Goal: Information Seeking & Learning: Check status

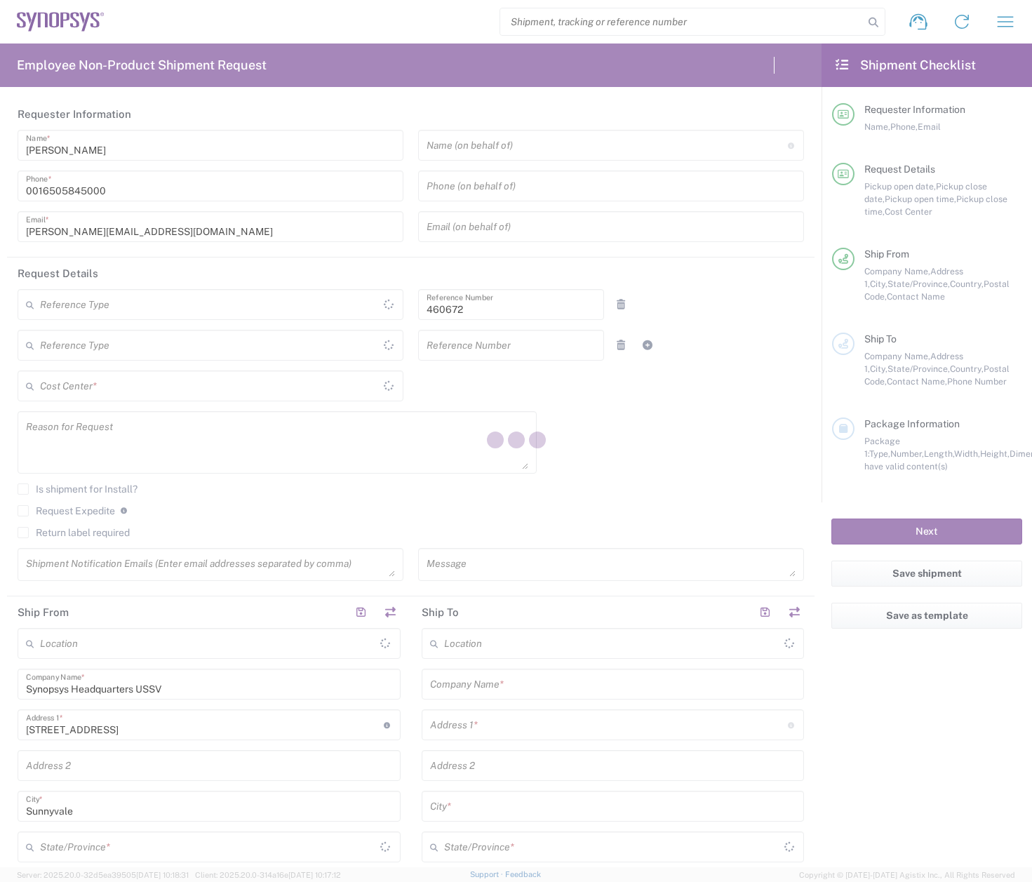
type input "Department"
type input "US01, FIN, Distri 460672"
type input "[US_STATE]"
type input "[GEOGRAPHIC_DATA]"
type input "United States"
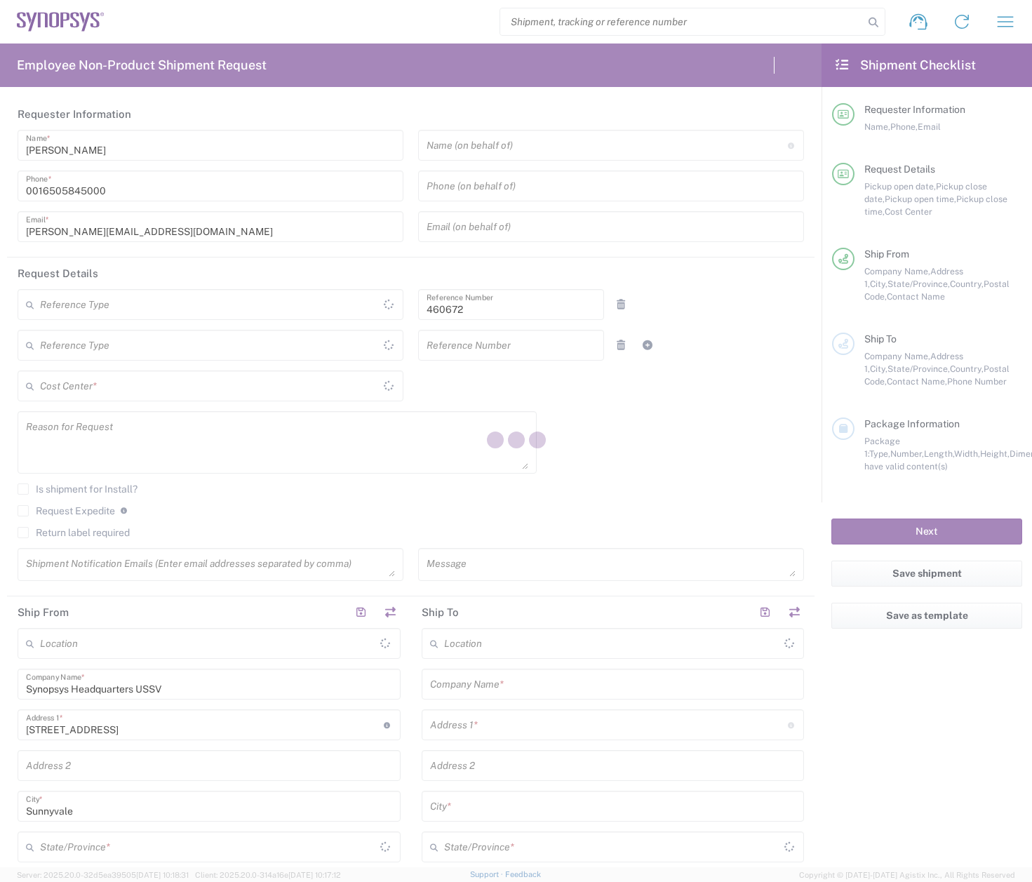
type input "Delivered at Place"
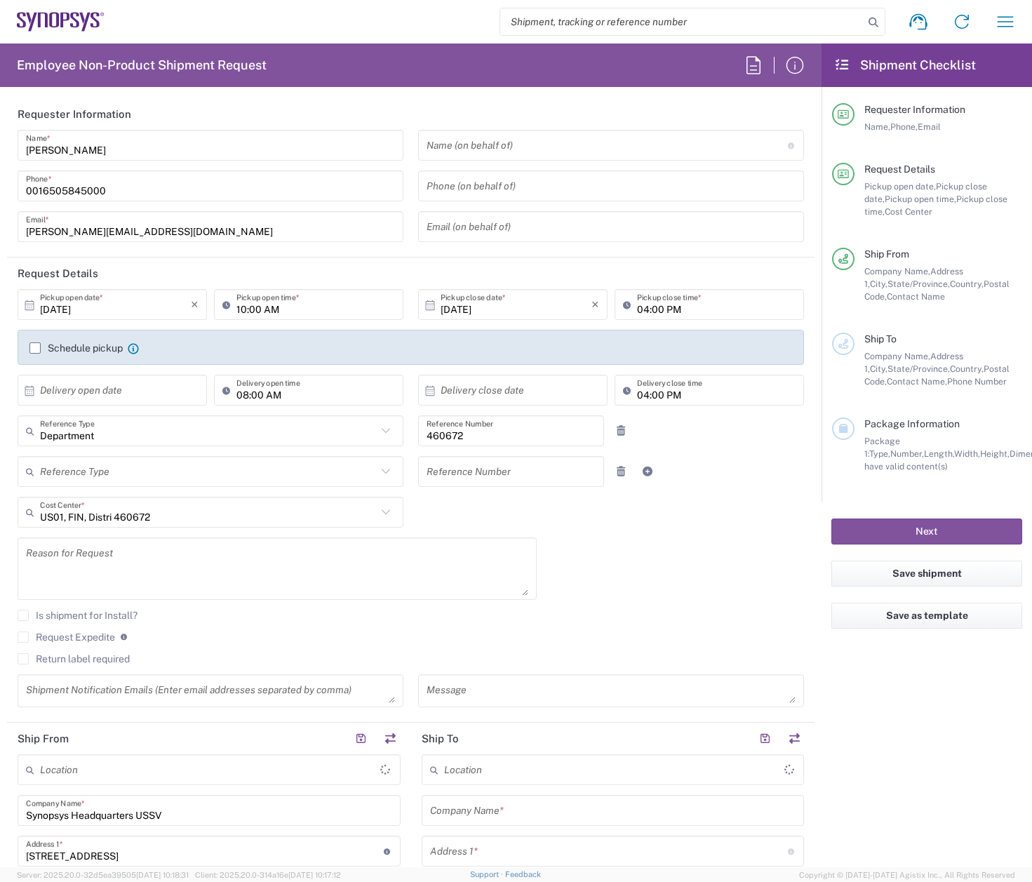
type input "Headquarters USSV"
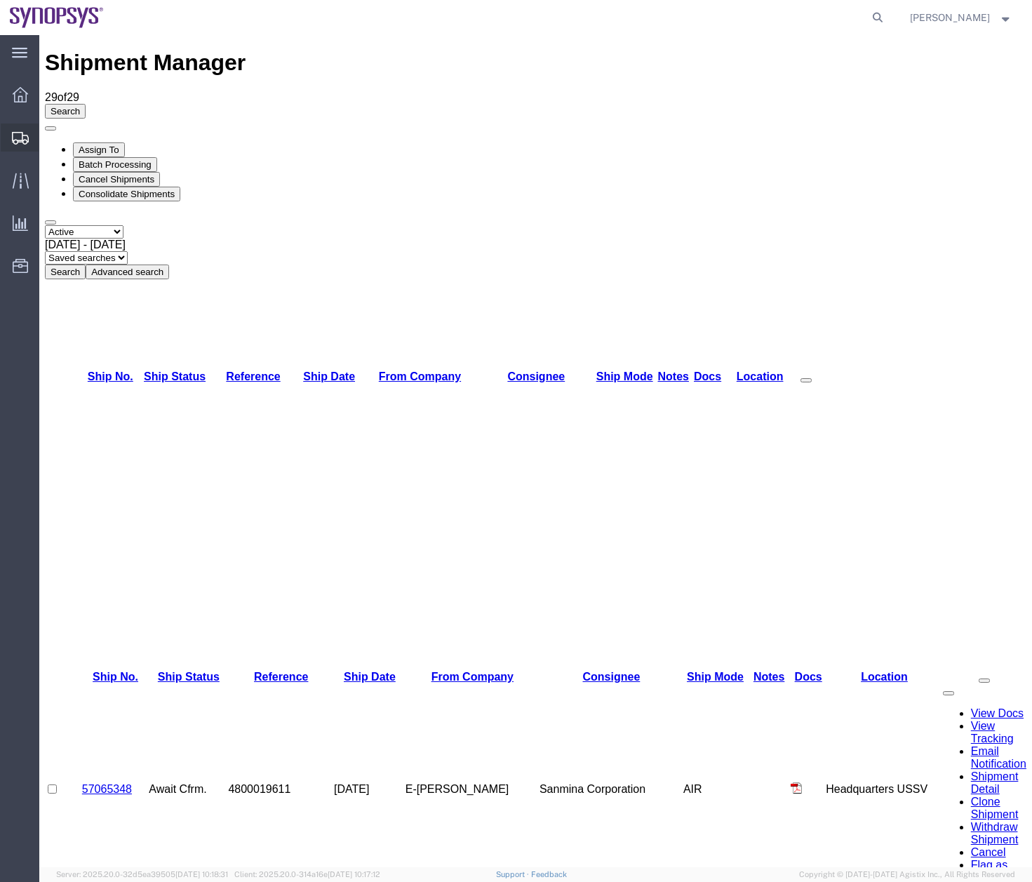
click at [17, 142] on icon at bounding box center [20, 138] width 17 height 13
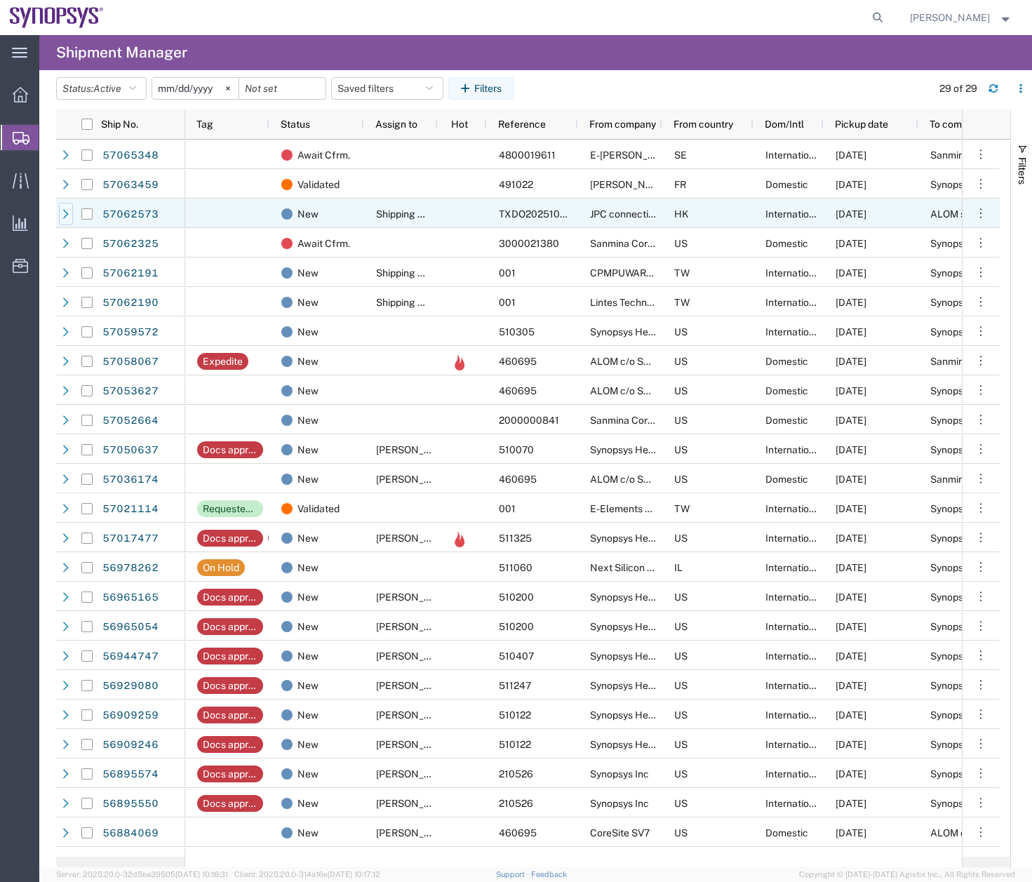
click at [66, 211] on icon at bounding box center [66, 214] width 10 height 10
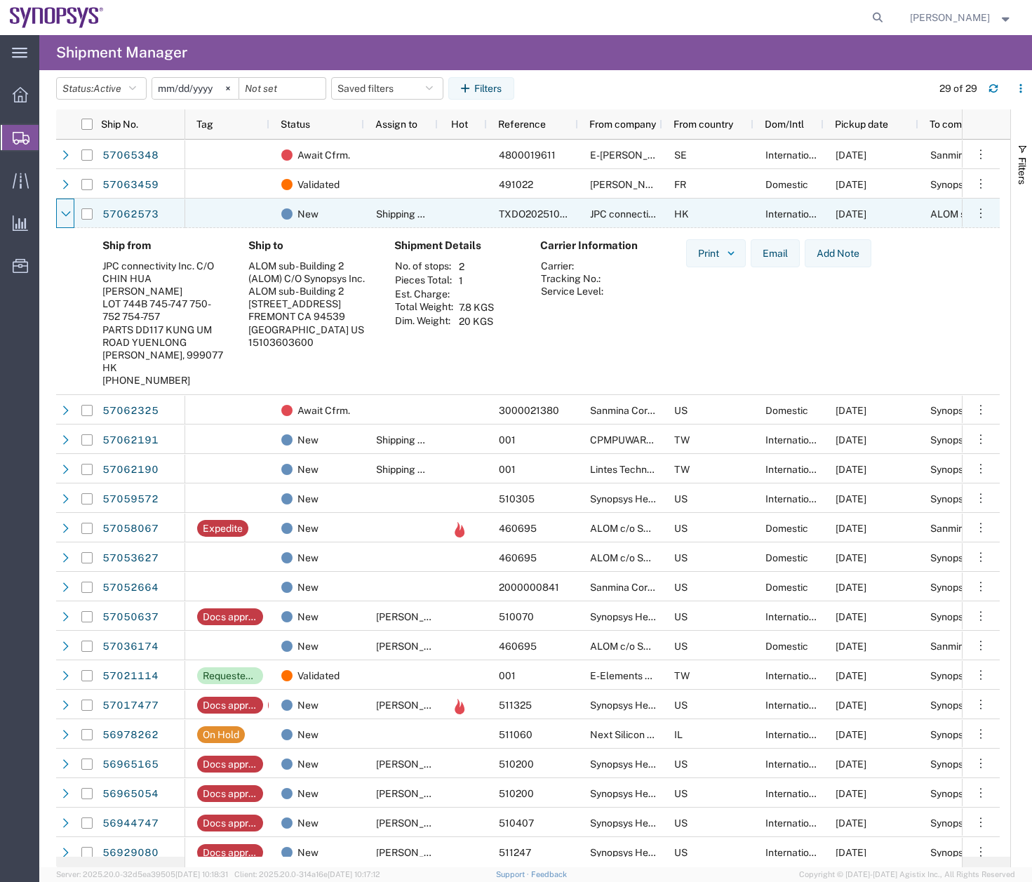
click at [66, 211] on icon at bounding box center [66, 214] width 10 height 10
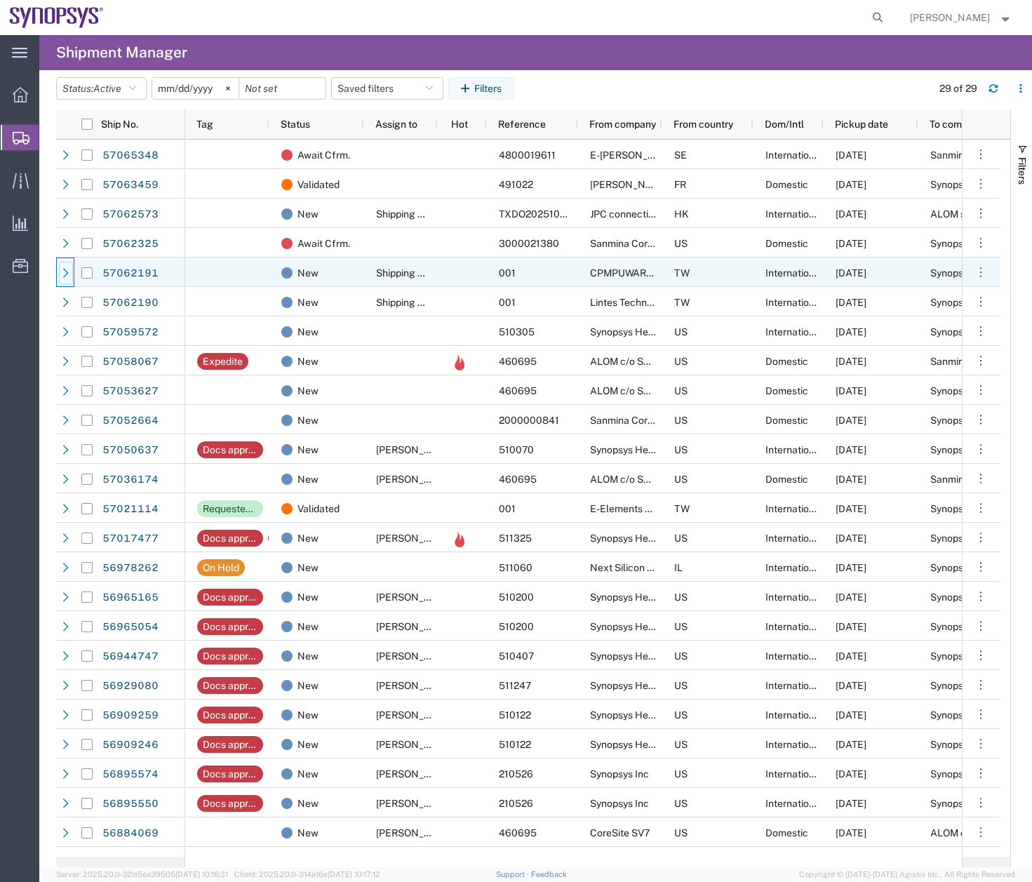
click at [62, 275] on icon at bounding box center [66, 273] width 10 height 10
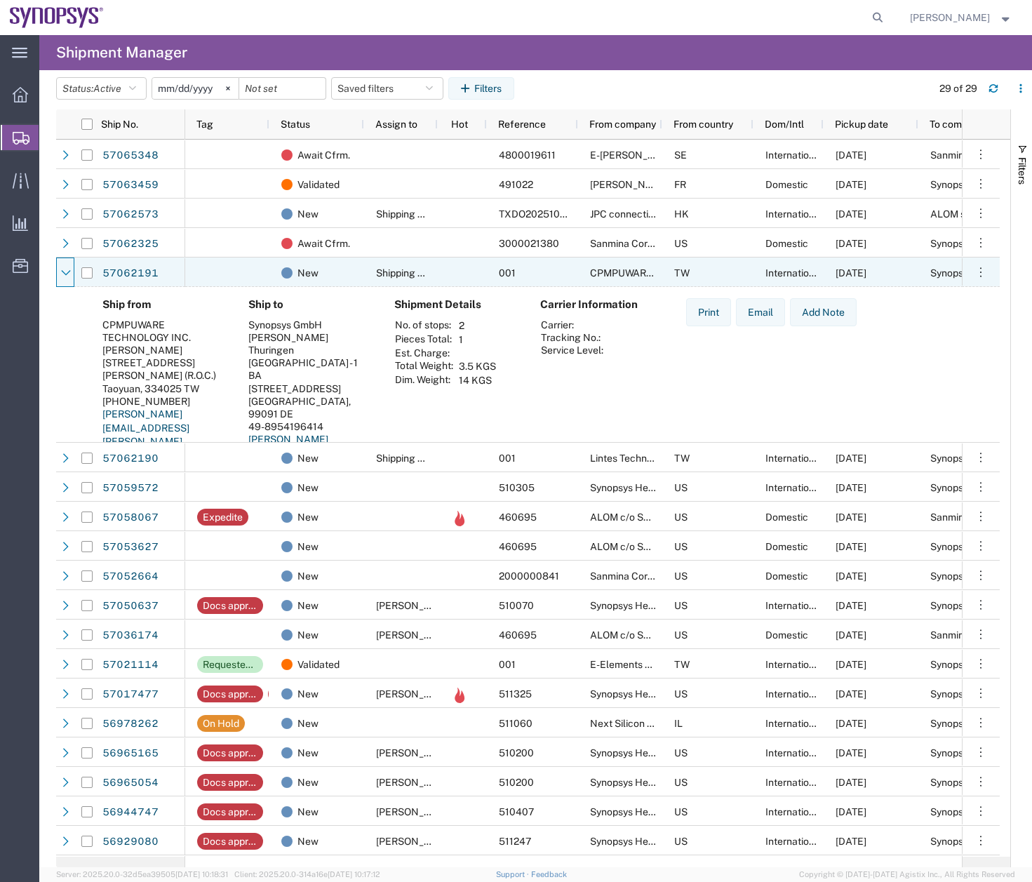
click at [62, 275] on icon at bounding box center [66, 273] width 10 height 10
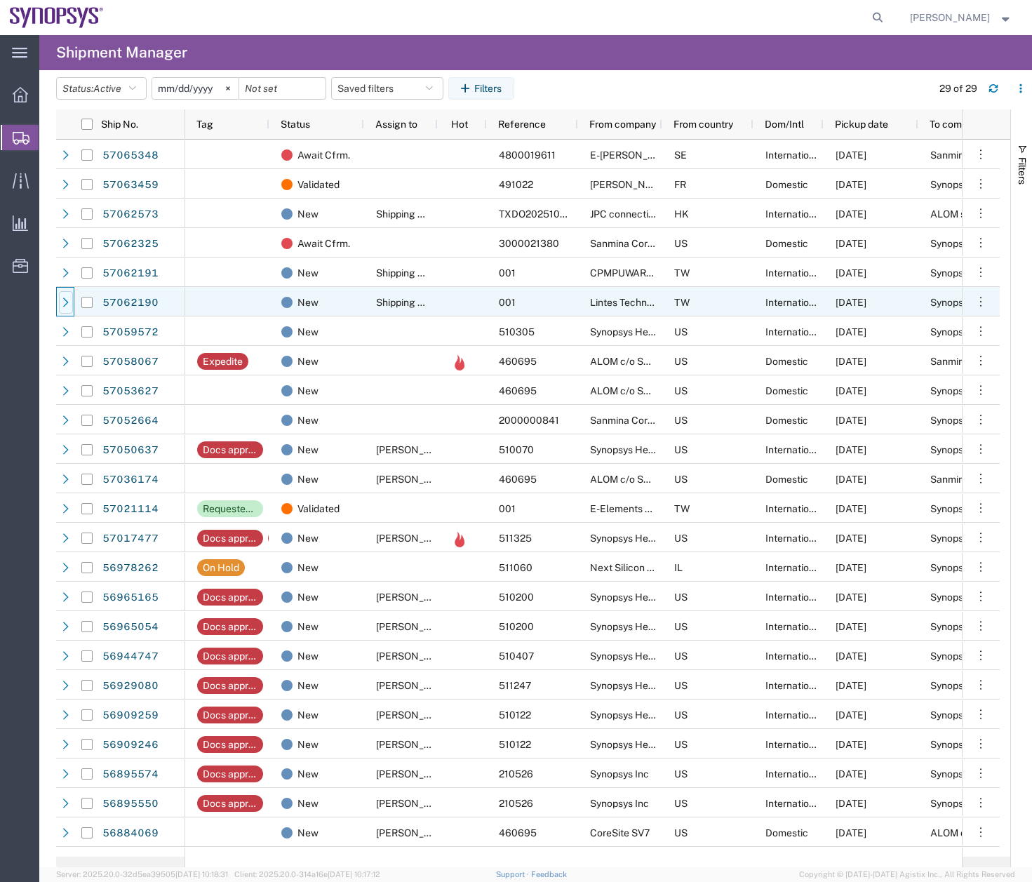
click at [65, 305] on icon at bounding box center [66, 301] width 6 height 9
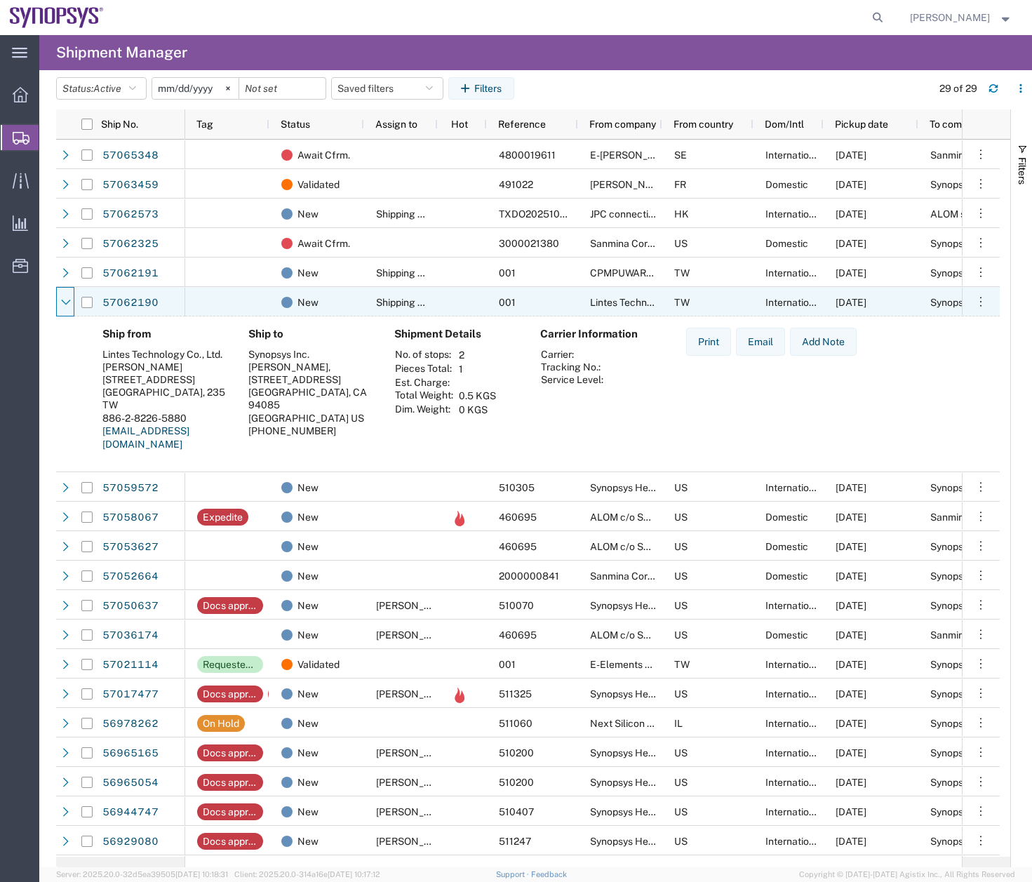
click at [65, 305] on icon at bounding box center [66, 302] width 10 height 10
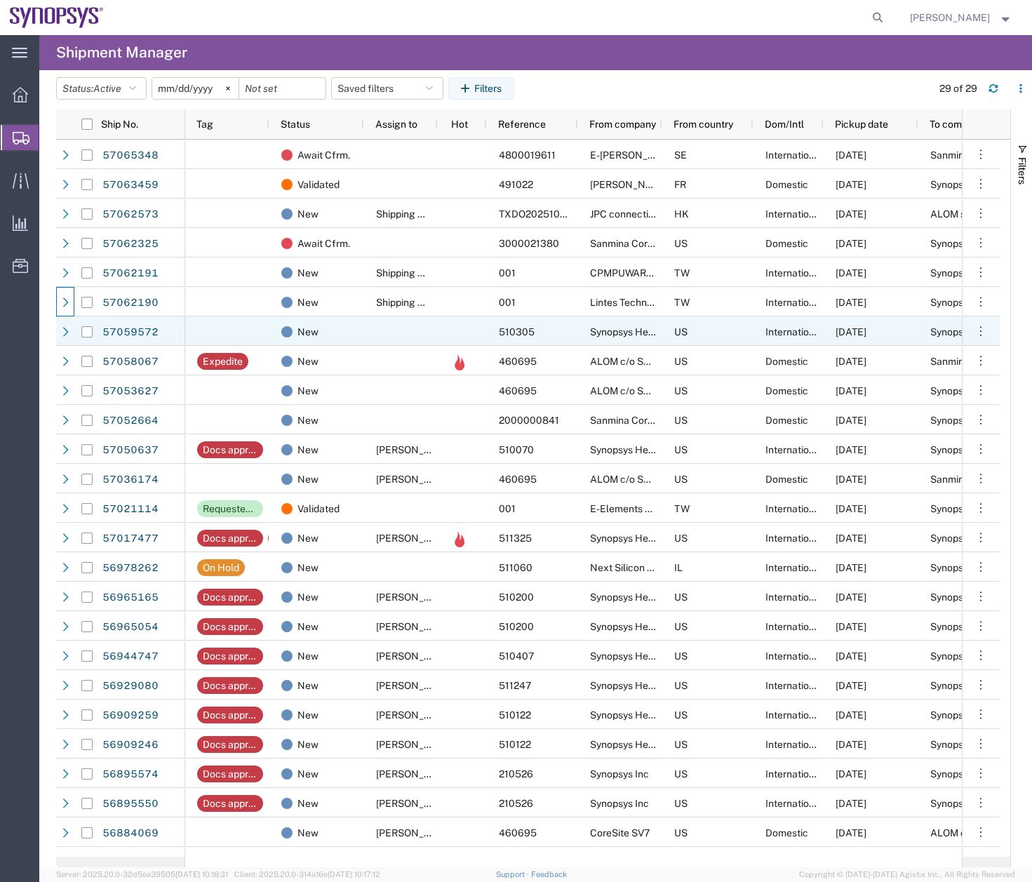
click at [66, 341] on div at bounding box center [66, 332] width 14 height 22
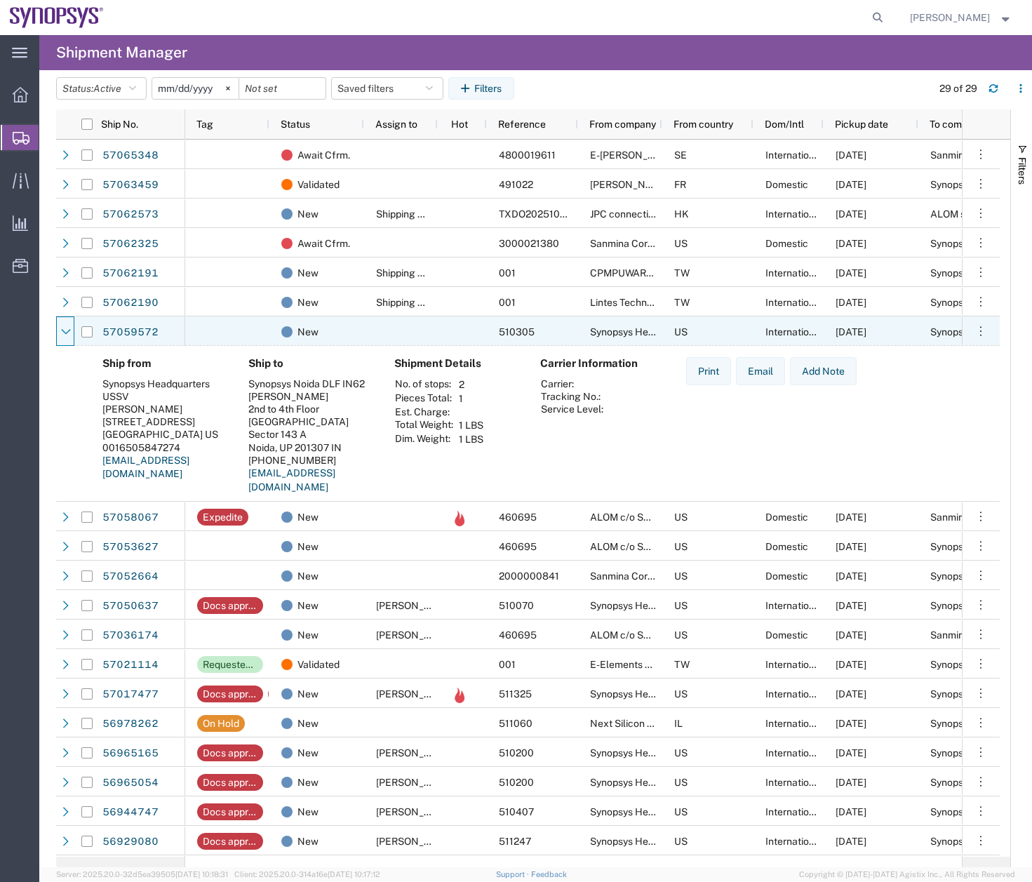
click at [66, 341] on div at bounding box center [66, 332] width 14 height 22
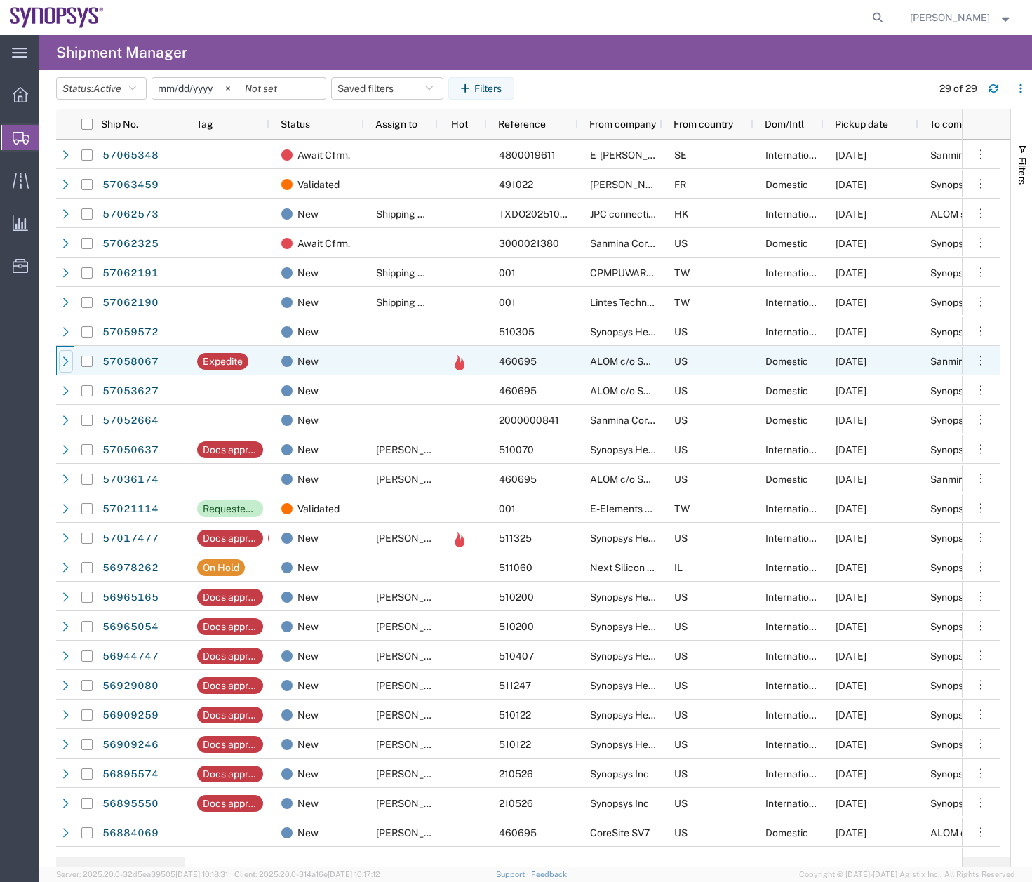
click at [66, 362] on icon at bounding box center [66, 361] width 10 height 10
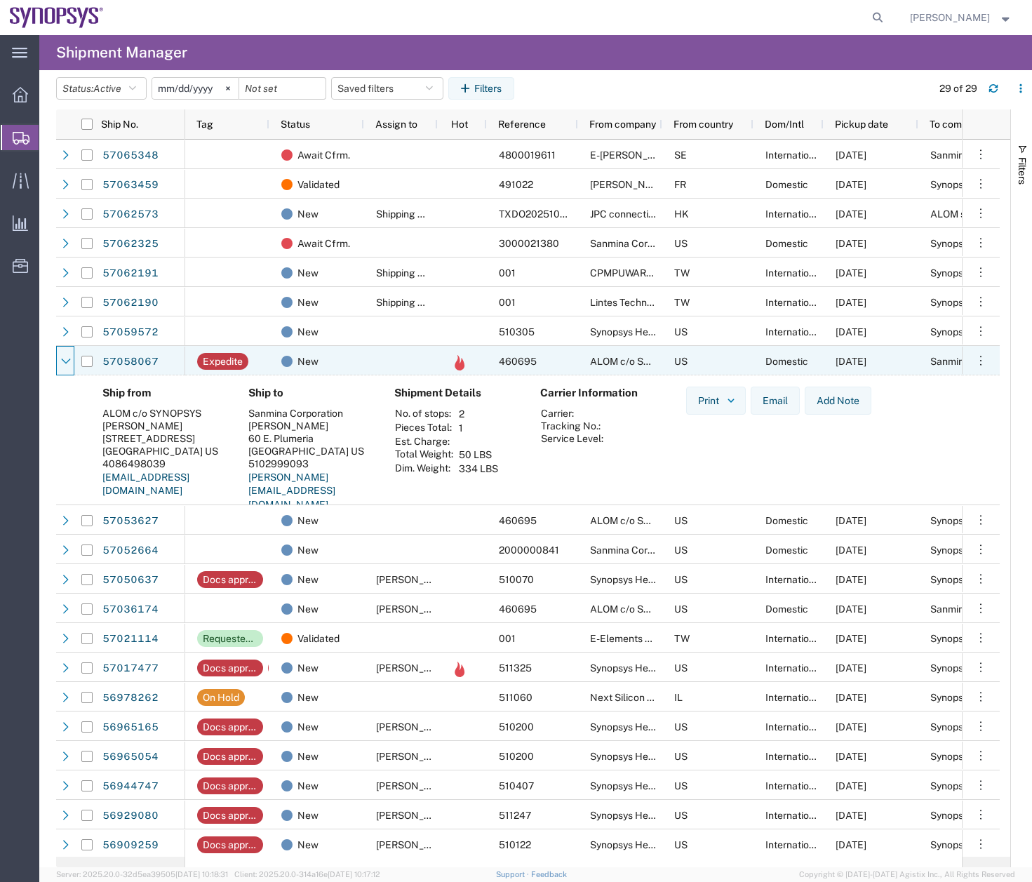
click at [66, 362] on icon at bounding box center [66, 361] width 10 height 10
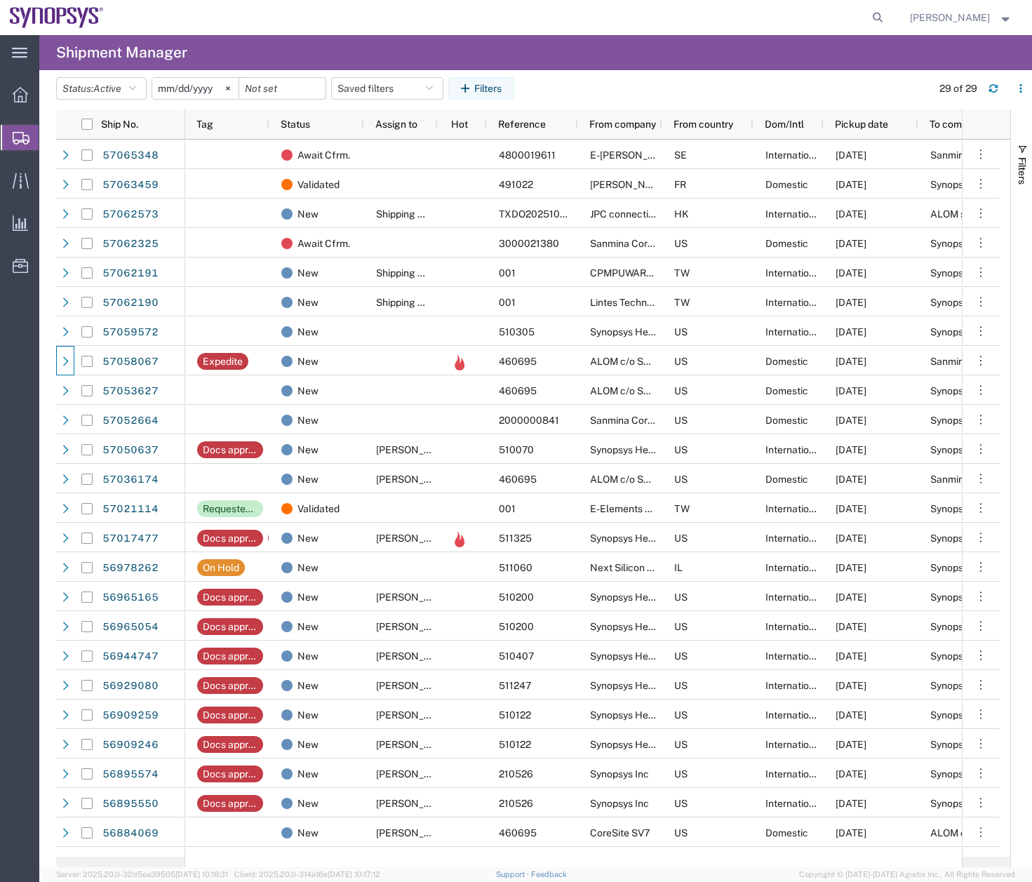
click at [18, 133] on icon at bounding box center [21, 138] width 17 height 13
click at [22, 177] on icon at bounding box center [21, 181] width 16 height 16
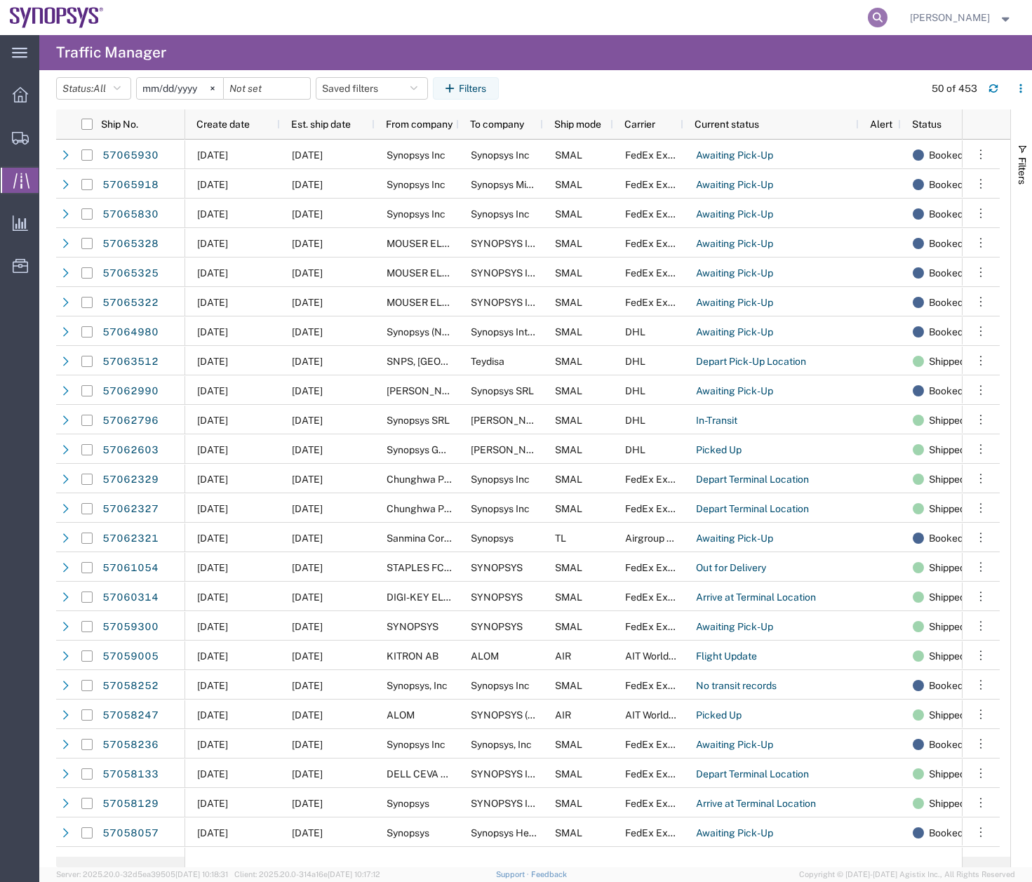
click at [882, 15] on icon at bounding box center [878, 18] width 20 height 20
click at [1016, 142] on button "Filters" at bounding box center [1021, 164] width 21 height 76
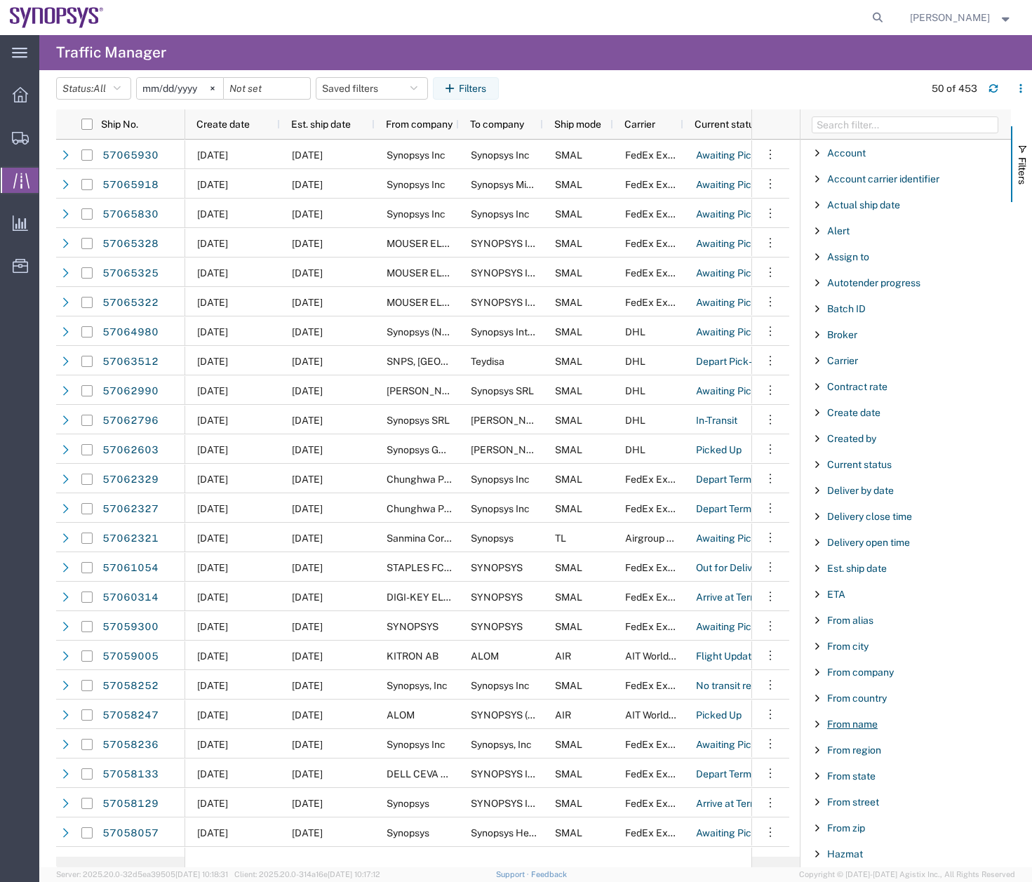
click at [857, 725] on span "From name" at bounding box center [852, 723] width 51 height 11
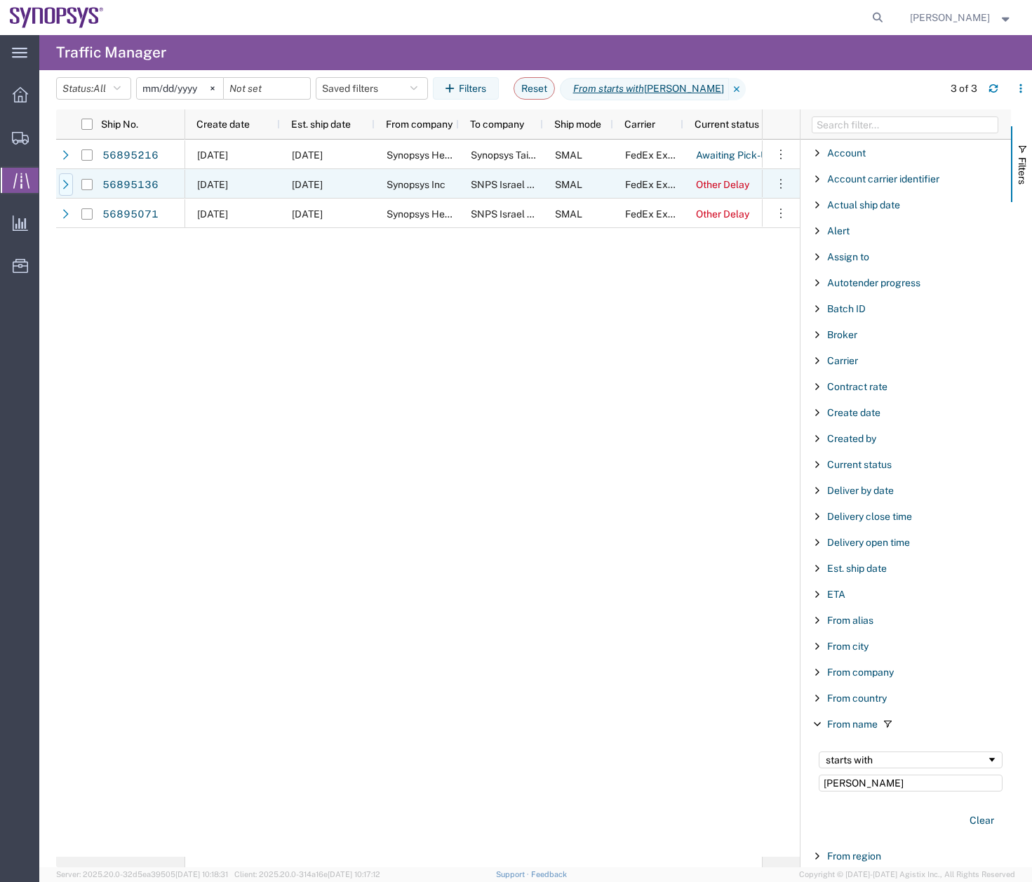
type input "vanessa"
click at [60, 184] on div at bounding box center [66, 184] width 14 height 22
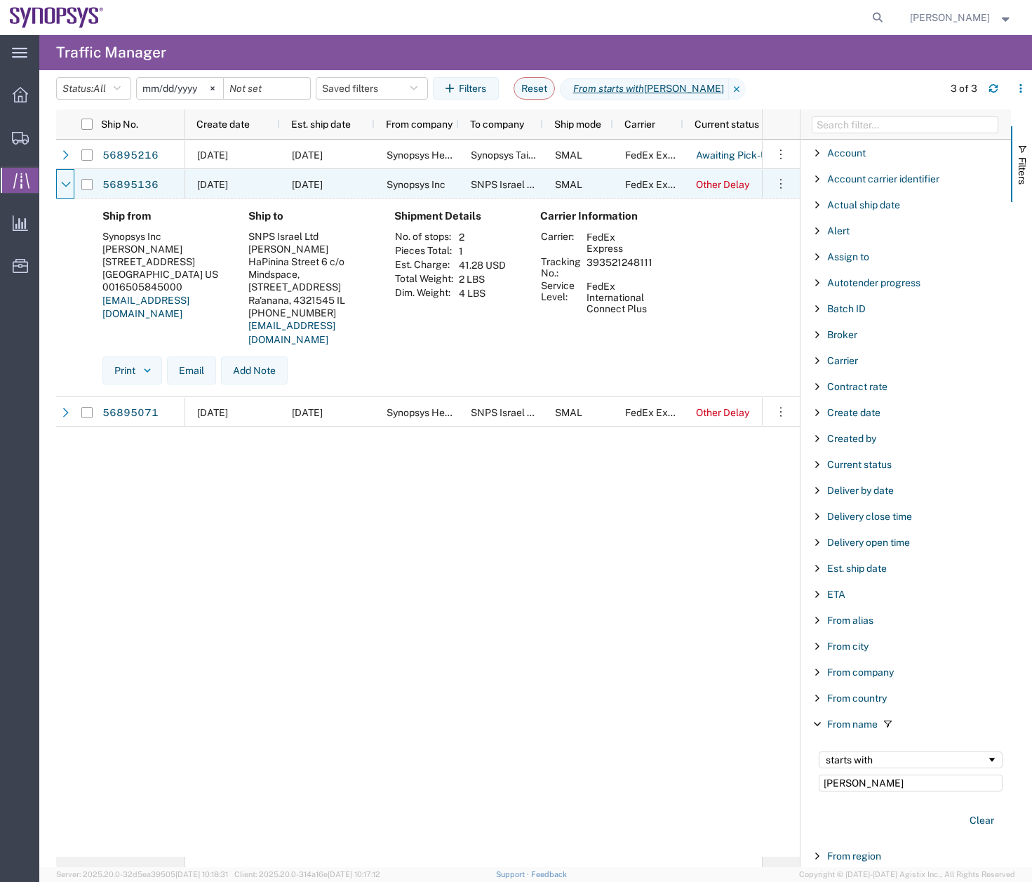
click at [60, 184] on div at bounding box center [66, 184] width 14 height 22
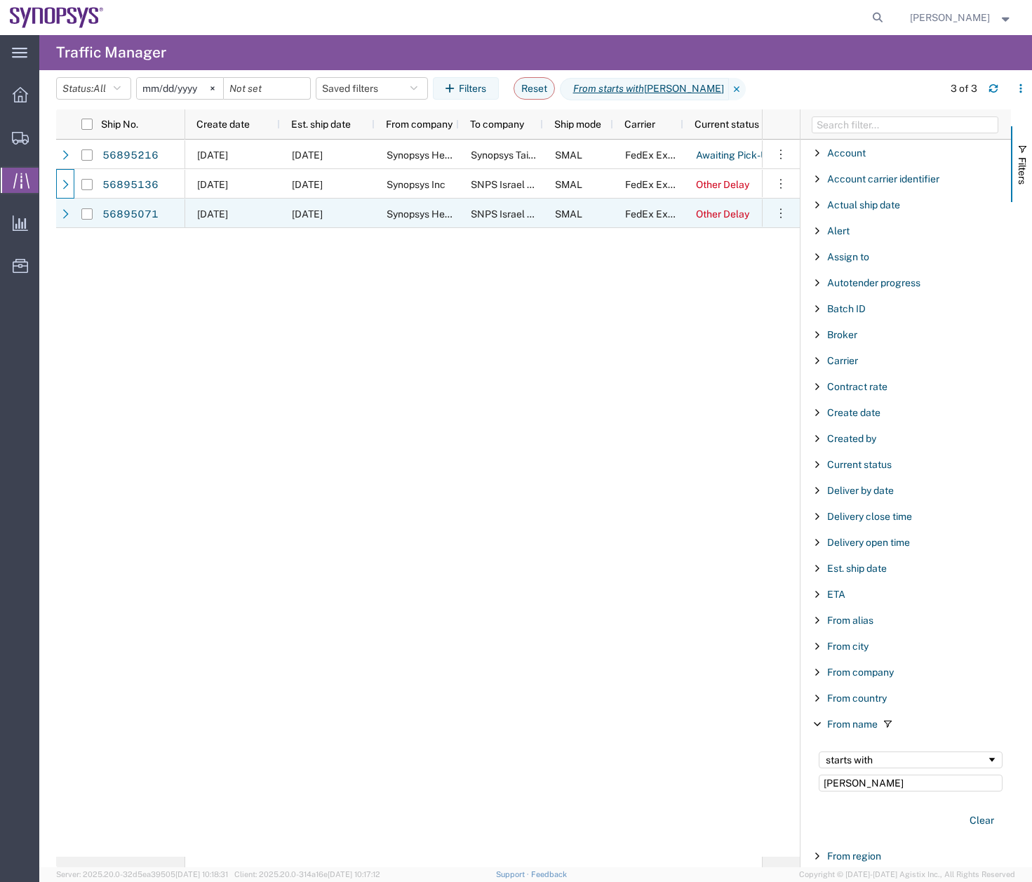
click at [64, 207] on div at bounding box center [66, 214] width 14 height 22
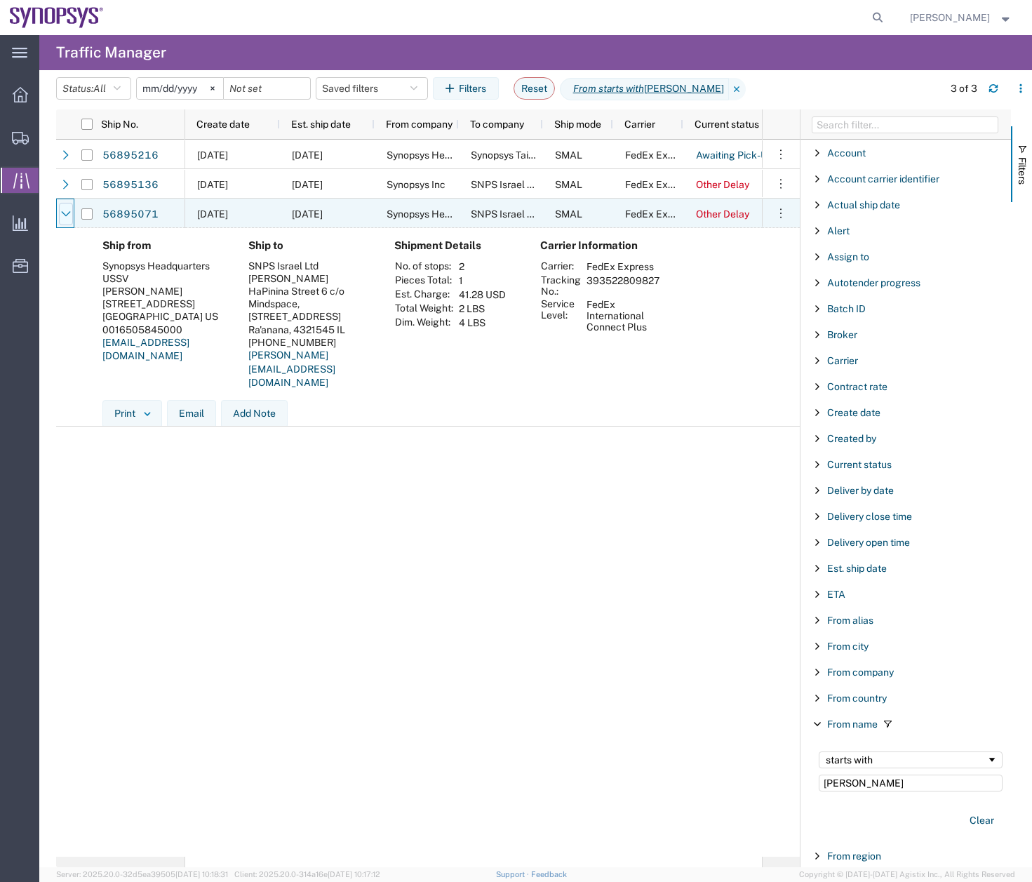
click at [65, 213] on icon at bounding box center [66, 214] width 10 height 10
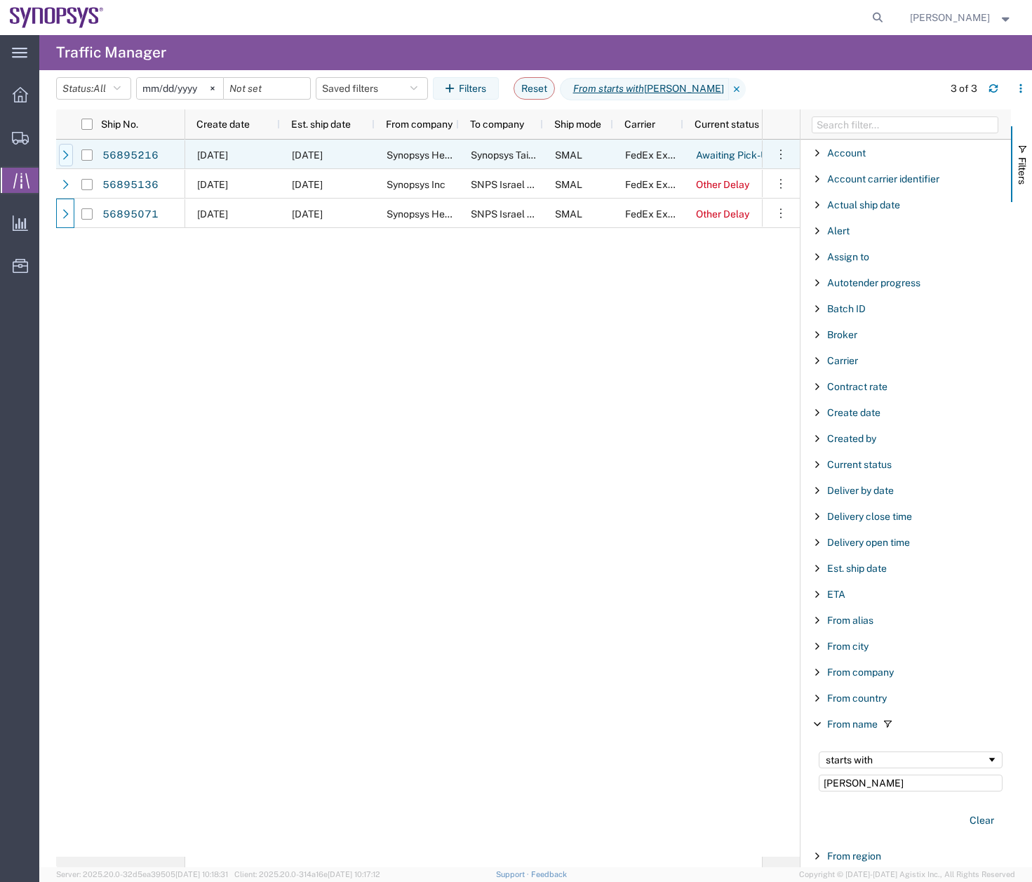
click at [63, 155] on icon at bounding box center [66, 155] width 10 height 10
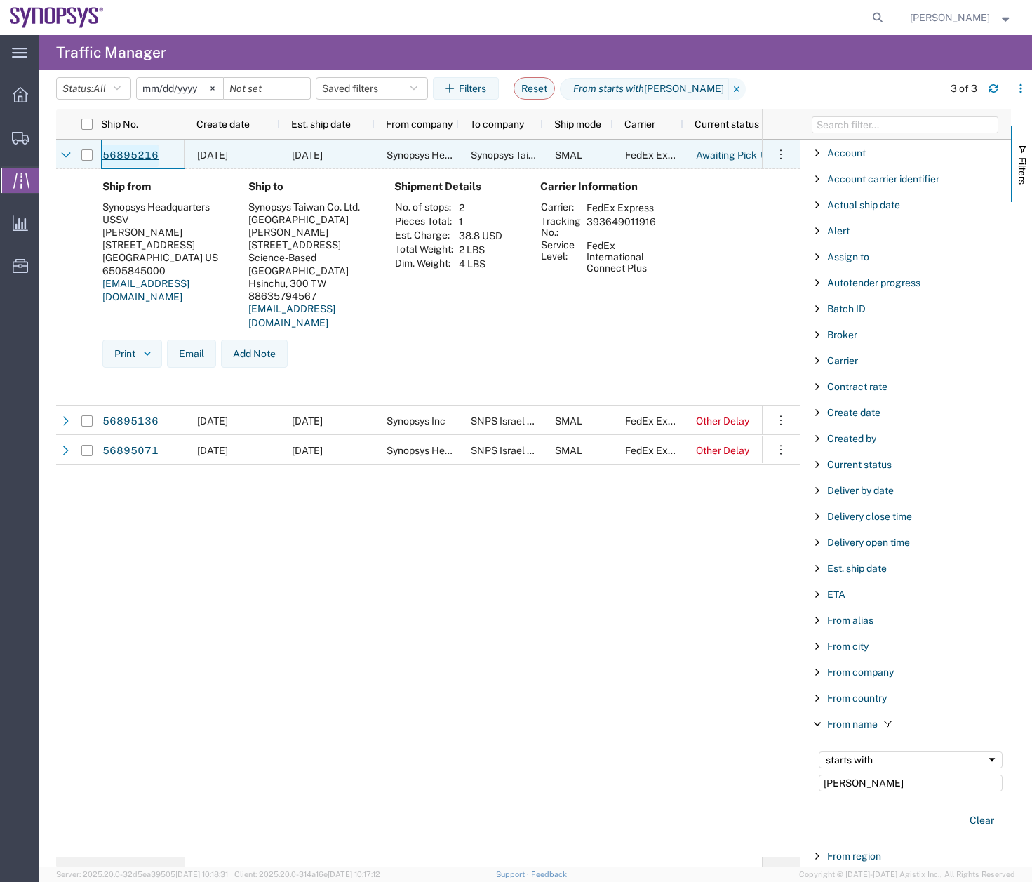
click at [133, 156] on link "56895216" at bounding box center [131, 156] width 58 height 22
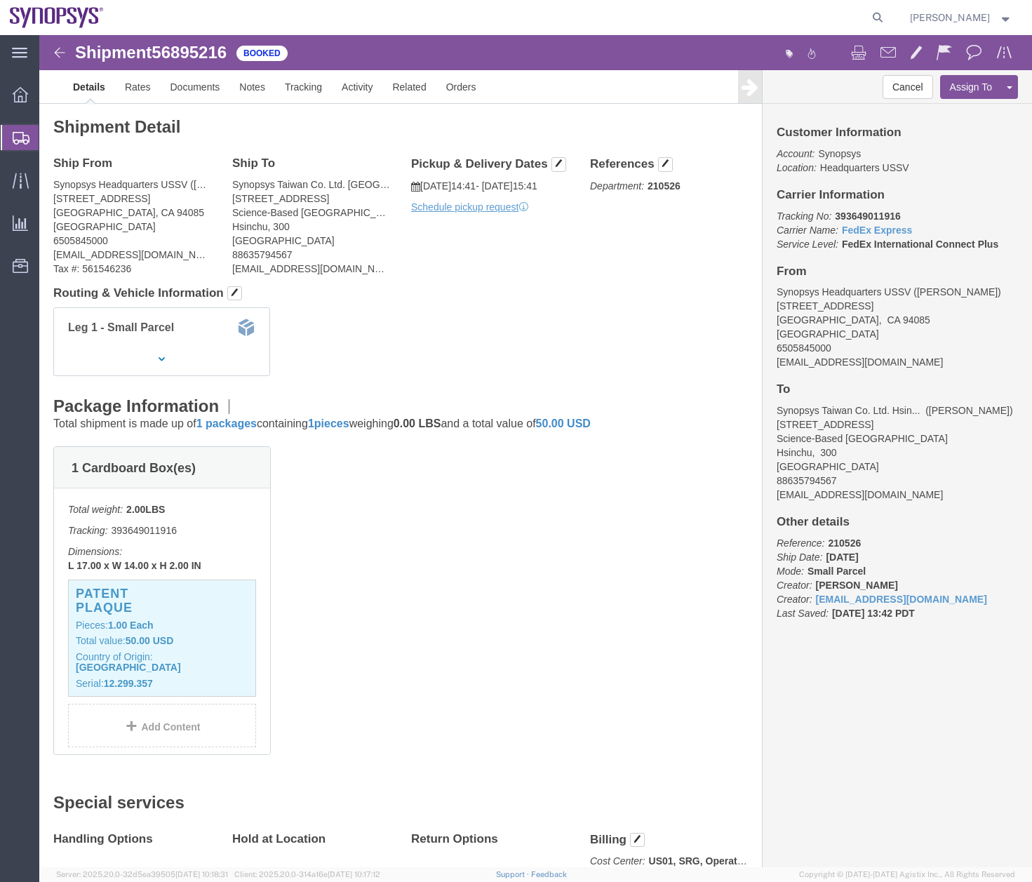
click at [890, 11] on form at bounding box center [878, 17] width 22 height 35
click at [885, 13] on icon at bounding box center [878, 18] width 20 height 20
click at [478, 15] on input "search" at bounding box center [654, 18] width 427 height 34
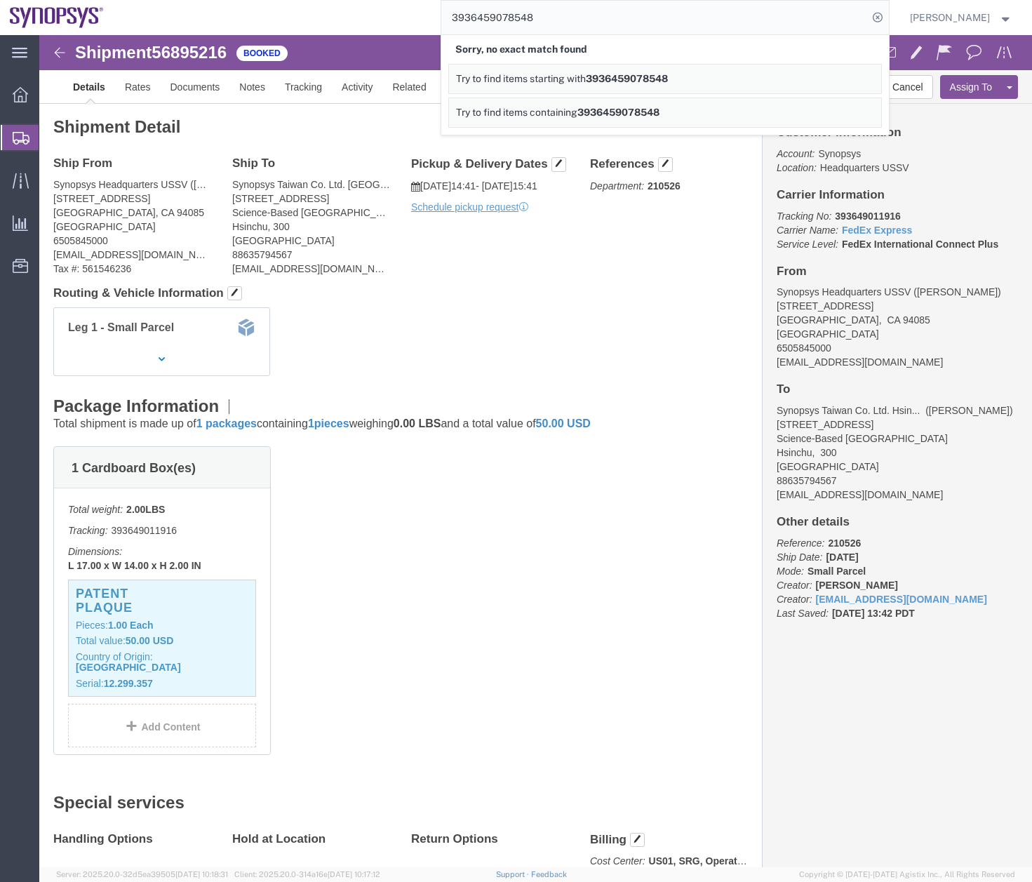
click at [549, 5] on input "3936459078548" at bounding box center [654, 18] width 427 height 34
click at [500, 17] on input "3936459078548" at bounding box center [654, 18] width 427 height 34
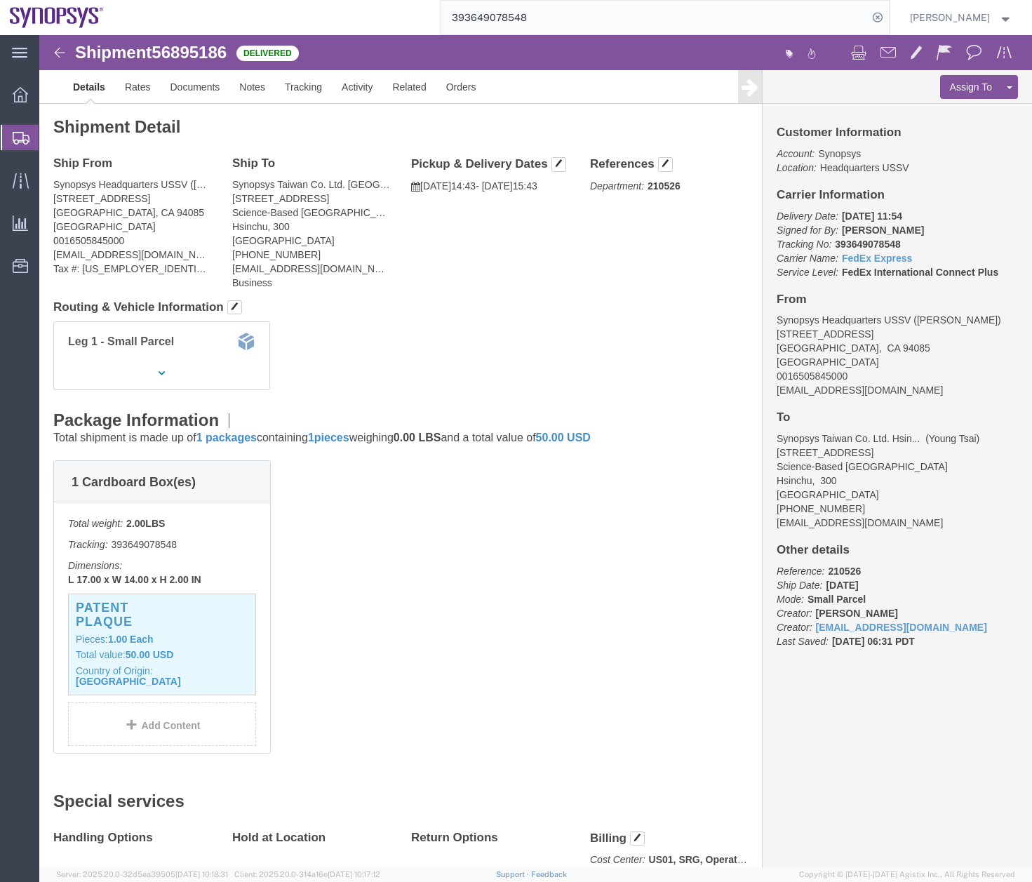
click at [20, 132] on icon at bounding box center [21, 138] width 17 height 13
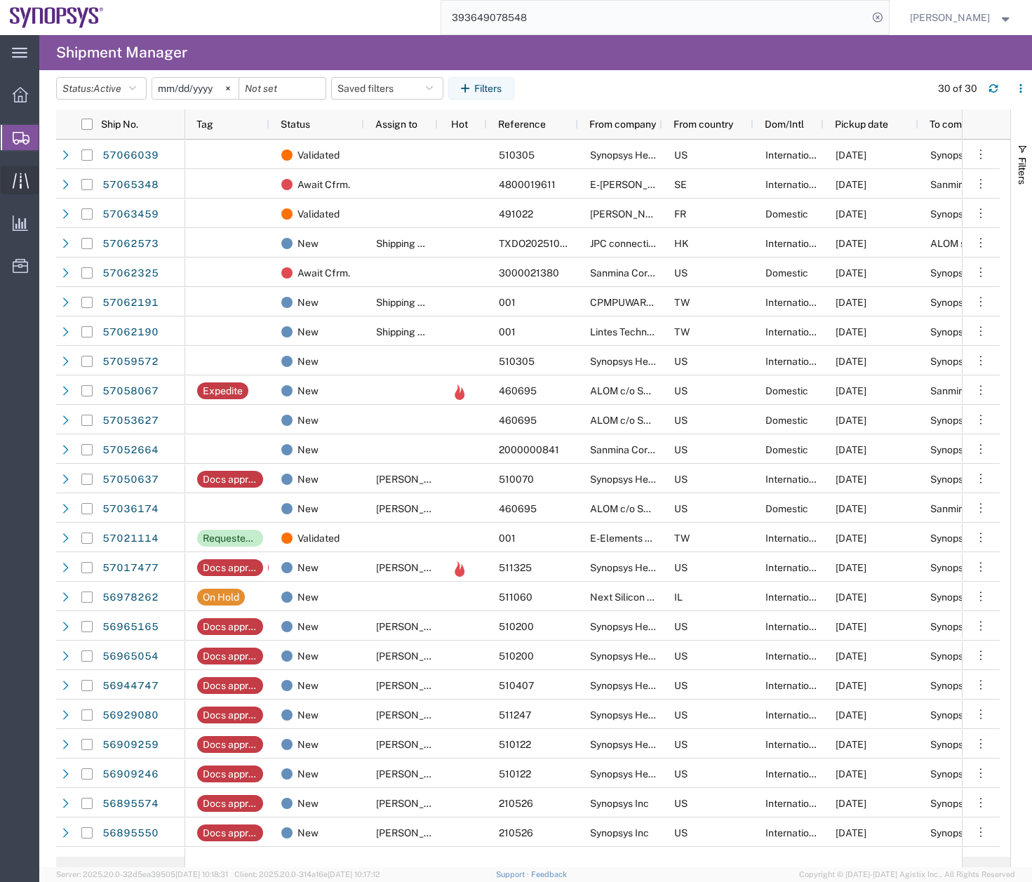
click at [23, 180] on icon at bounding box center [21, 181] width 16 height 16
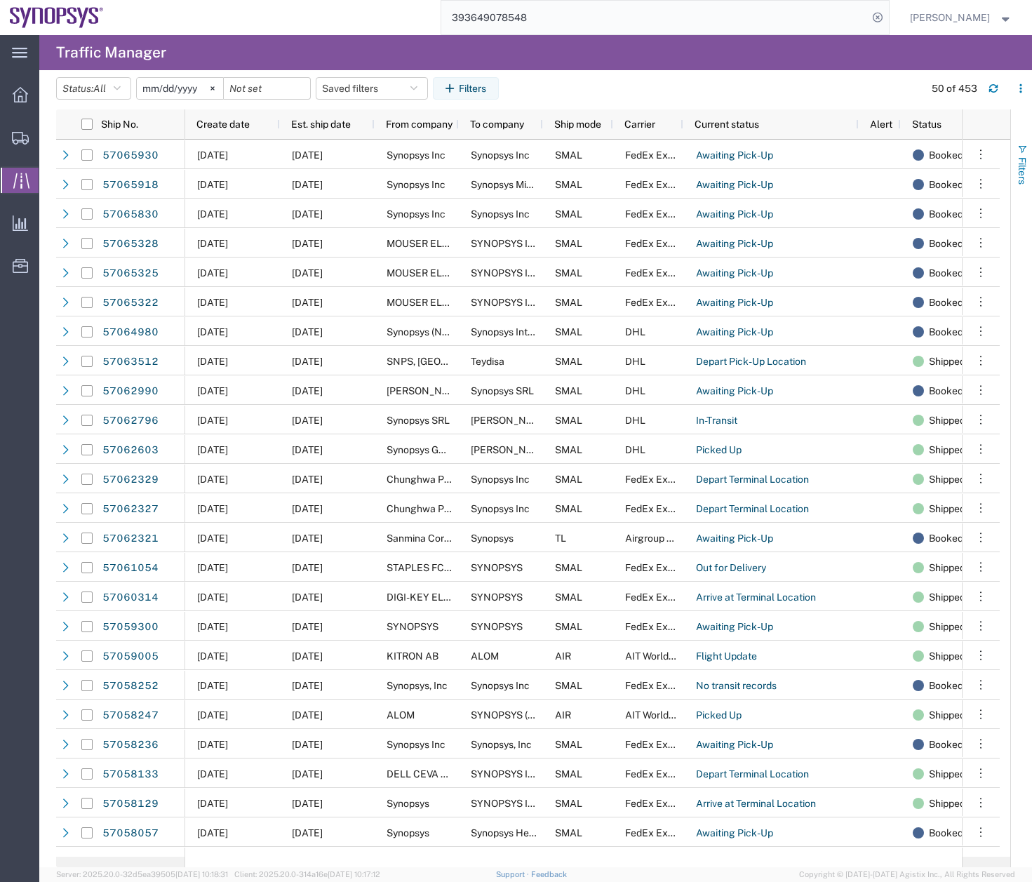
click at [1021, 161] on span "Filters" at bounding box center [1022, 170] width 11 height 27
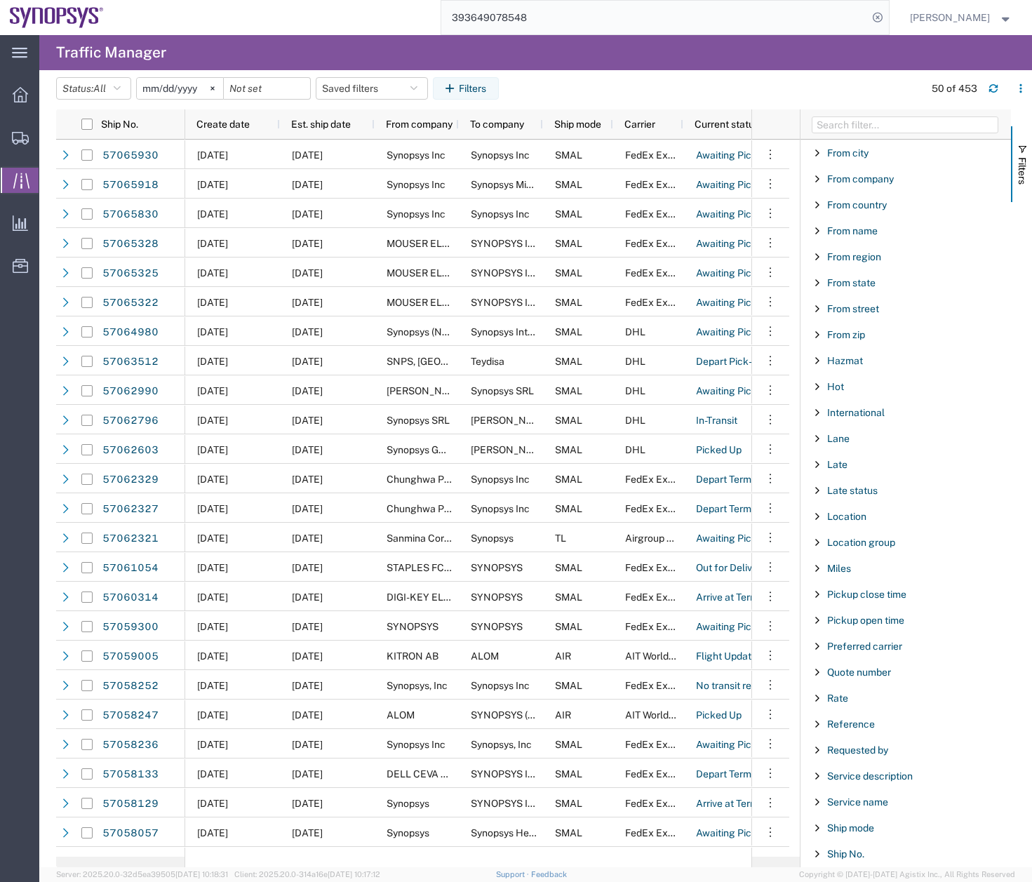
scroll to position [497, 0]
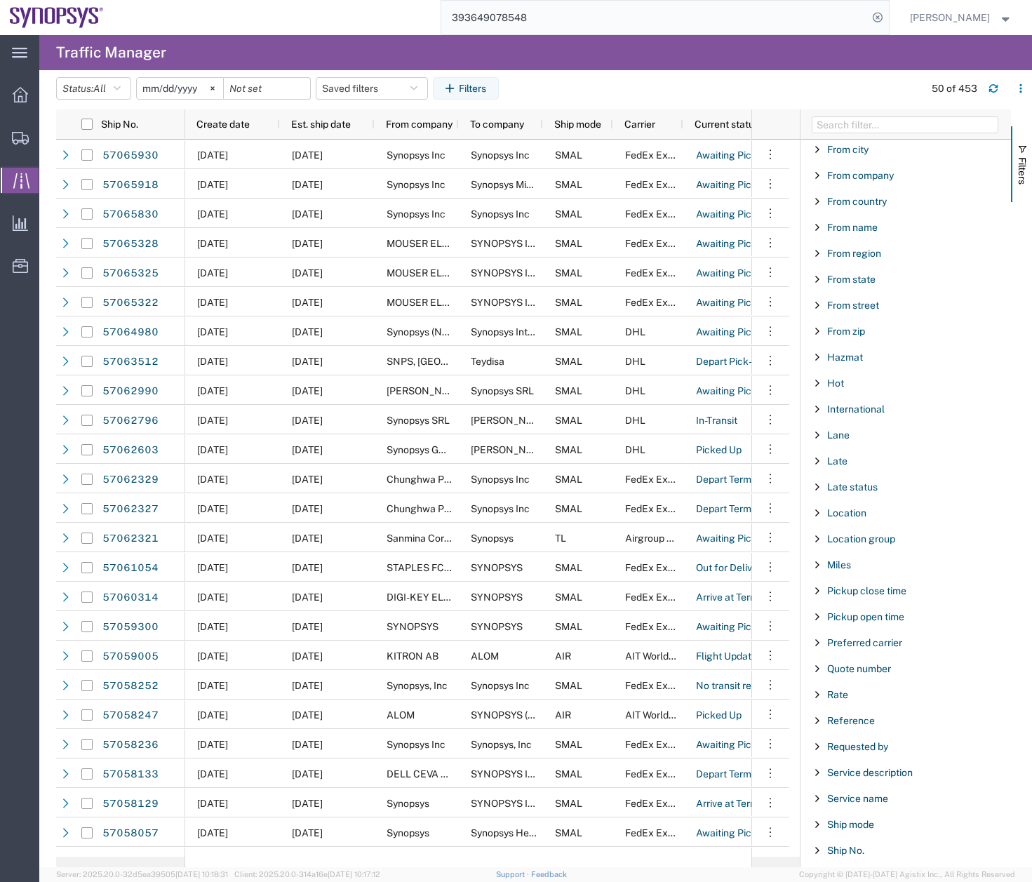
click at [20, 179] on icon at bounding box center [21, 180] width 16 height 15
click at [16, 134] on icon at bounding box center [20, 138] width 17 height 13
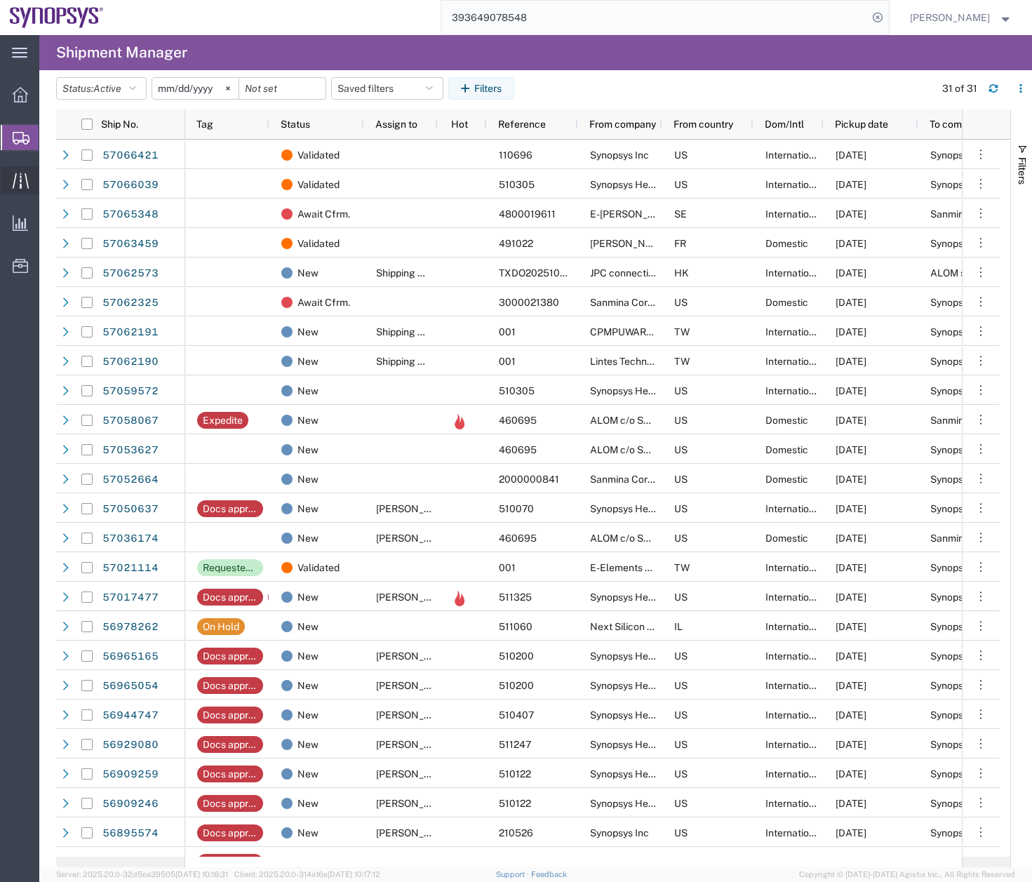
click at [22, 180] on icon at bounding box center [21, 181] width 16 height 16
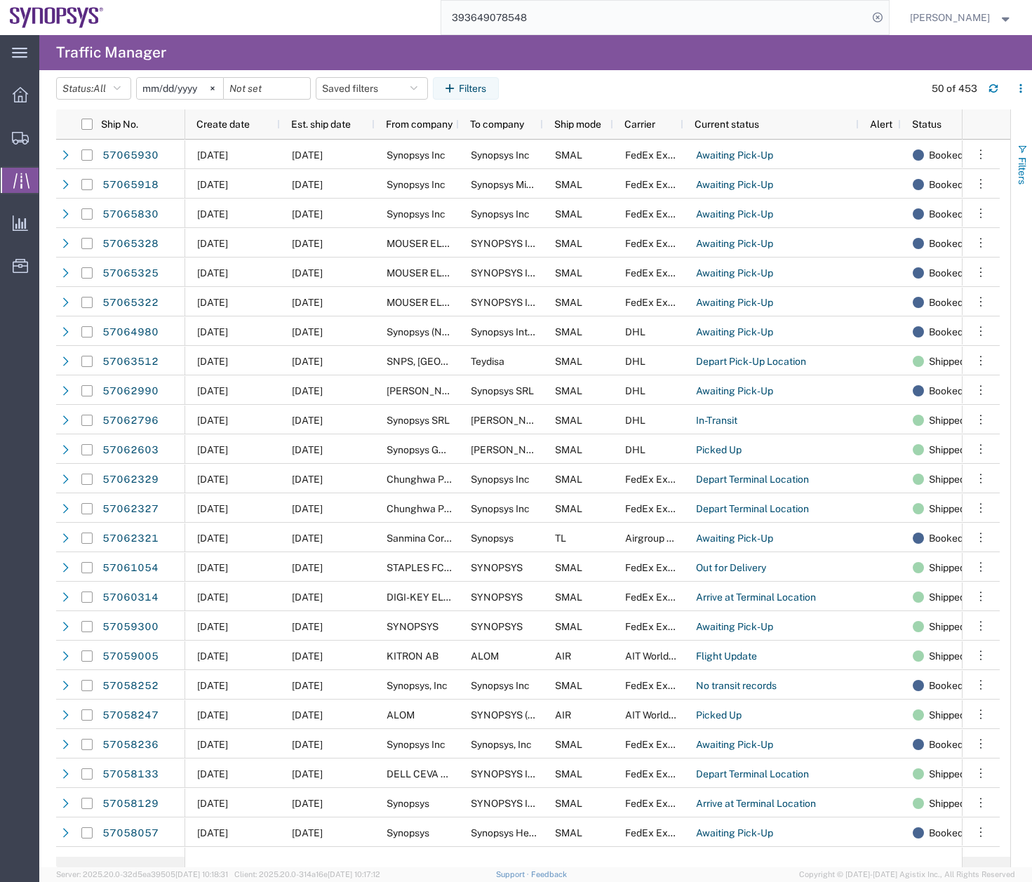
click at [1024, 148] on span "button" at bounding box center [1022, 149] width 11 height 11
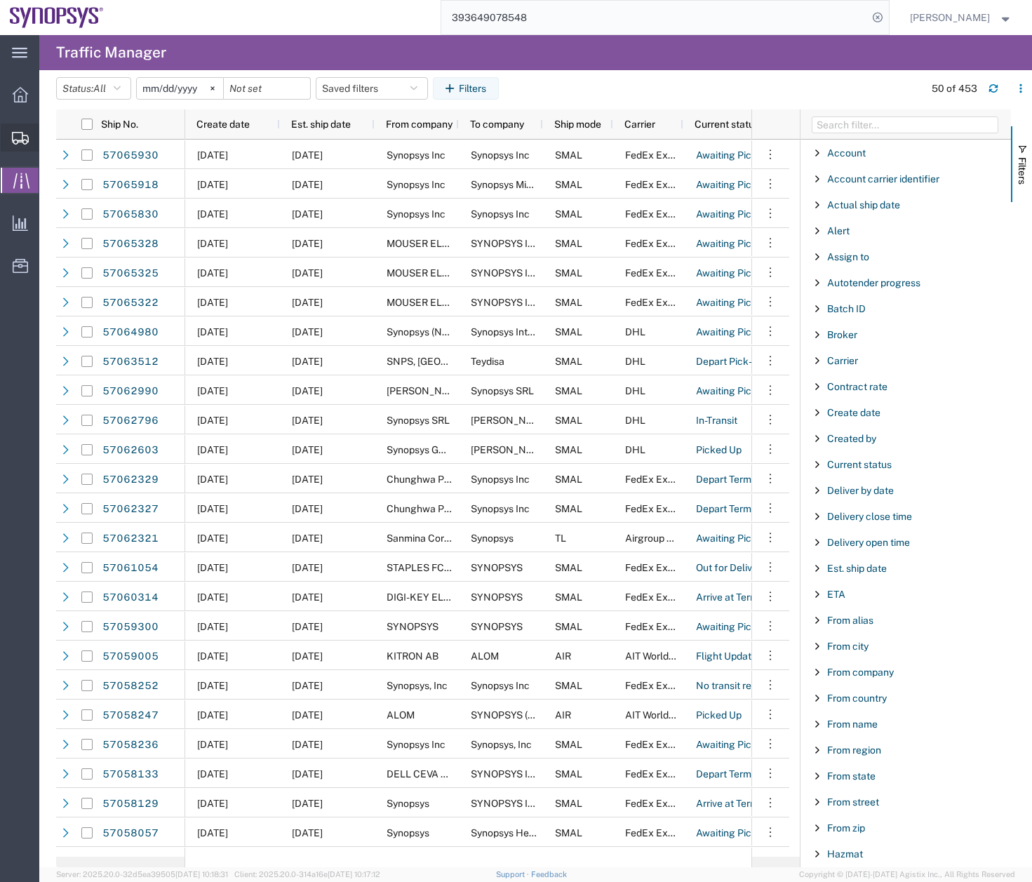
click at [20, 135] on icon at bounding box center [20, 138] width 17 height 13
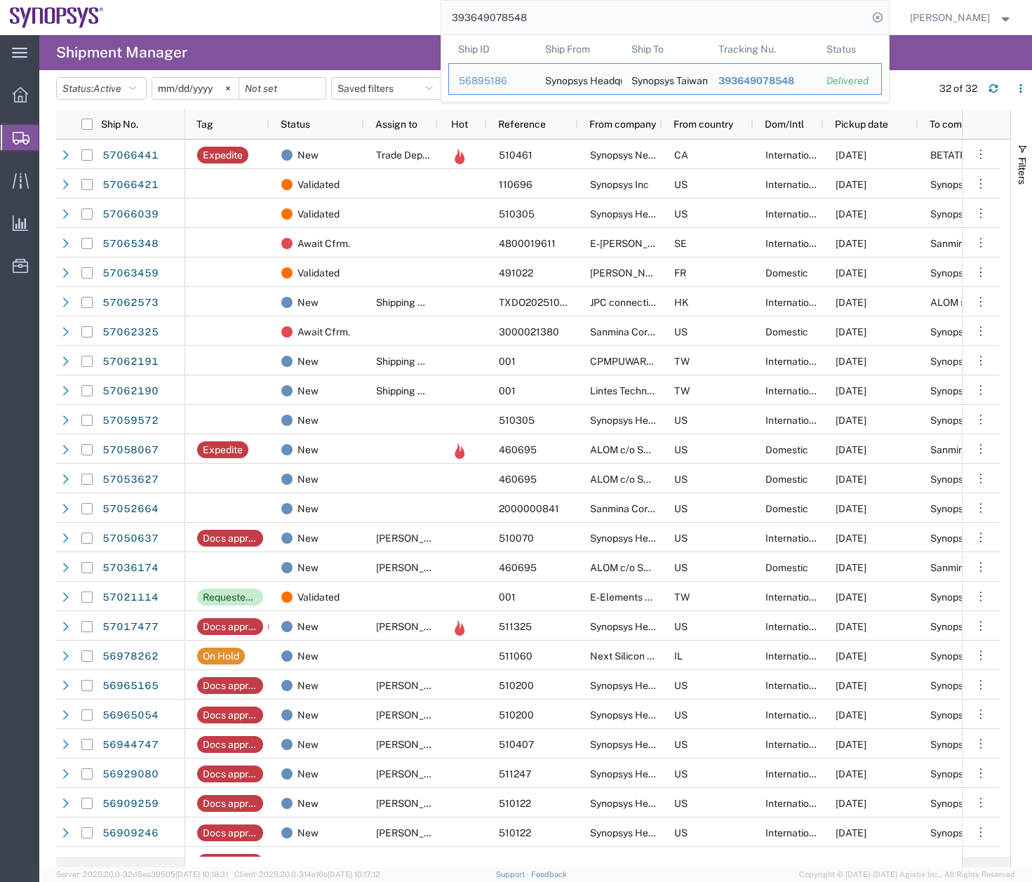
drag, startPoint x: 523, startPoint y: 16, endPoint x: 424, endPoint y: 22, distance: 99.1
click at [449, 18] on div "393649078548 Ship ID Ship From Ship To Tracking Nu. Status Ship ID 56895186 Shi…" at bounding box center [502, 17] width 776 height 35
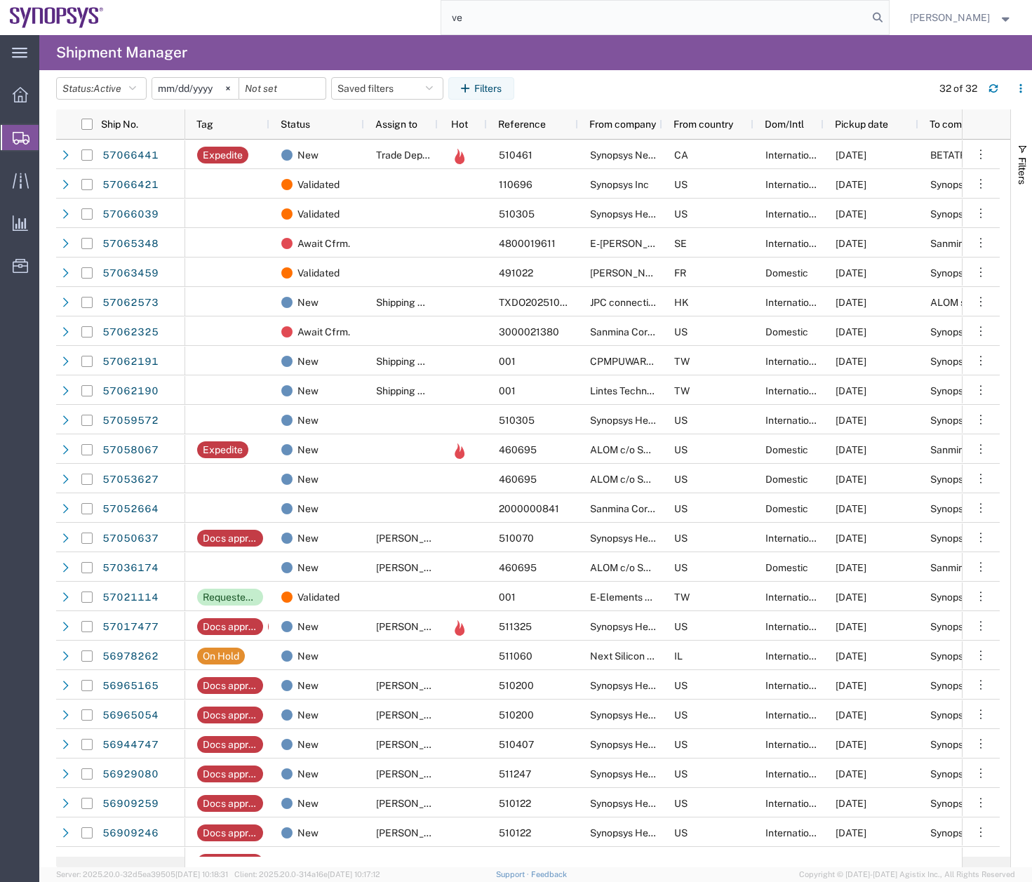
type input "v"
type input "vanessa"
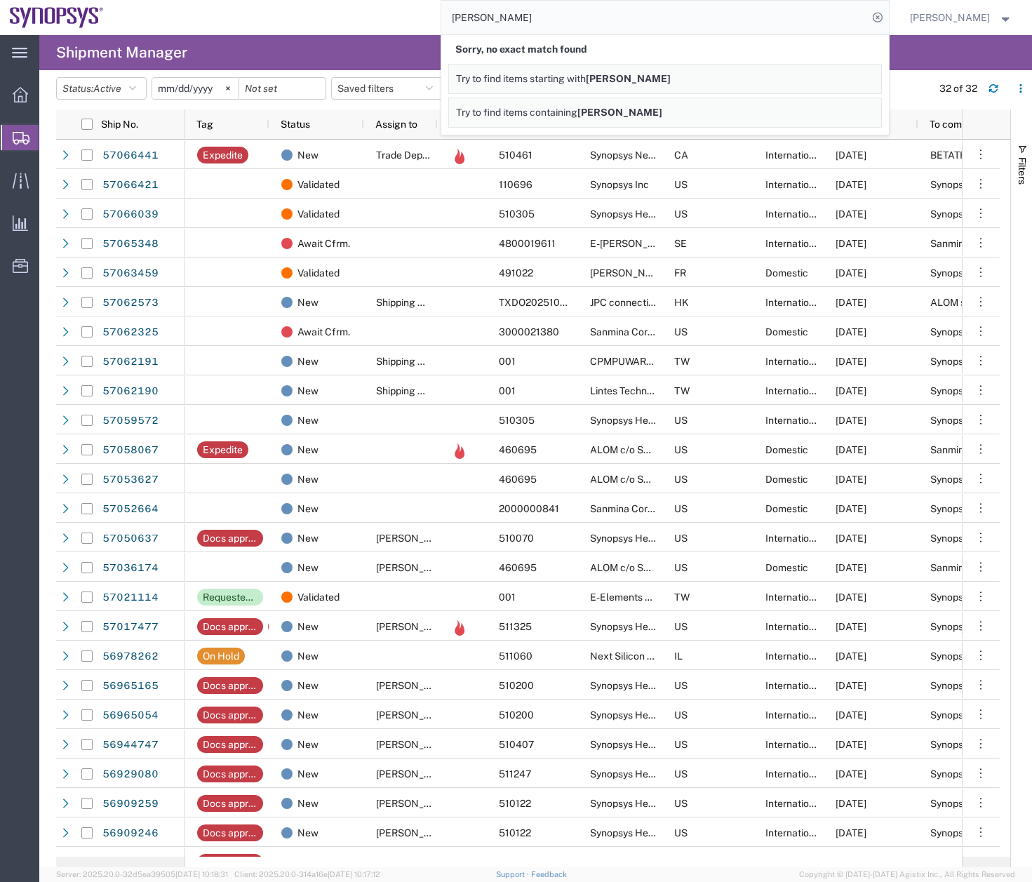
drag, startPoint x: 529, startPoint y: 12, endPoint x: 366, endPoint y: 31, distance: 163.9
click at [402, 26] on div "vanessa Sorry, no exact match found Try to find items starting with vanessa Try…" at bounding box center [502, 17] width 776 height 35
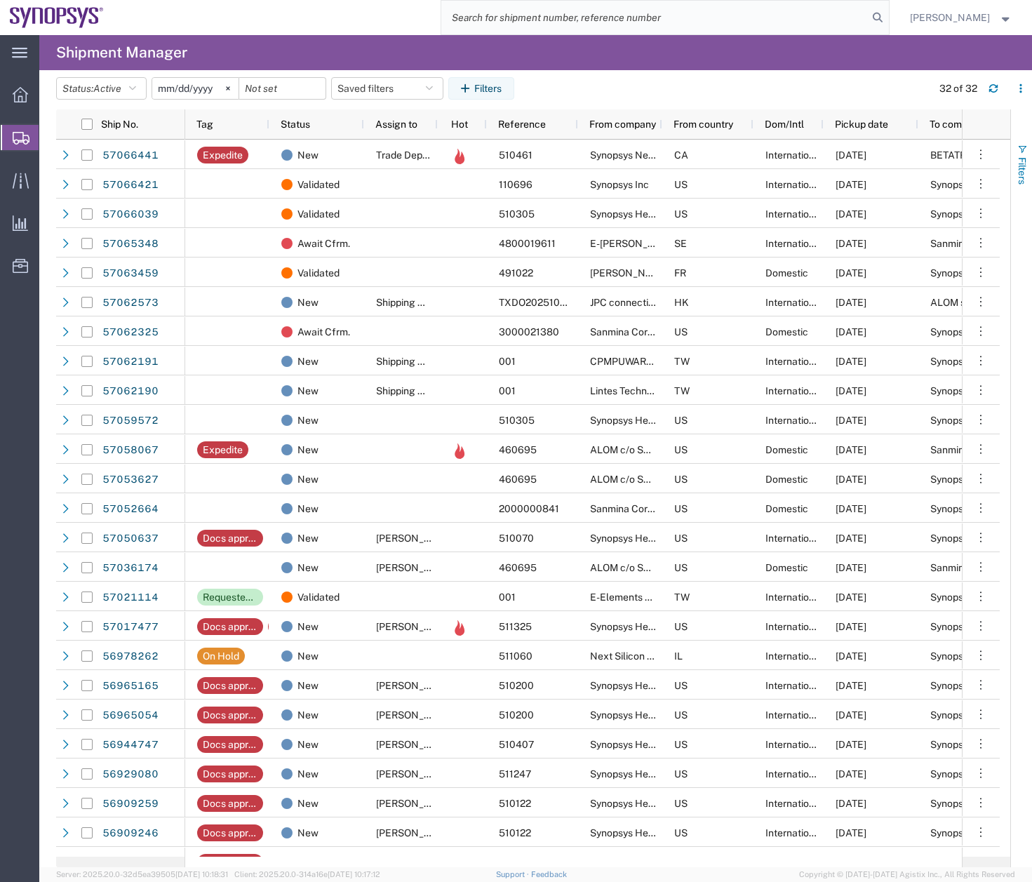
click at [1025, 152] on span "button" at bounding box center [1022, 149] width 11 height 11
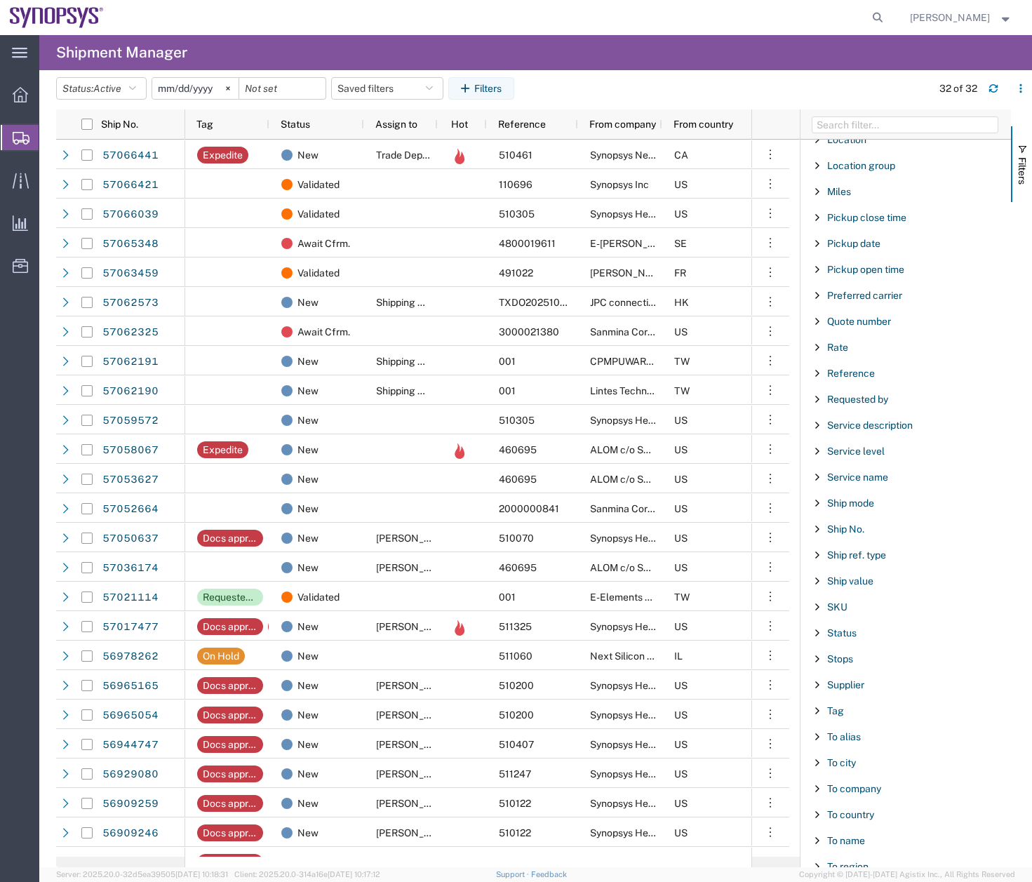
scroll to position [840, 0]
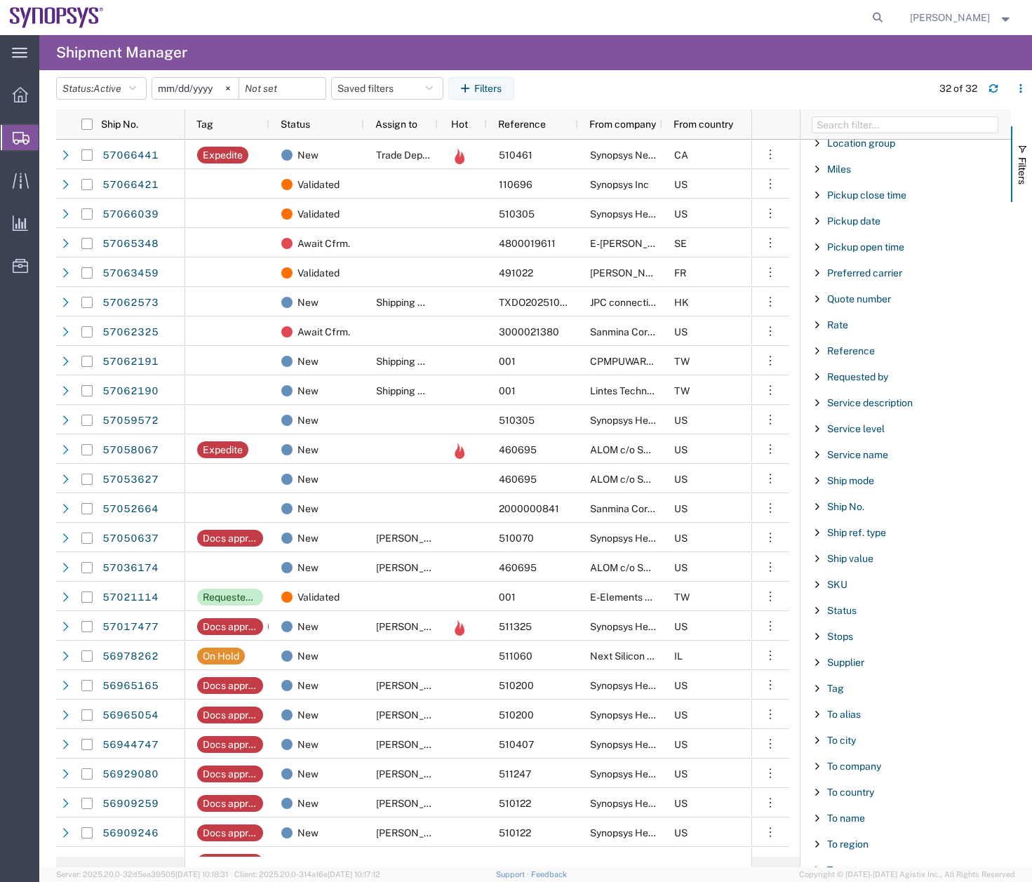
click at [820, 791] on span "Filter List 66 Filters" at bounding box center [817, 791] width 11 height 11
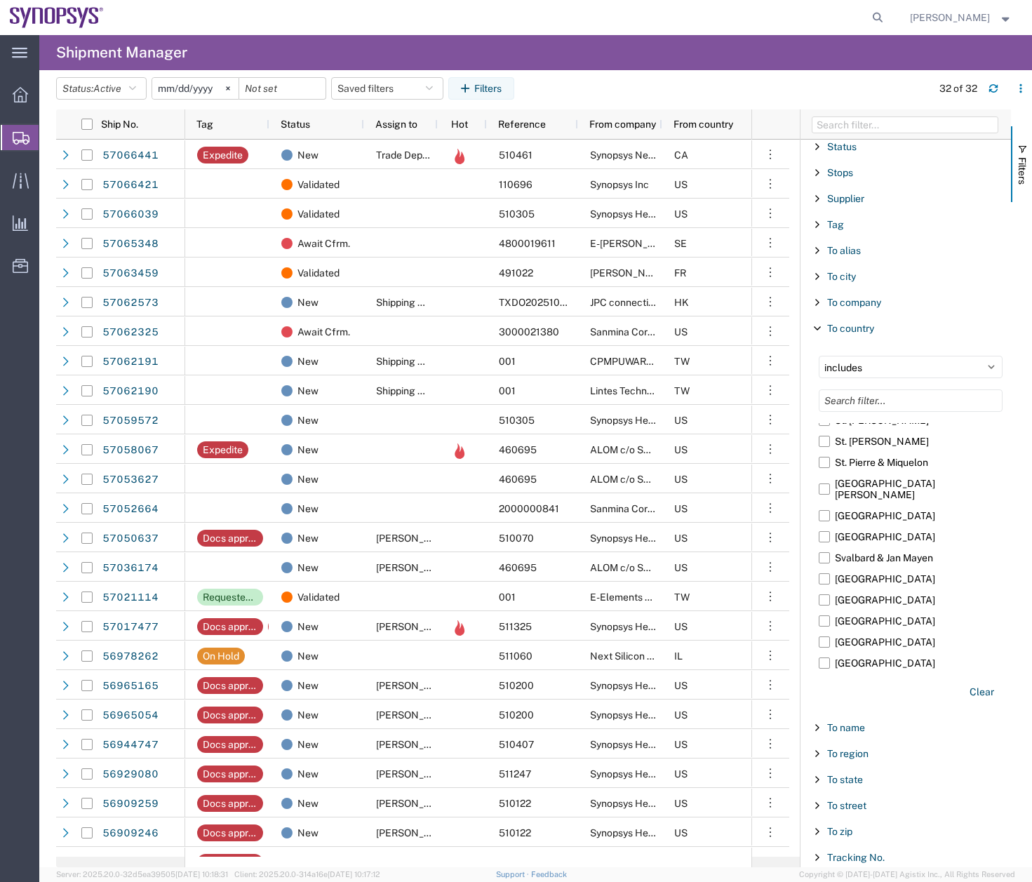
scroll to position [4484, 0]
click at [830, 562] on label "Taiwan" at bounding box center [911, 572] width 184 height 21
click at [0, 0] on input "Taiwan" at bounding box center [0, 0] width 0 height 0
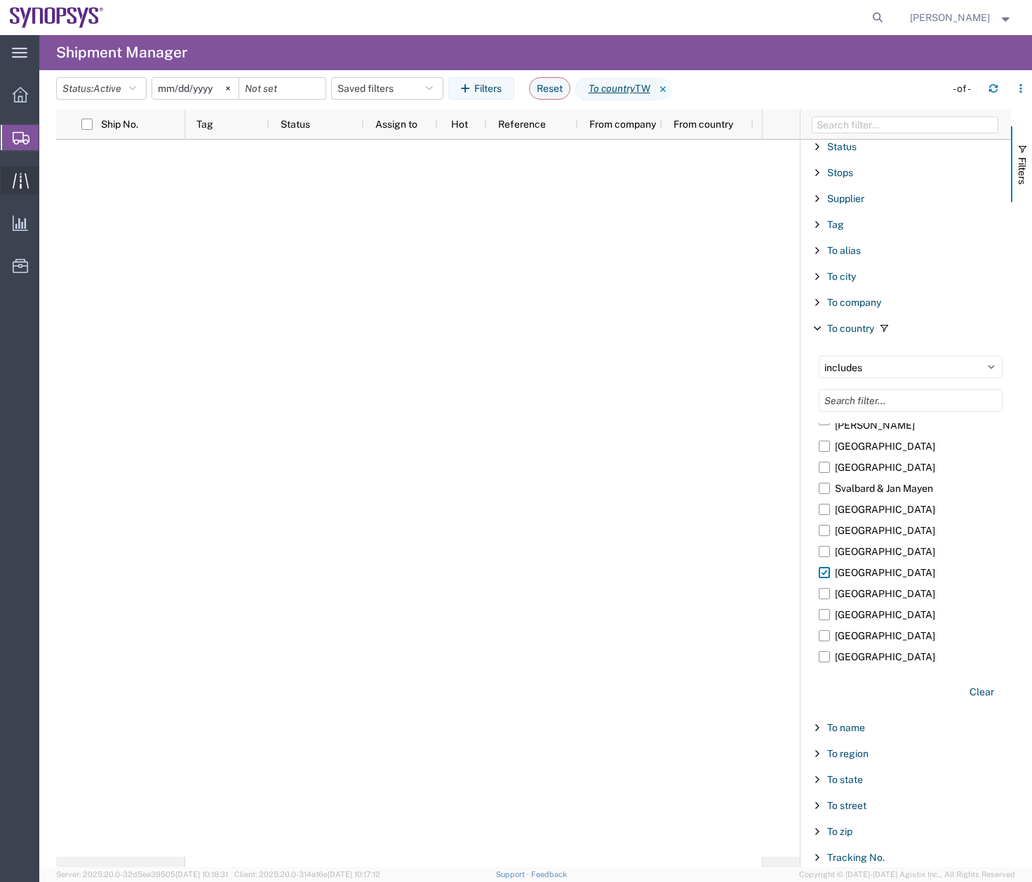
click at [18, 182] on icon at bounding box center [21, 181] width 16 height 16
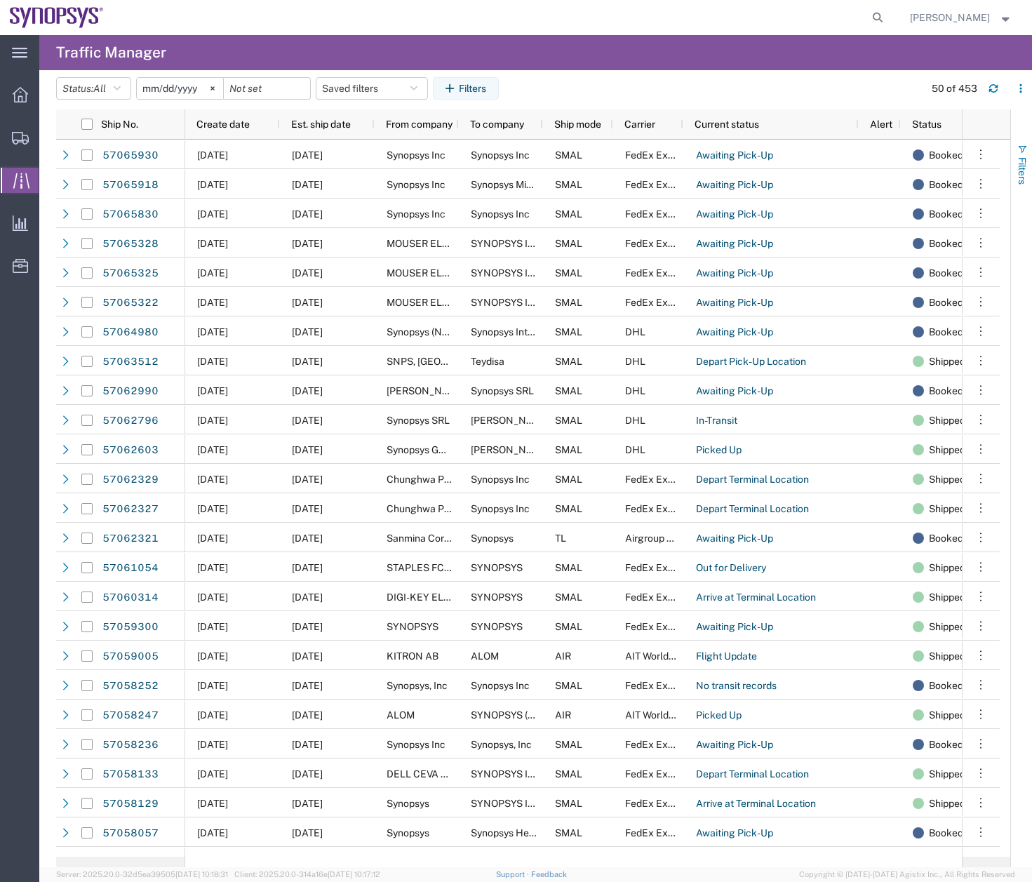
click at [1031, 151] on button "Filters" at bounding box center [1021, 164] width 21 height 76
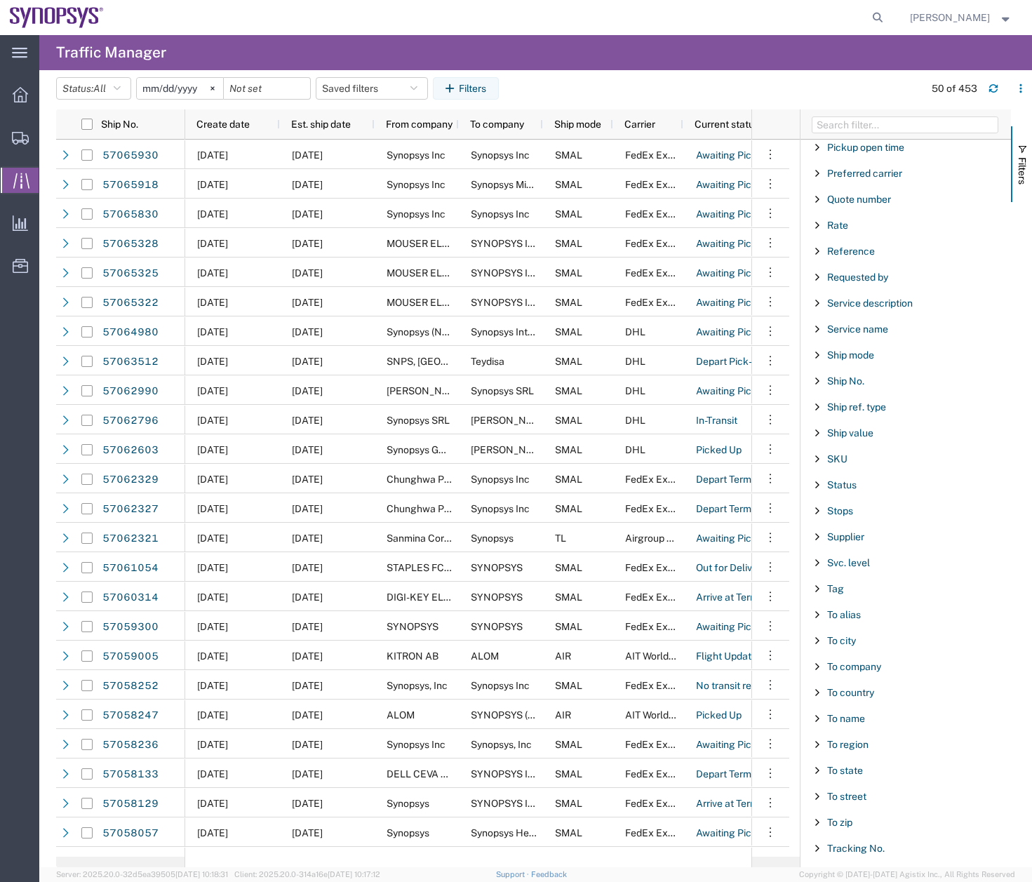
scroll to position [1001, 0]
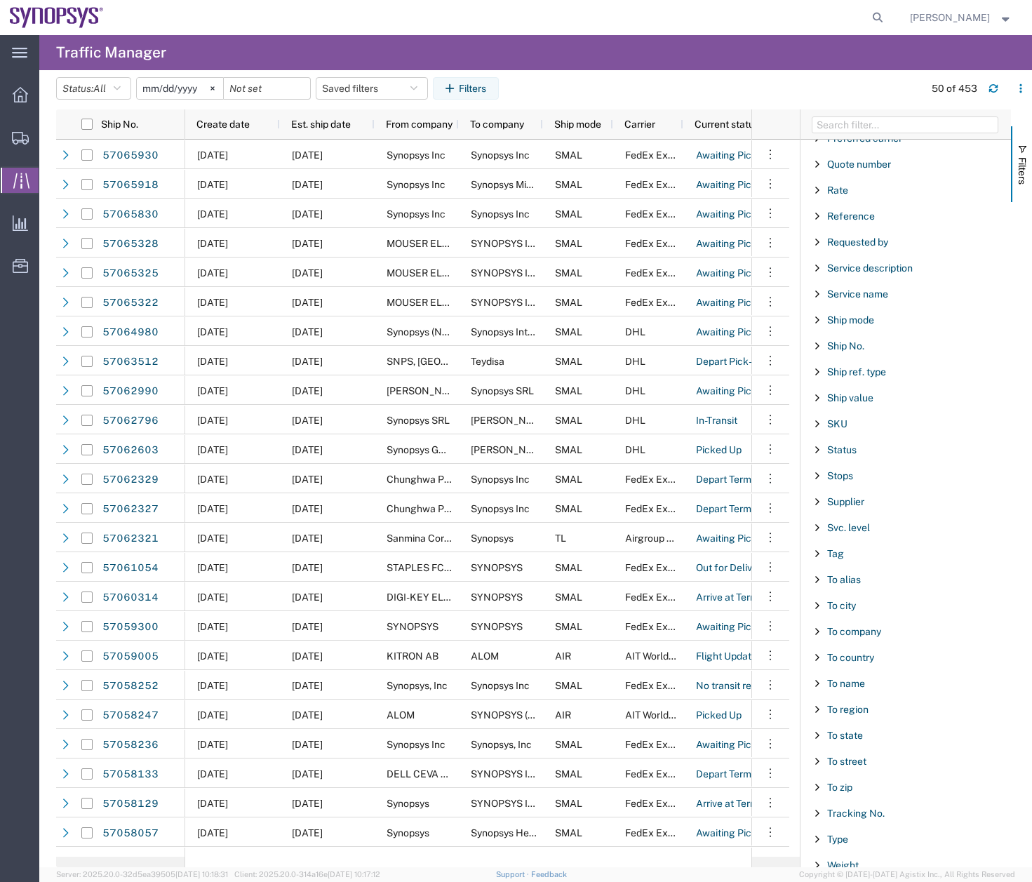
click at [817, 659] on span "Filter List 67 Filters" at bounding box center [817, 657] width 11 height 11
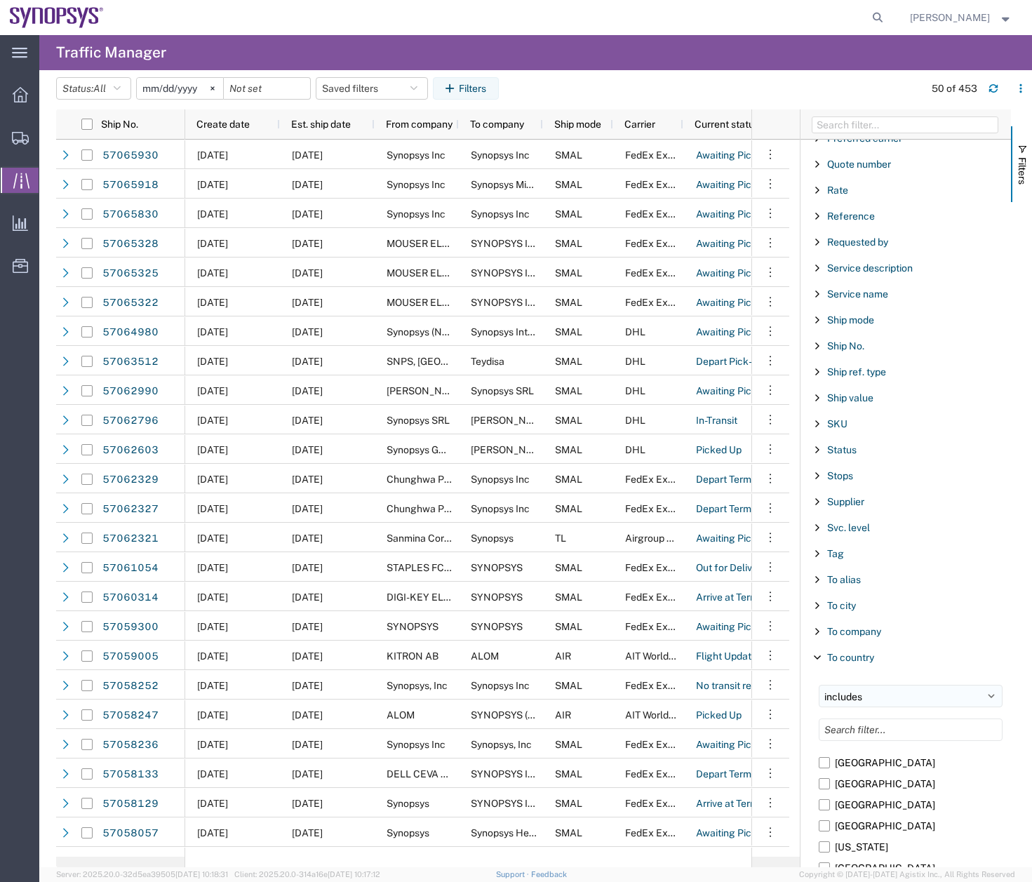
click at [983, 695] on select "includes excludes" at bounding box center [911, 696] width 184 height 22
click at [983, 693] on select "includes excludes" at bounding box center [911, 696] width 184 height 22
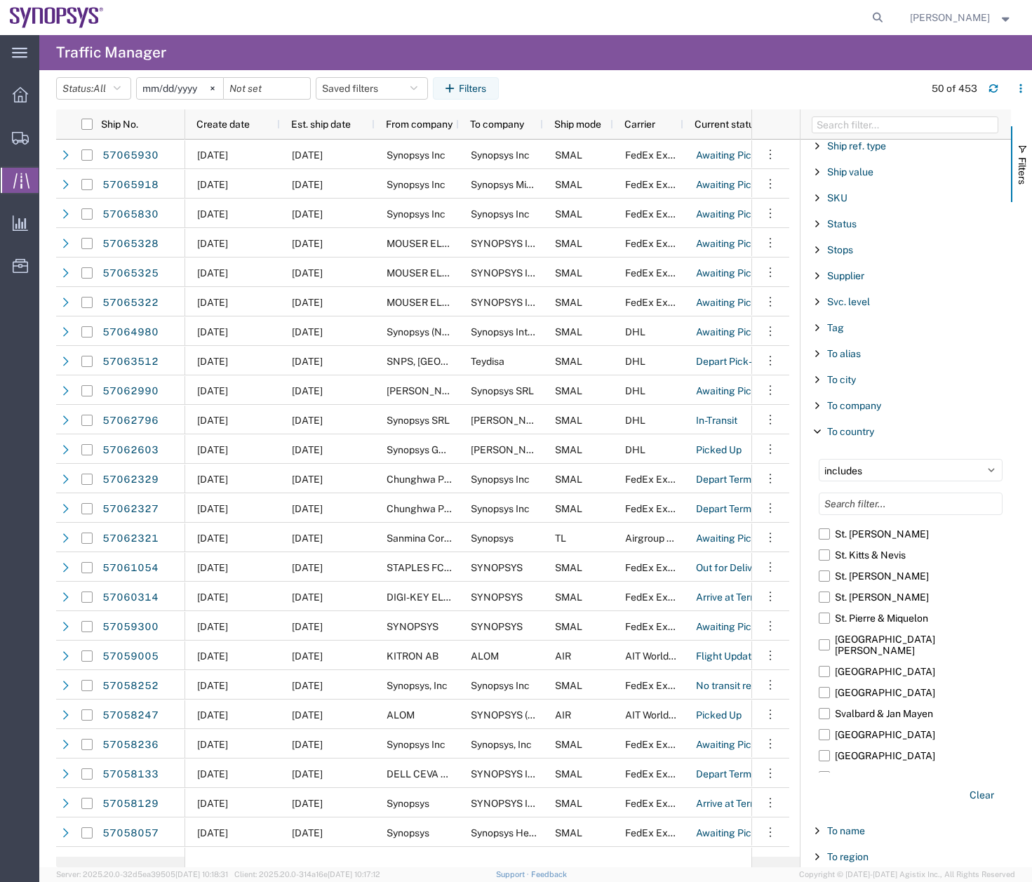
scroll to position [4467, 0]
click at [829, 683] on label "Taiwan" at bounding box center [911, 693] width 184 height 21
click at [0, 0] on input "Taiwan" at bounding box center [0, 0] width 0 height 0
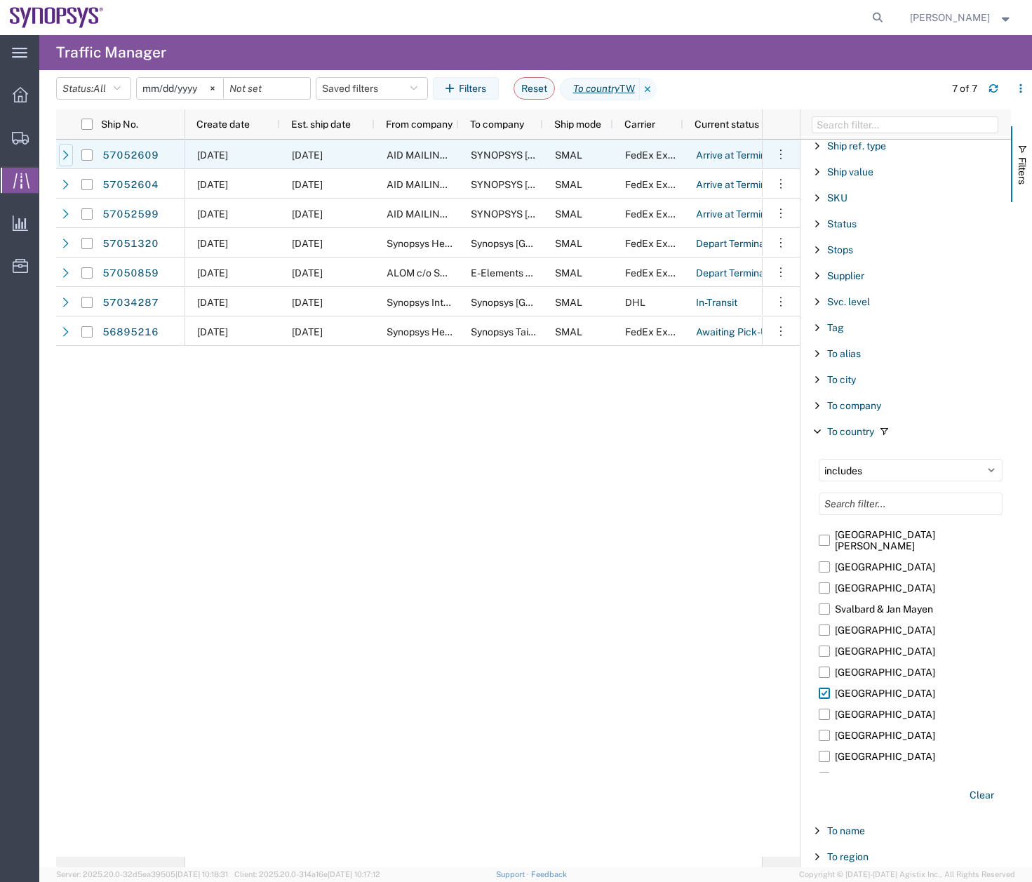
click at [68, 154] on icon at bounding box center [66, 155] width 10 height 10
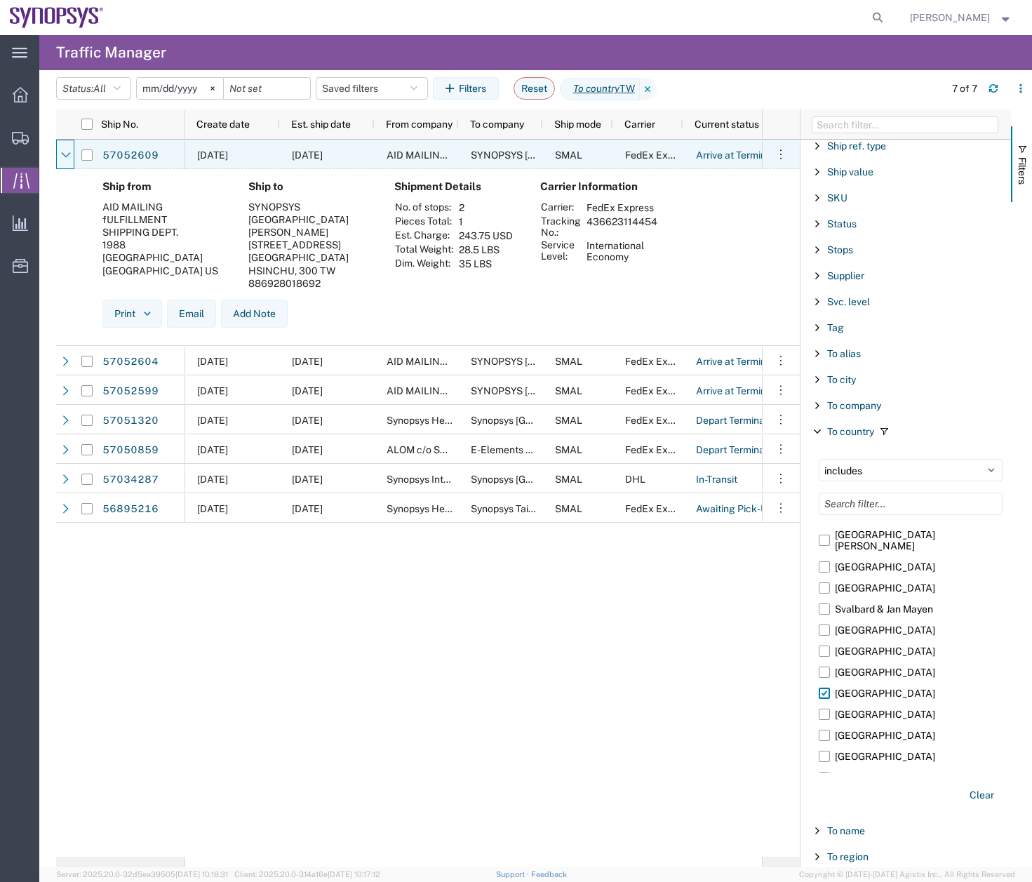
click at [68, 154] on icon at bounding box center [65, 155] width 9 height 6
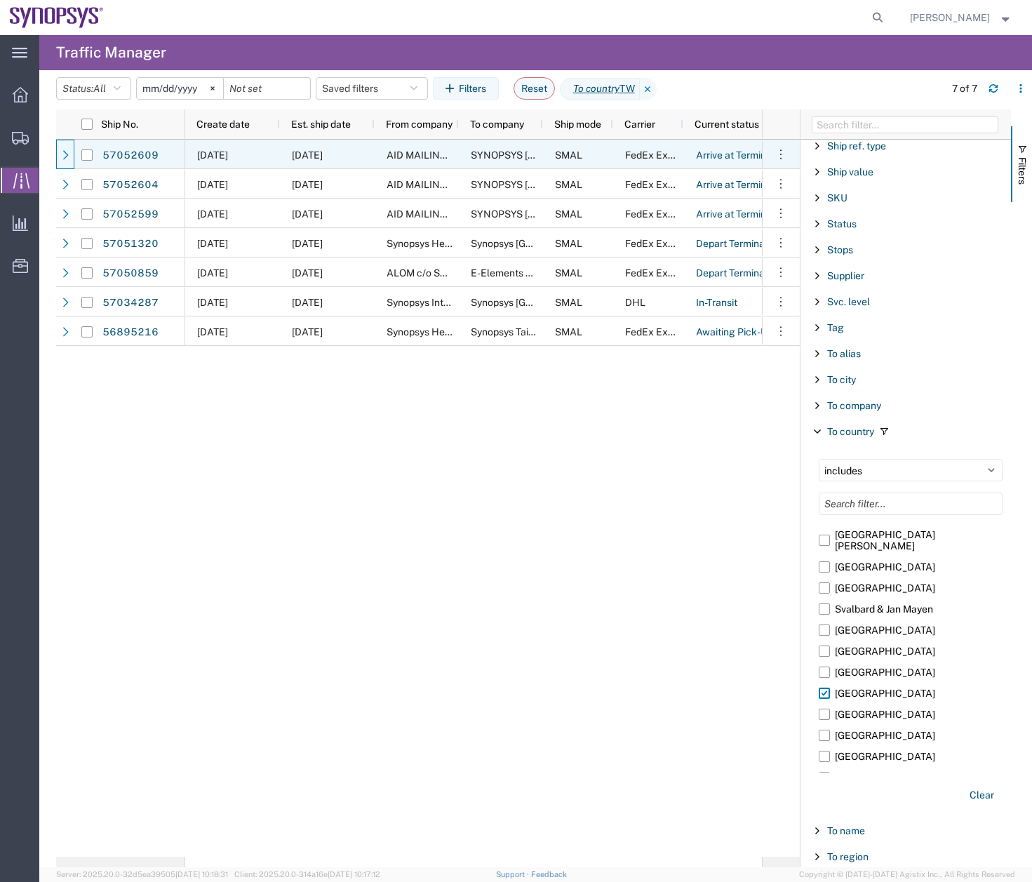
click at [65, 166] on span at bounding box center [66, 154] width 14 height 29
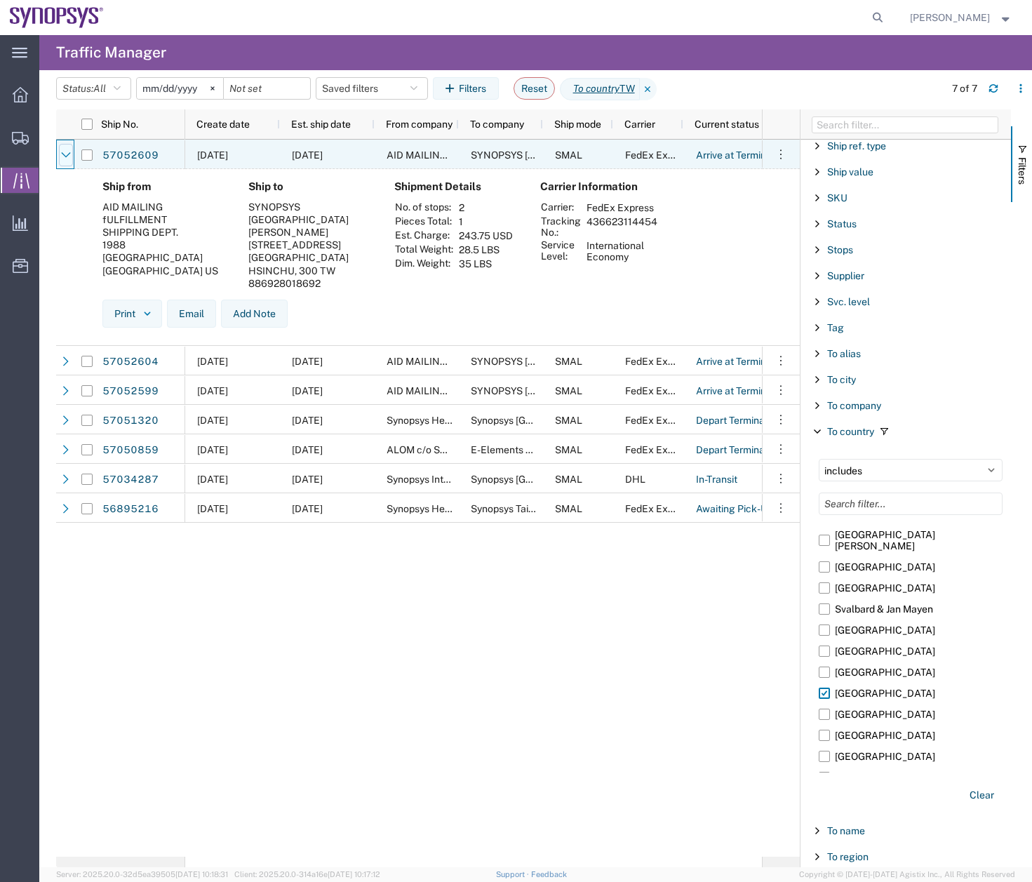
click at [62, 149] on div at bounding box center [66, 155] width 14 height 22
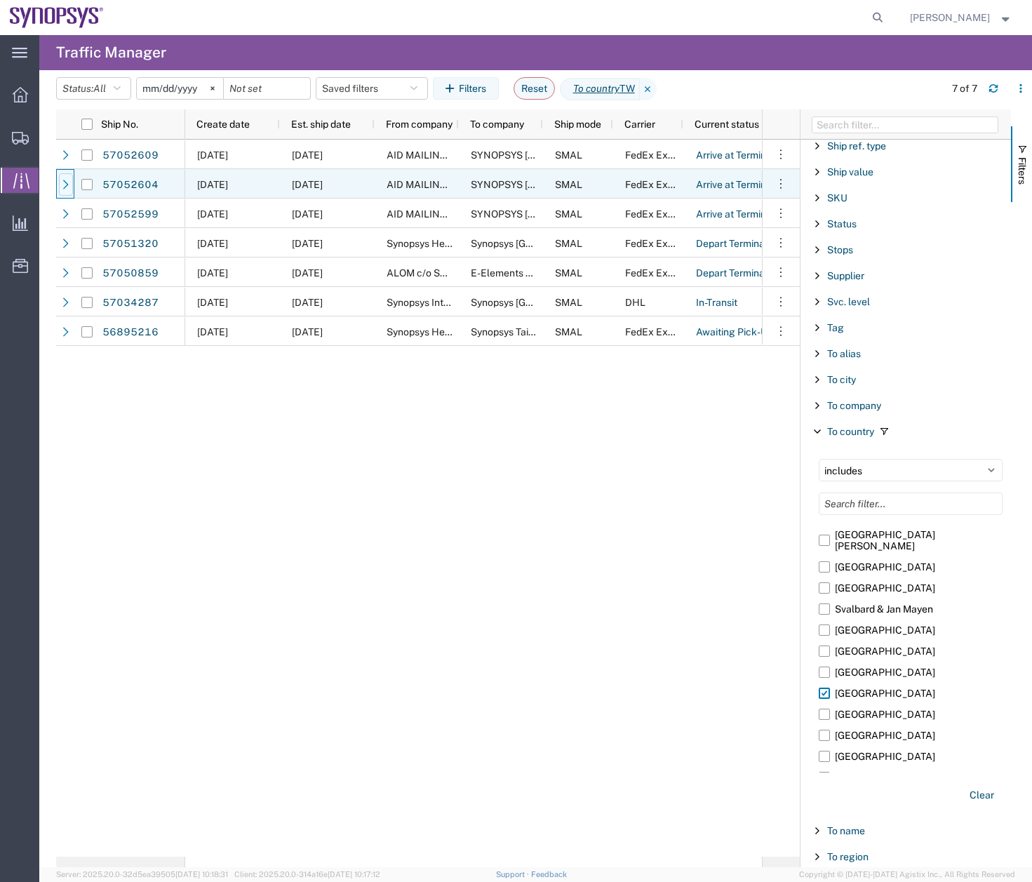
click at [63, 182] on icon at bounding box center [66, 185] width 10 height 10
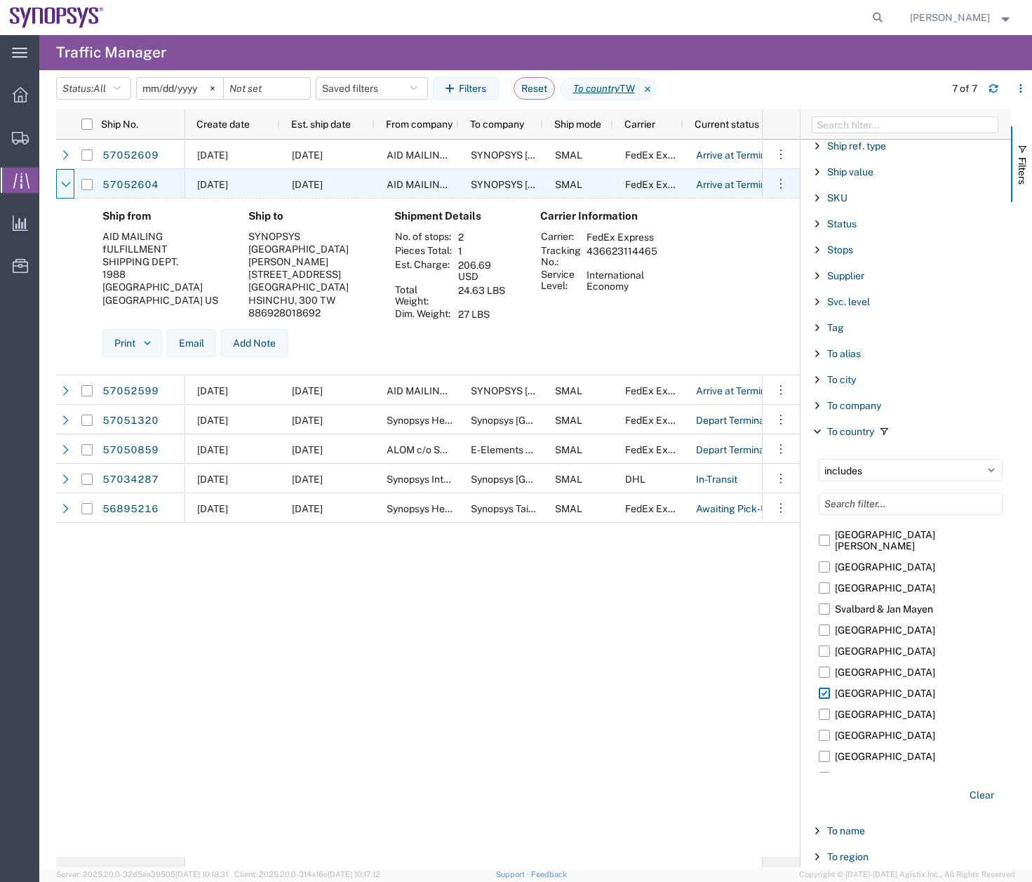
click at [63, 182] on icon at bounding box center [66, 185] width 10 height 10
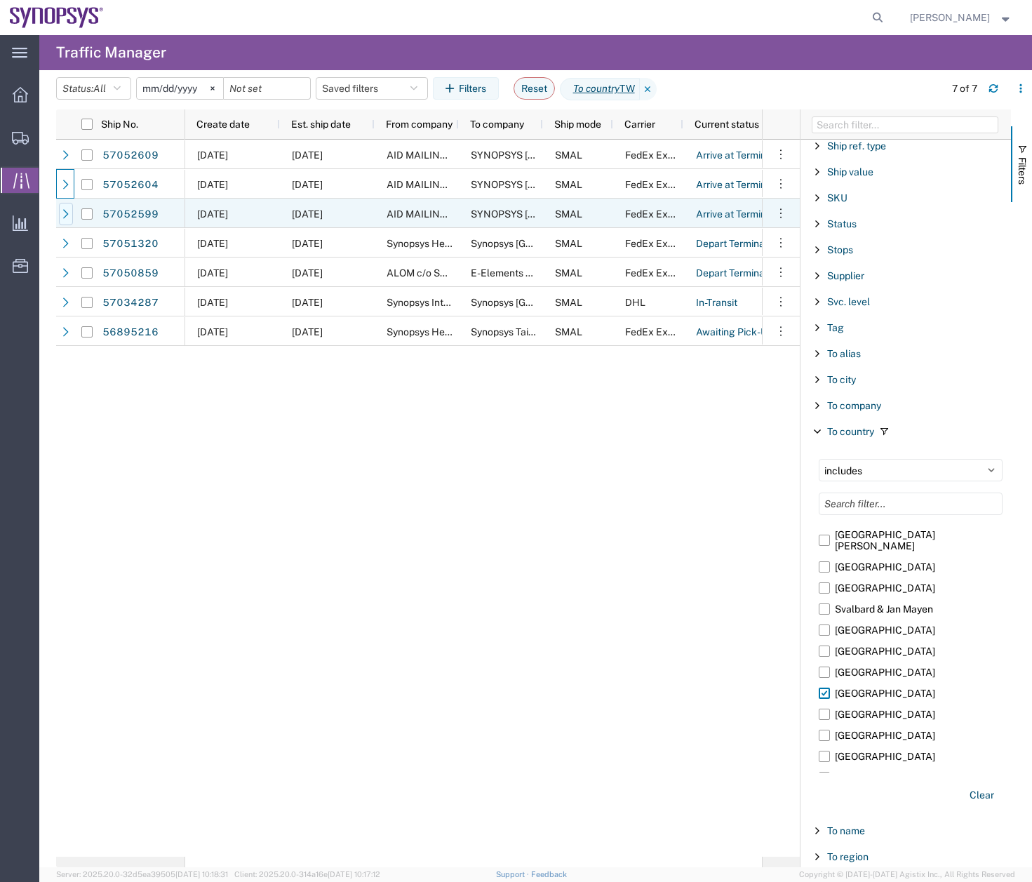
click at [65, 220] on div at bounding box center [66, 214] width 14 height 22
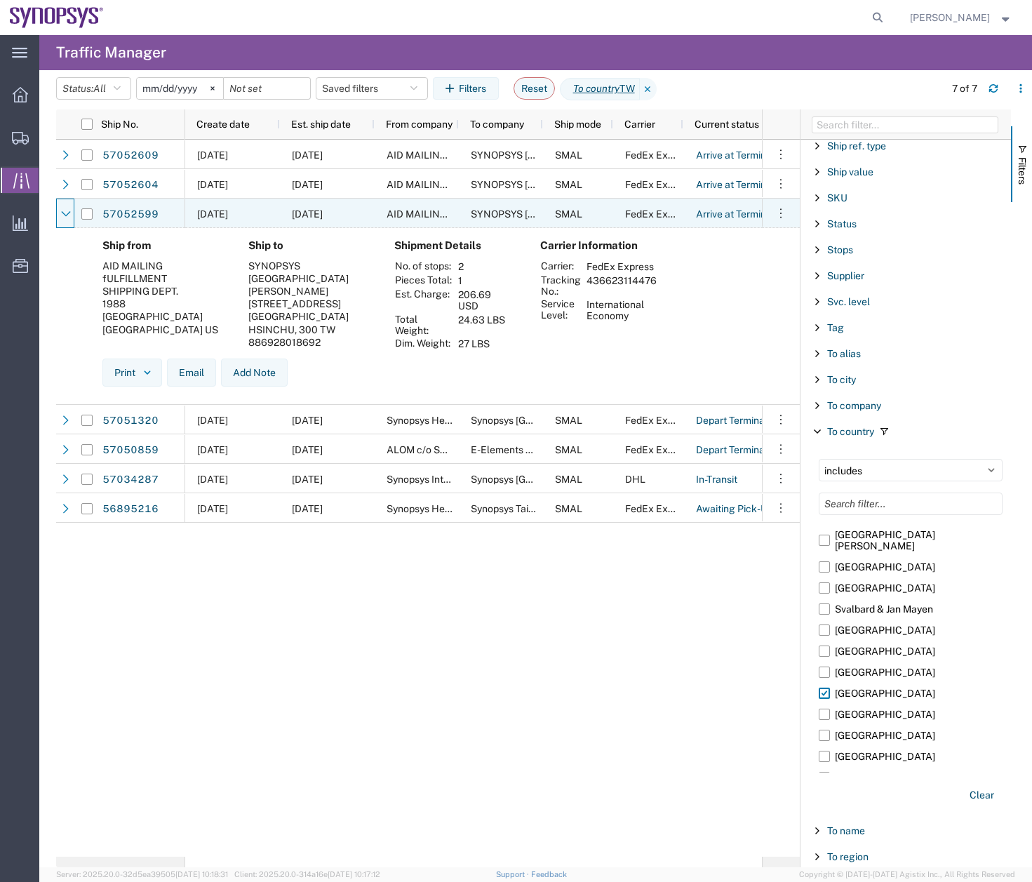
click at [65, 220] on div at bounding box center [66, 214] width 14 height 22
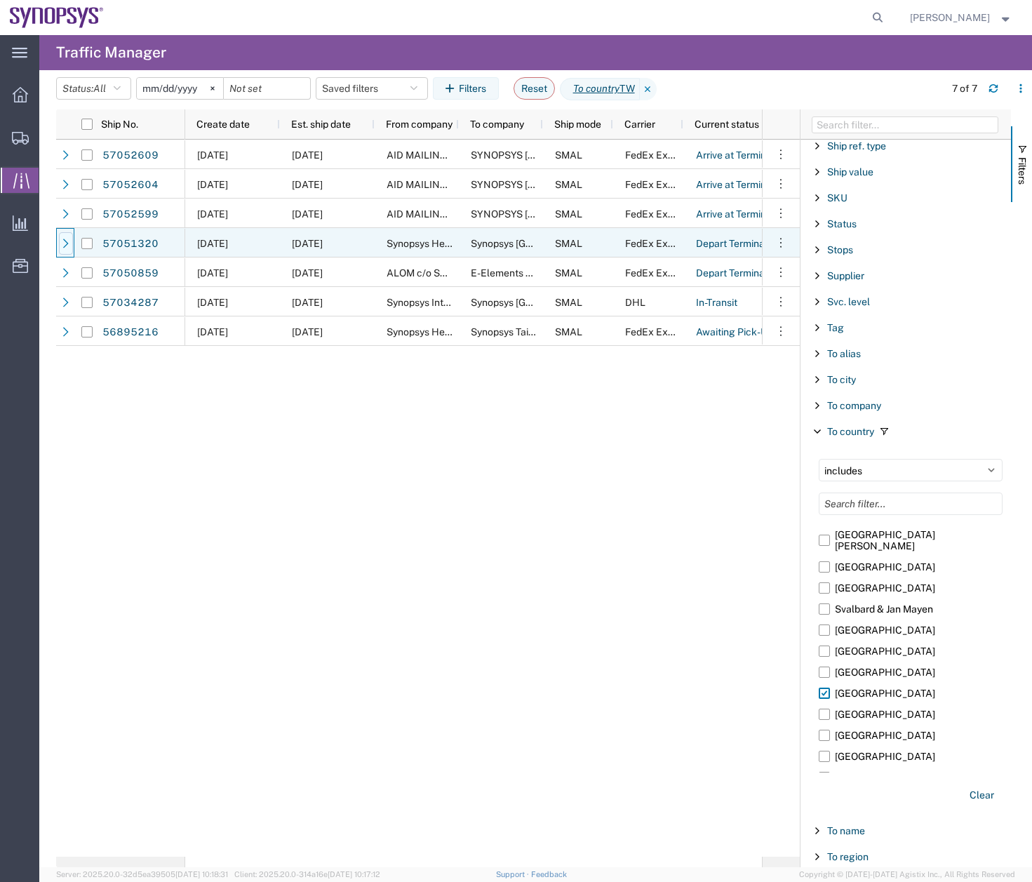
click at [61, 254] on div at bounding box center [66, 243] width 14 height 22
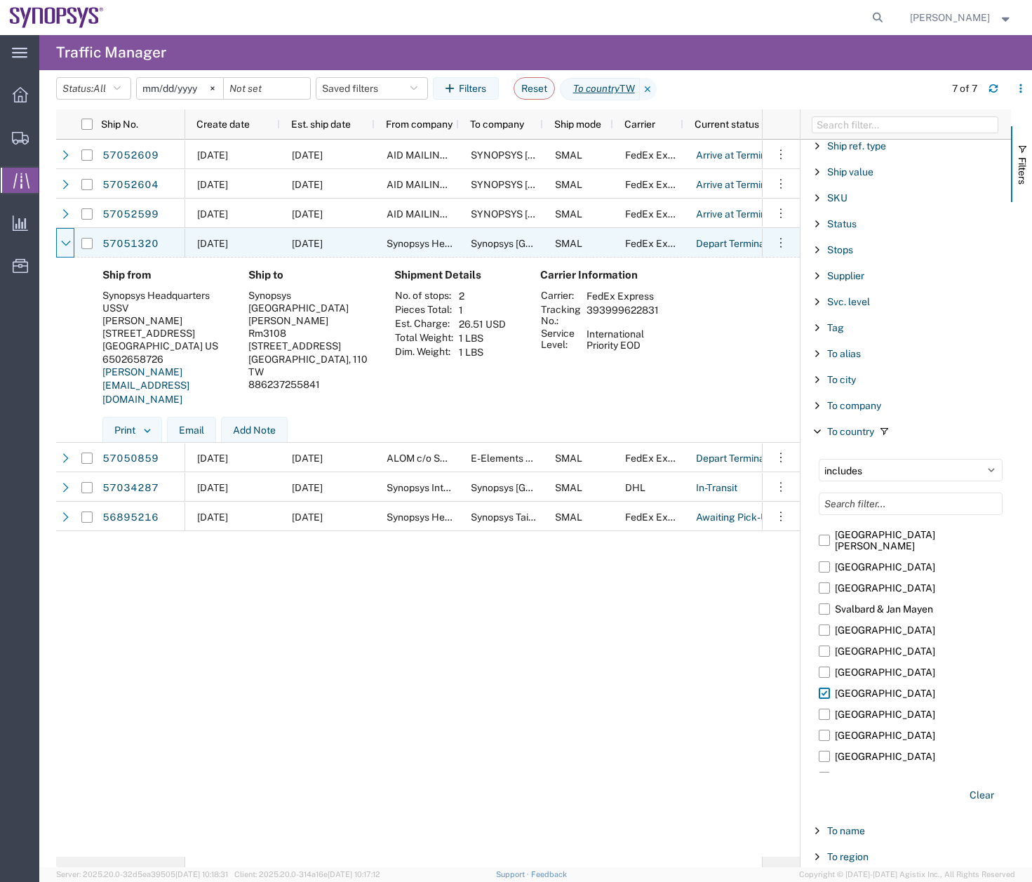
click at [61, 254] on div at bounding box center [66, 243] width 14 height 22
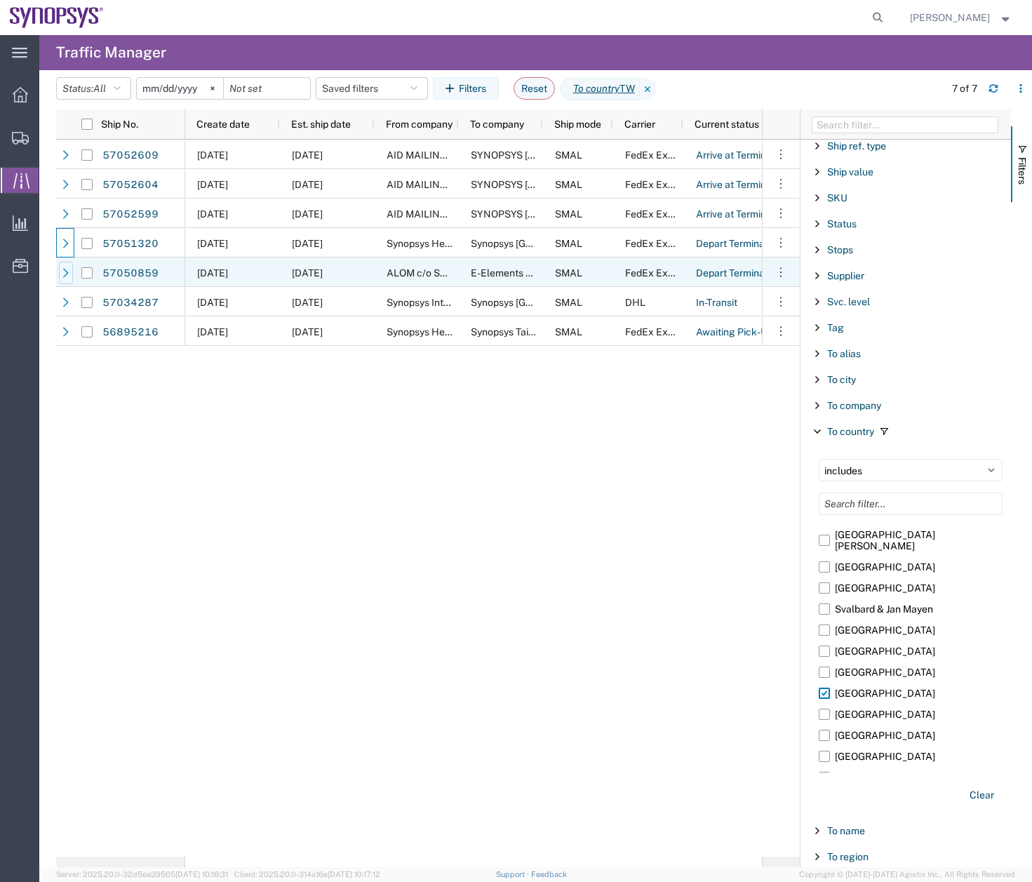
click at [62, 276] on icon at bounding box center [66, 273] width 10 height 10
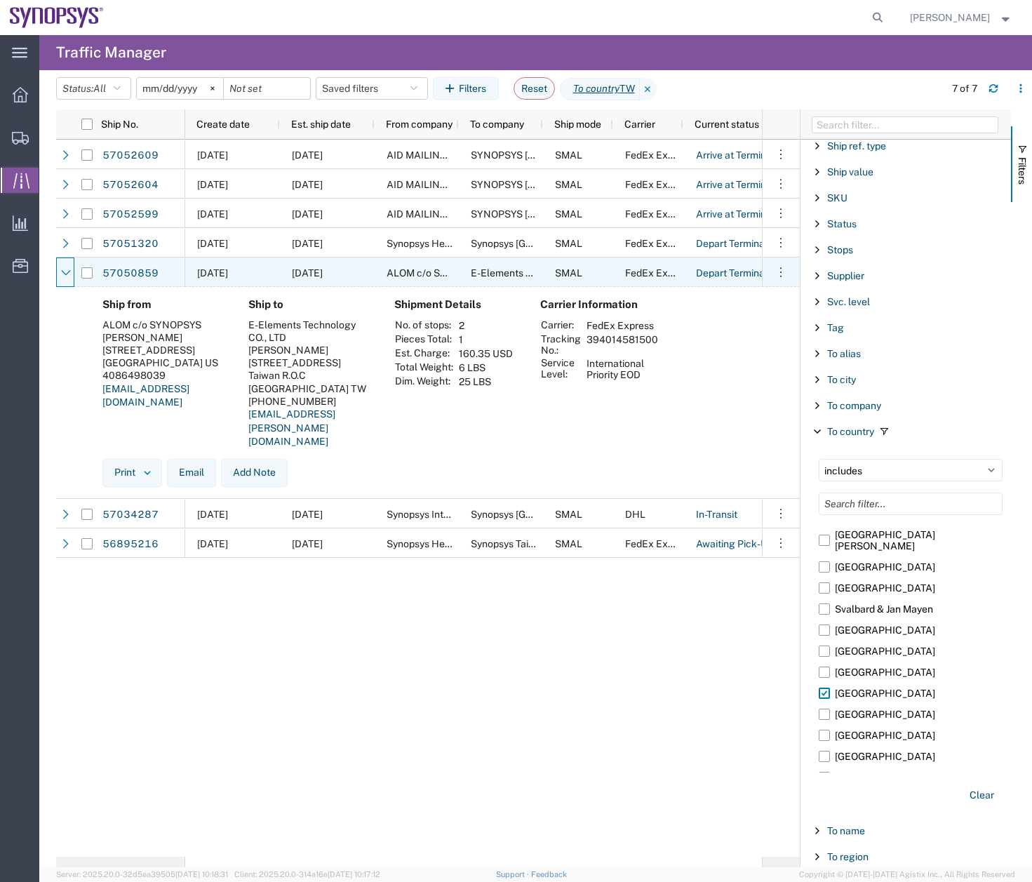
click at [62, 276] on icon at bounding box center [66, 273] width 10 height 10
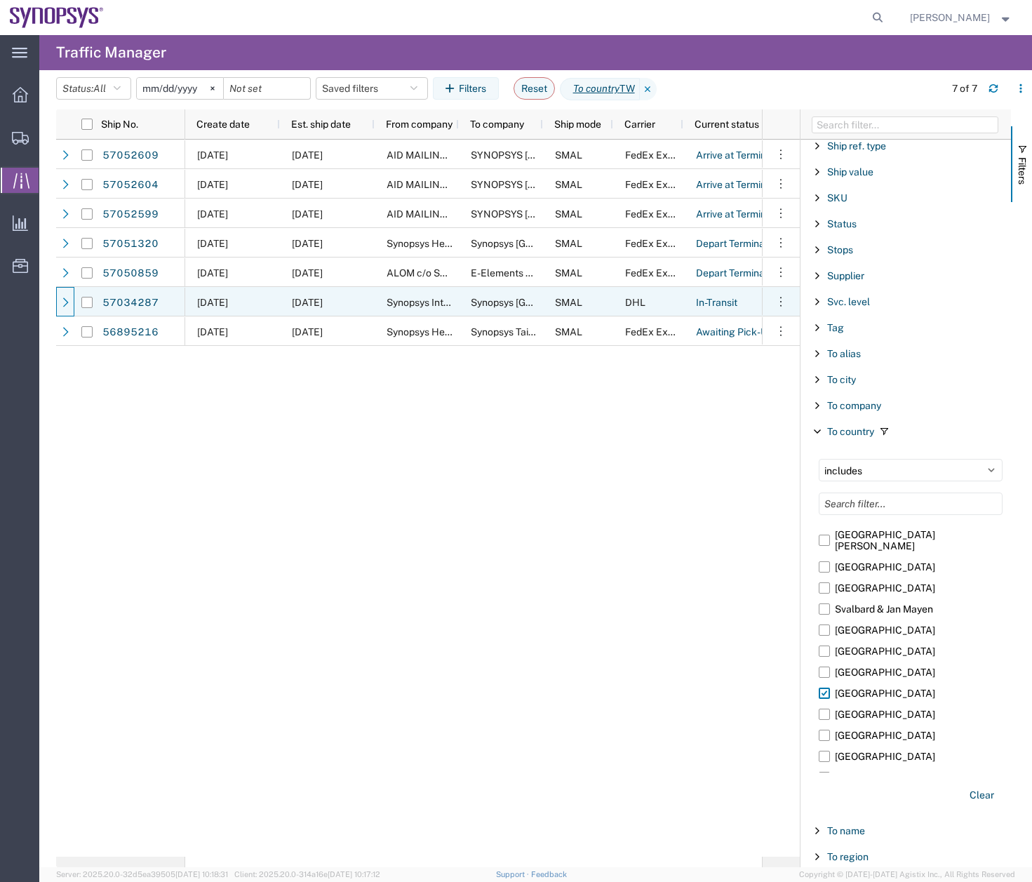
click at [64, 307] on icon at bounding box center [66, 301] width 6 height 9
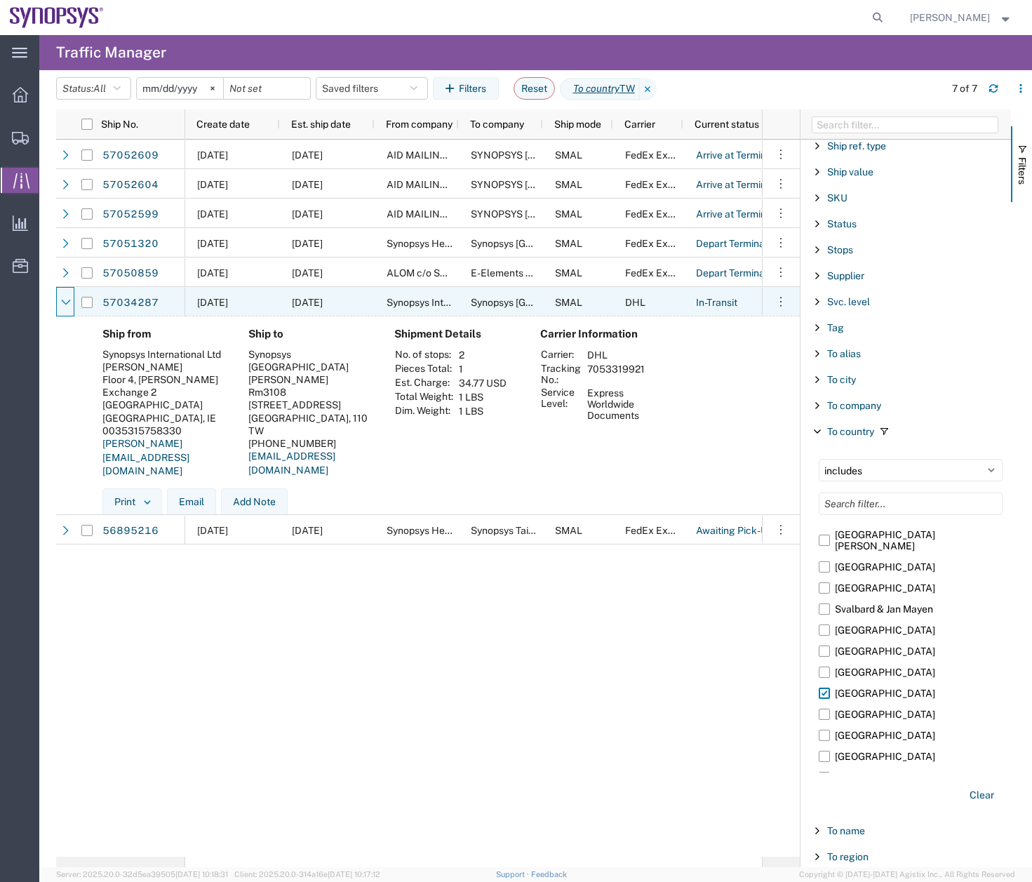
click at [64, 307] on icon at bounding box center [66, 302] width 10 height 10
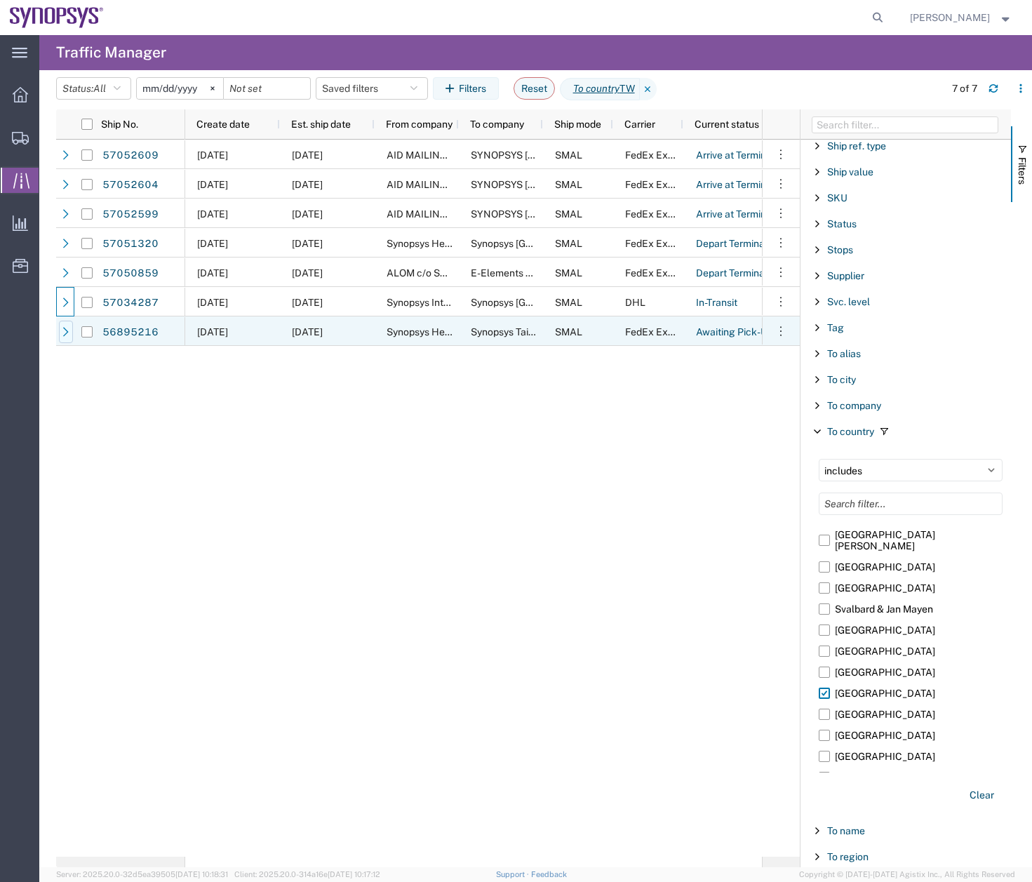
click at [68, 340] on div at bounding box center [66, 332] width 14 height 22
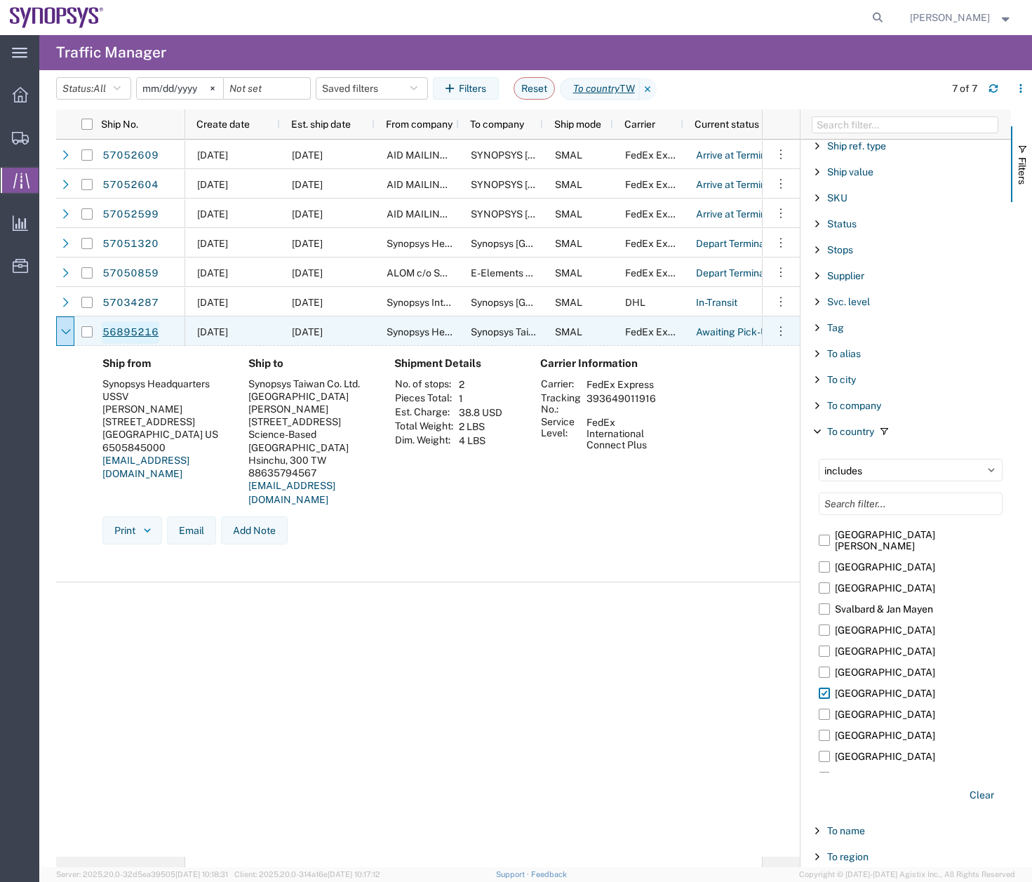
click at [135, 333] on link "56895216" at bounding box center [131, 332] width 58 height 22
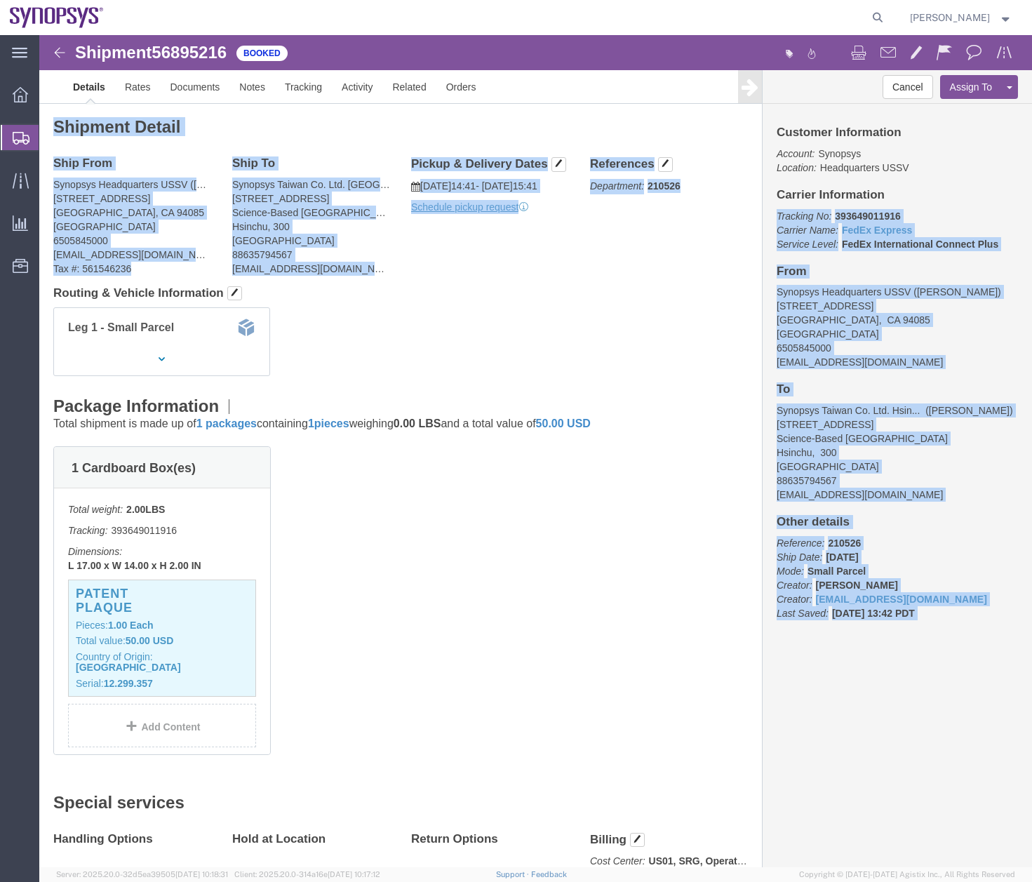
click html "Shipment 56895216 Booked Details Rates Documents Notes Tracking Activity Relate…"
click div "Cancel Assign To Clone Shipment Save As Template Customer Information Account: …"
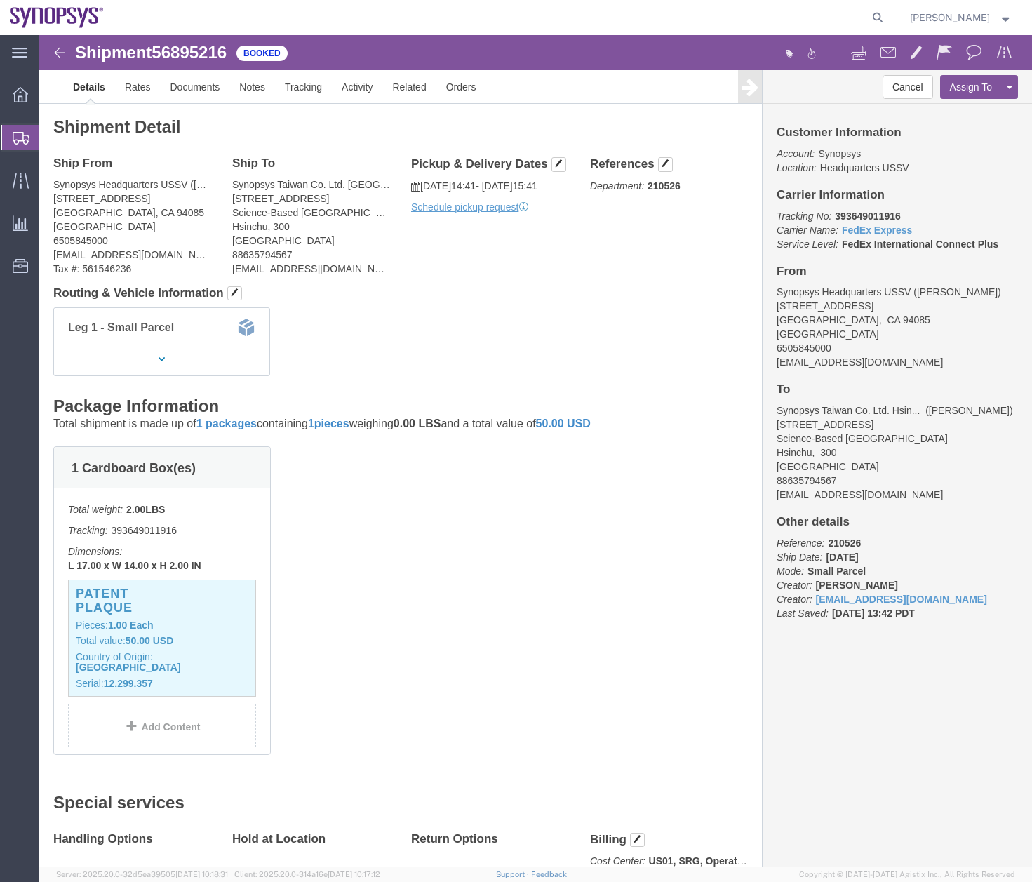
click at [23, 141] on icon at bounding box center [21, 138] width 17 height 13
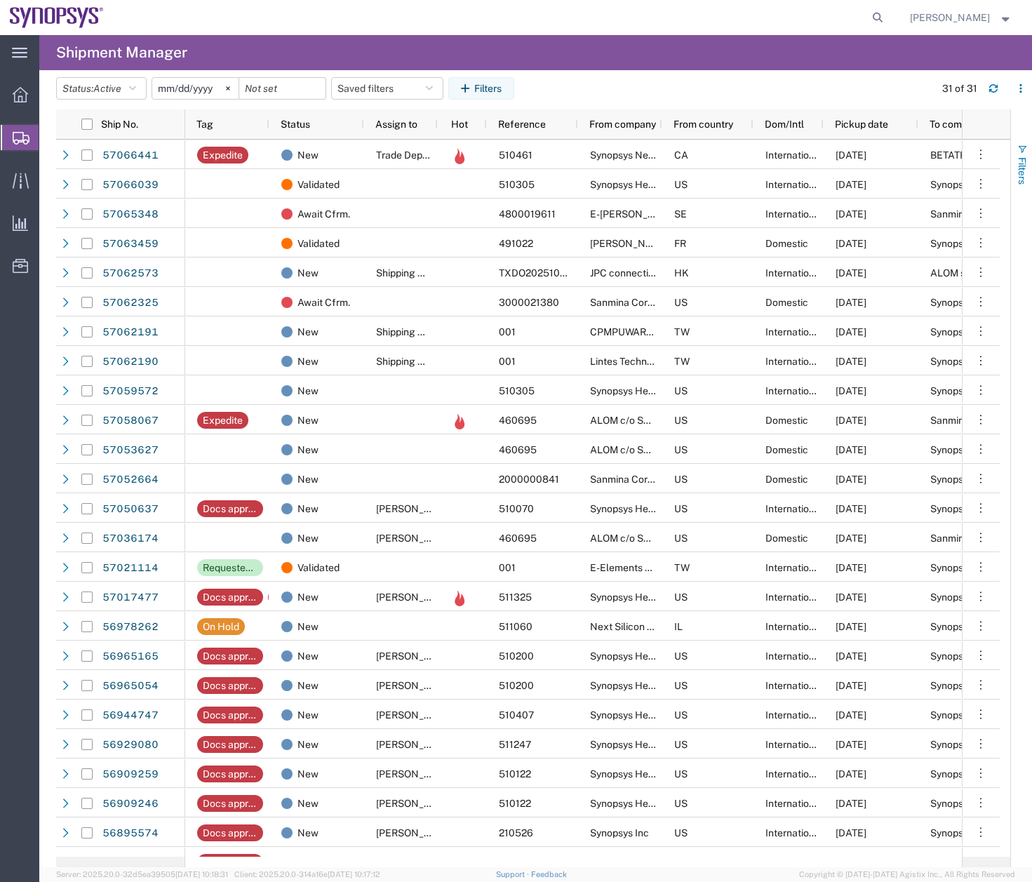
click at [1022, 146] on span "button" at bounding box center [1022, 149] width 11 height 11
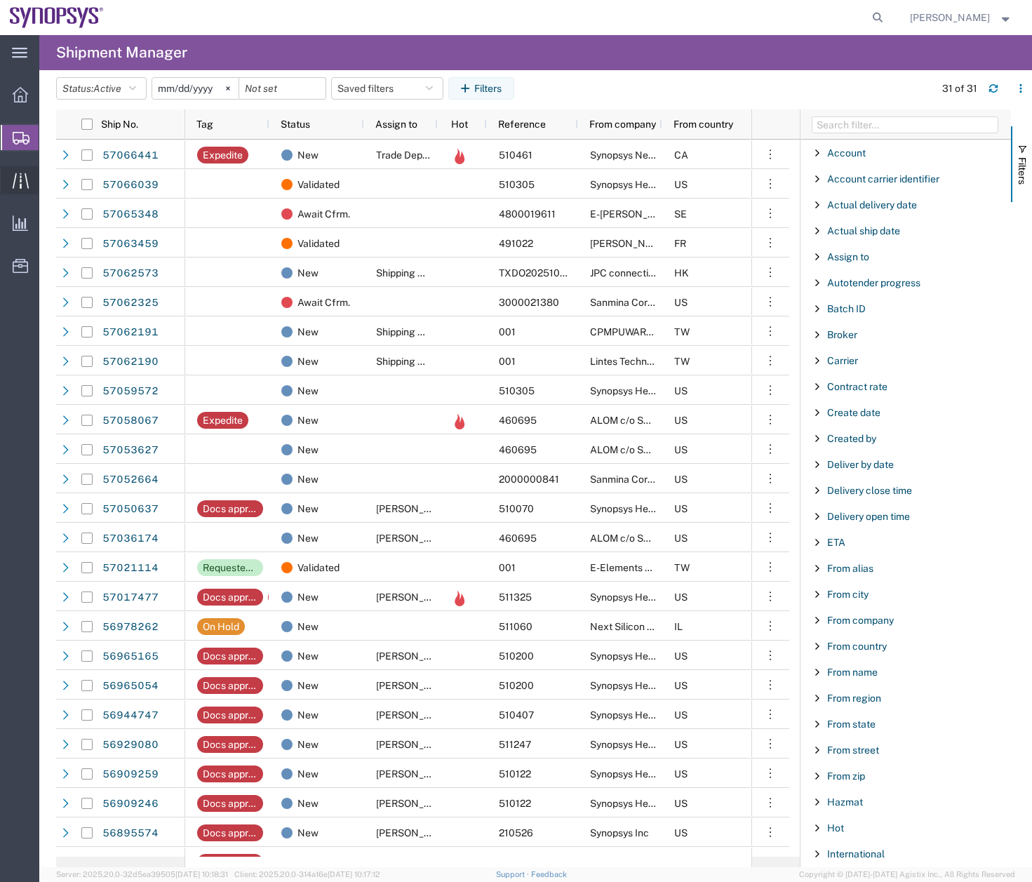
click at [21, 182] on icon at bounding box center [20, 180] width 16 height 15
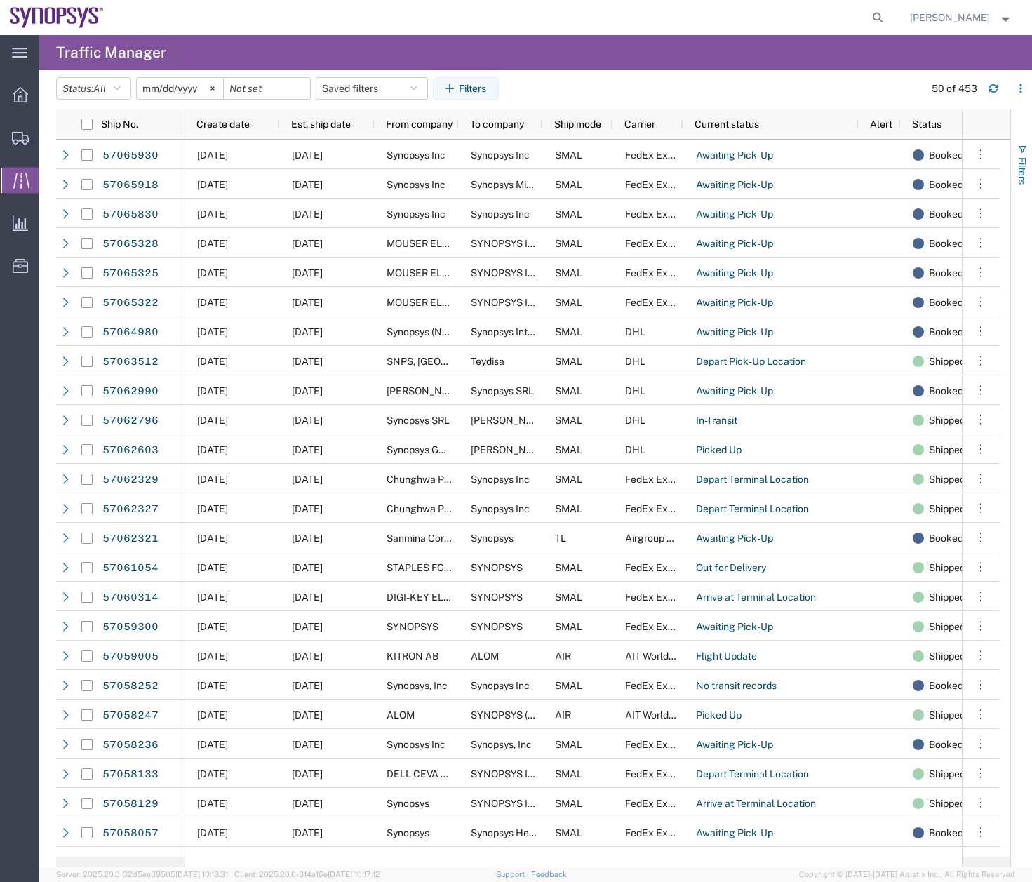
click at [1025, 149] on span "button" at bounding box center [1022, 149] width 11 height 11
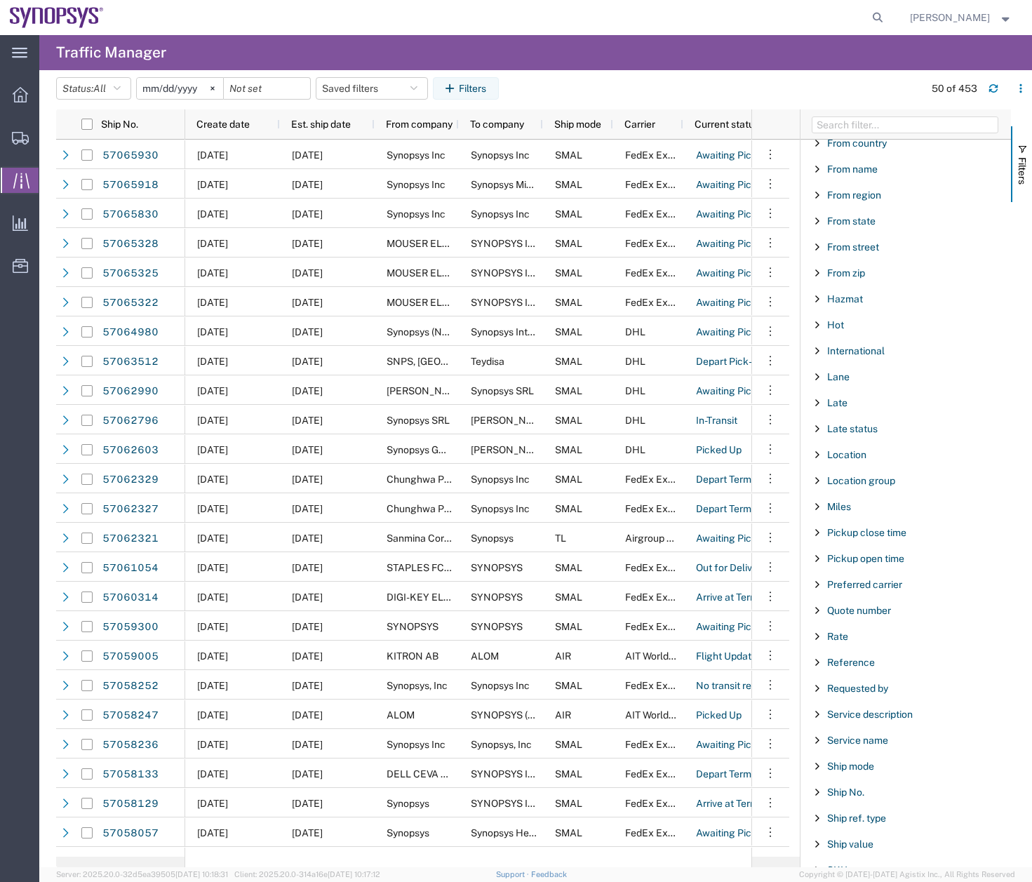
scroll to position [554, 0]
click at [819, 688] on span "Filter List 67 Filters" at bounding box center [817, 689] width 11 height 11
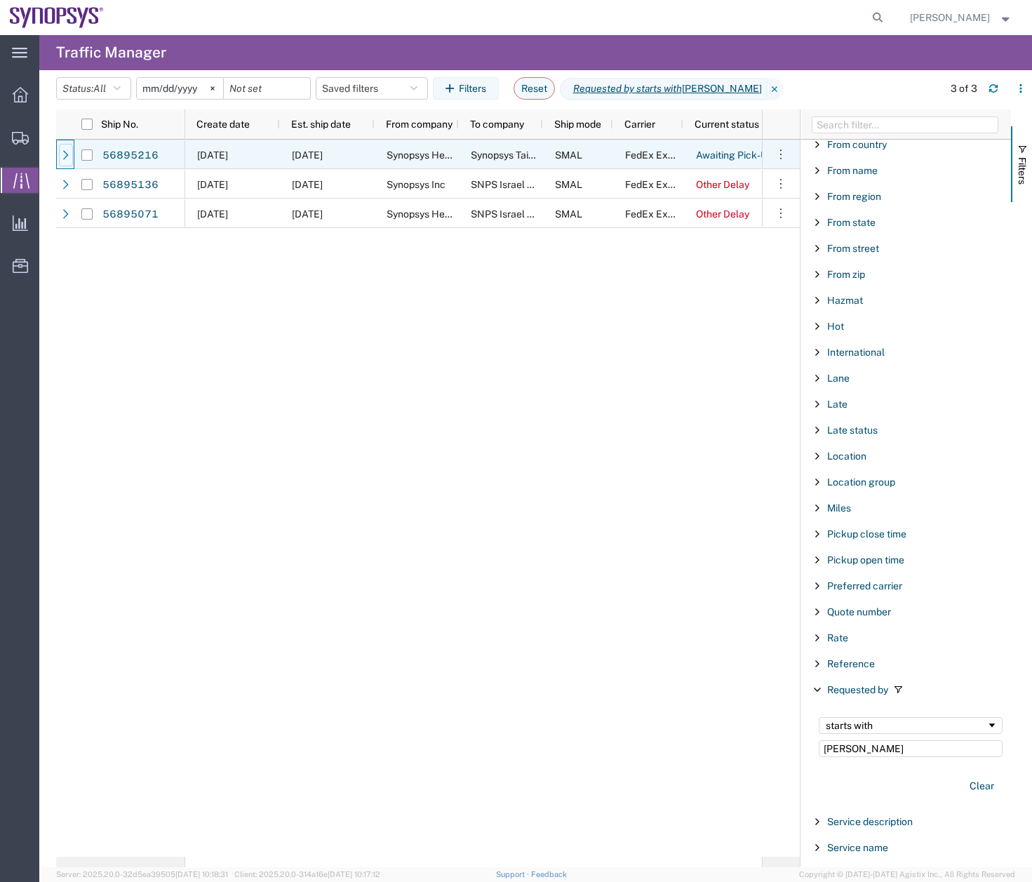
click at [65, 155] on icon at bounding box center [66, 155] width 10 height 10
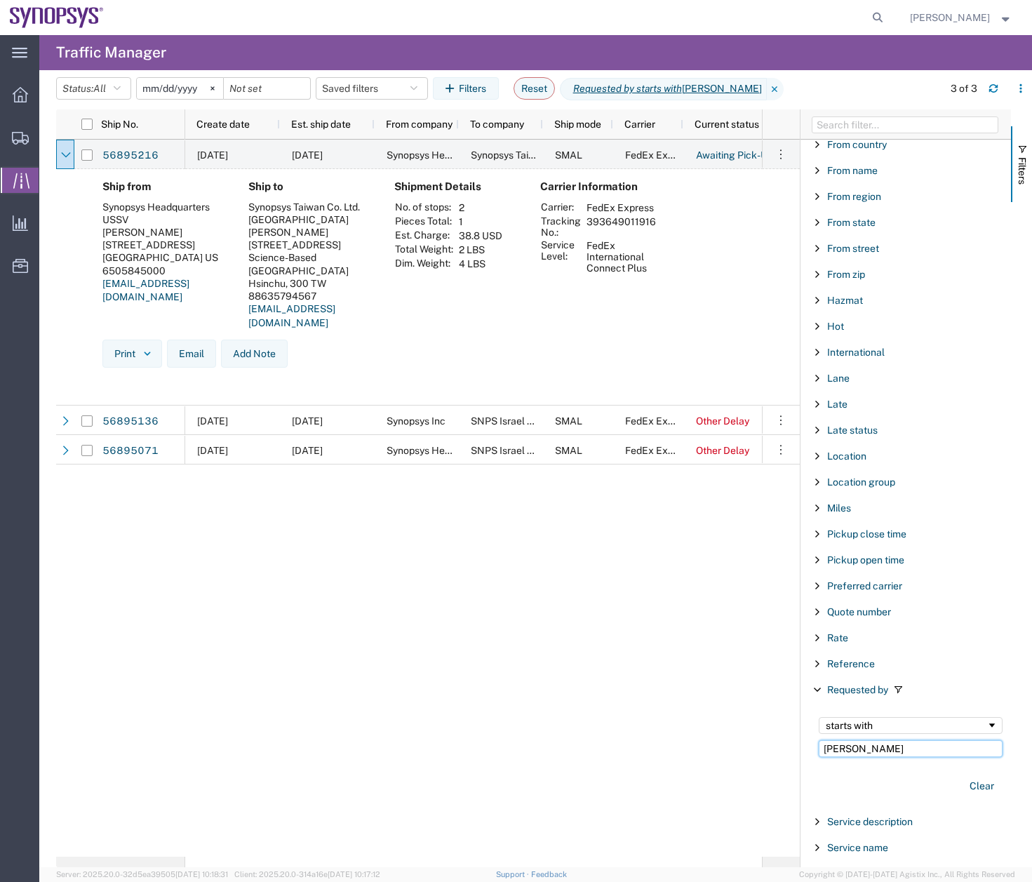
click at [887, 751] on input "vanessa m" at bounding box center [911, 748] width 184 height 17
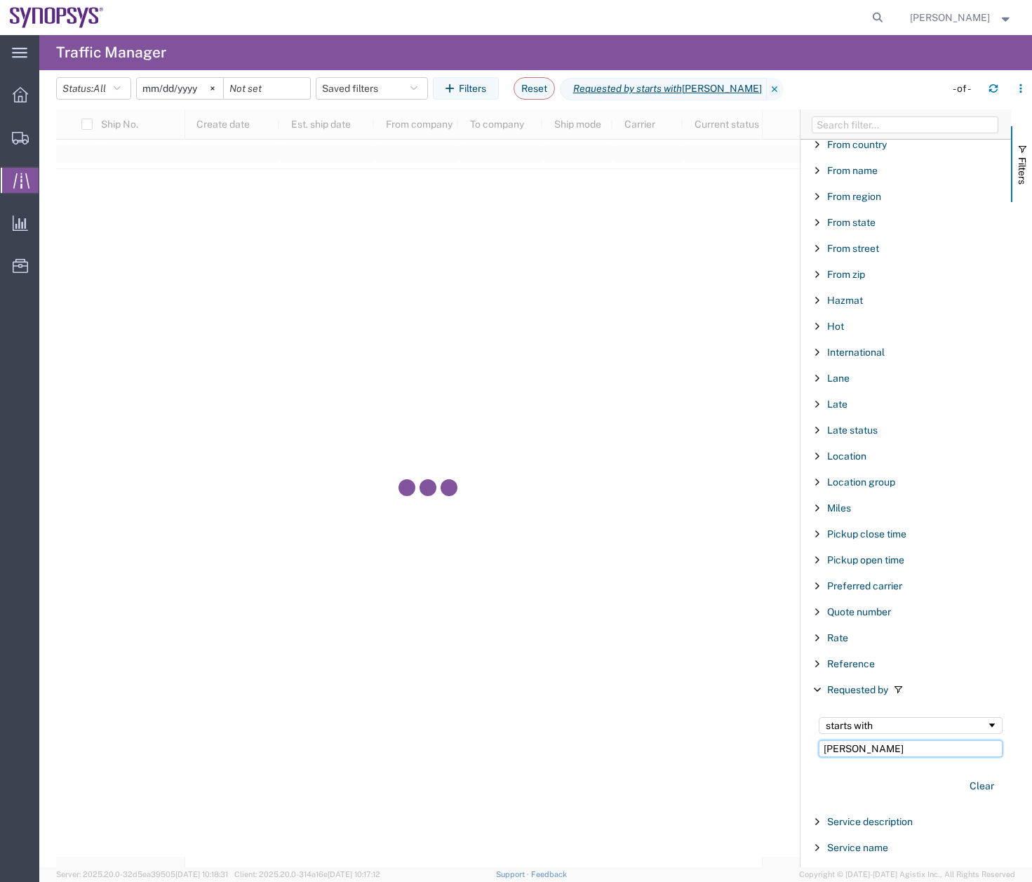
type input "vanessa mellier"
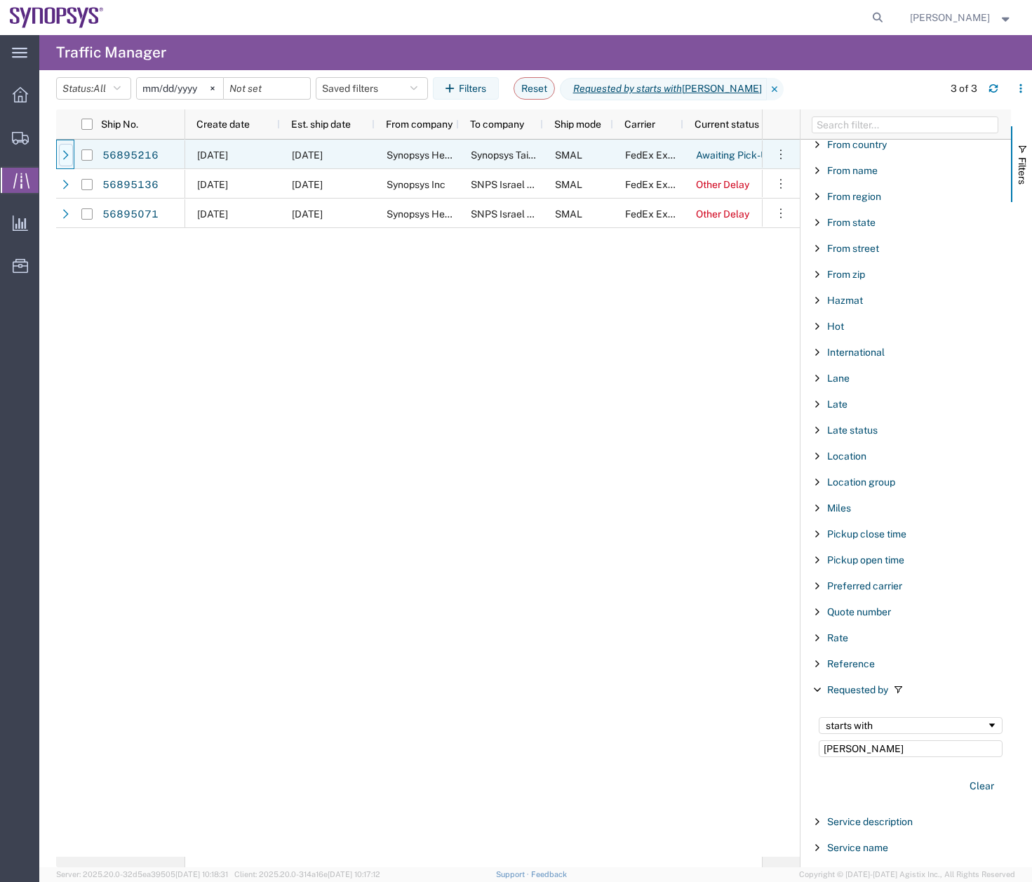
click at [69, 152] on icon at bounding box center [66, 155] width 10 height 10
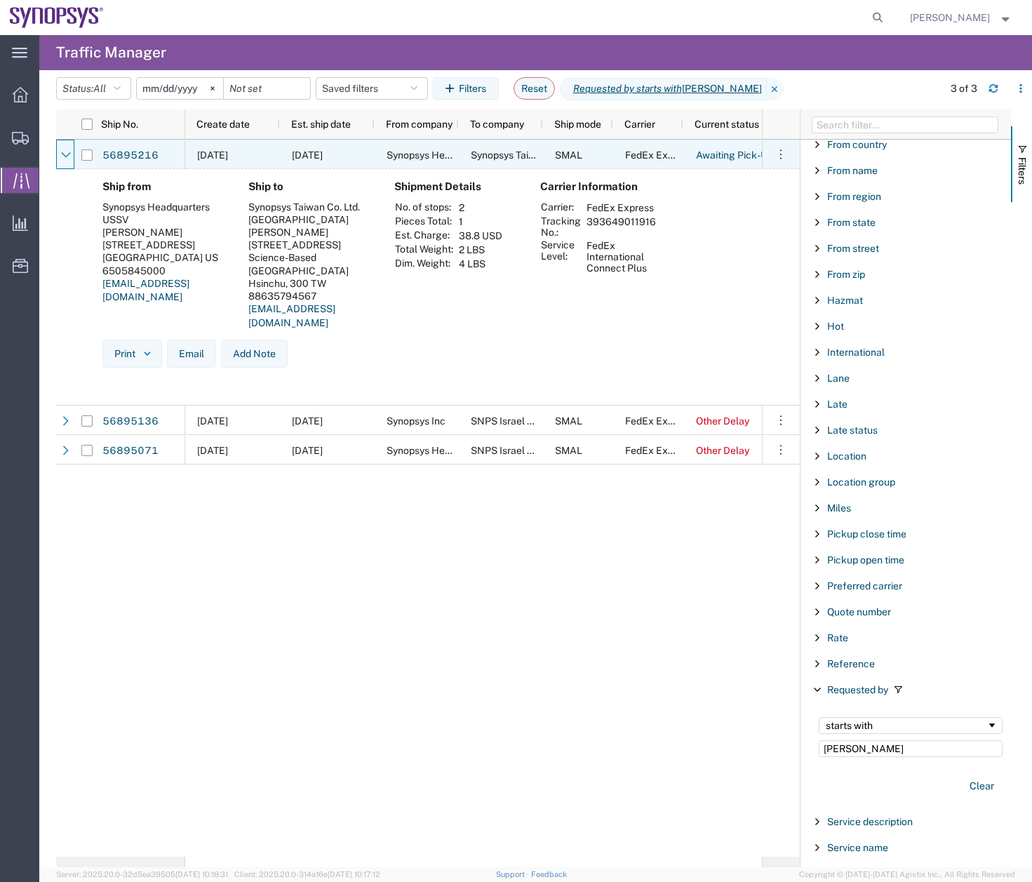
click at [69, 152] on icon at bounding box center [66, 155] width 10 height 10
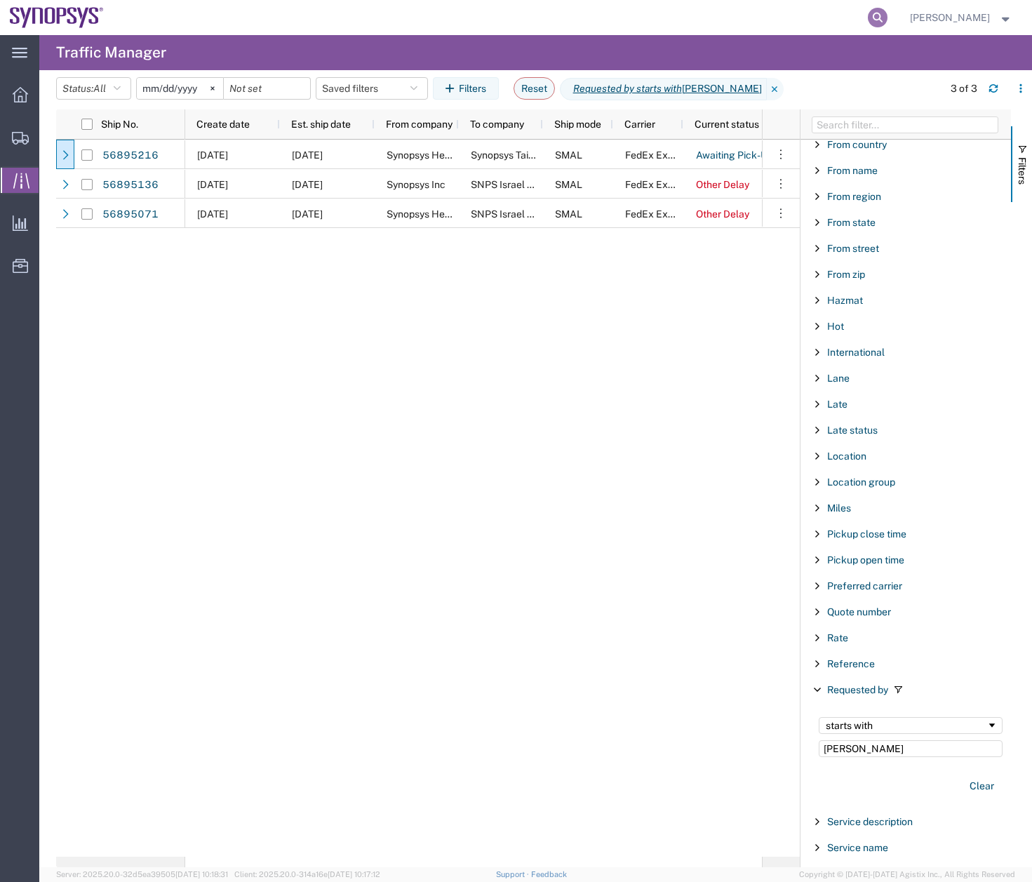
click at [887, 13] on icon at bounding box center [878, 18] width 20 height 20
type input "56895186"
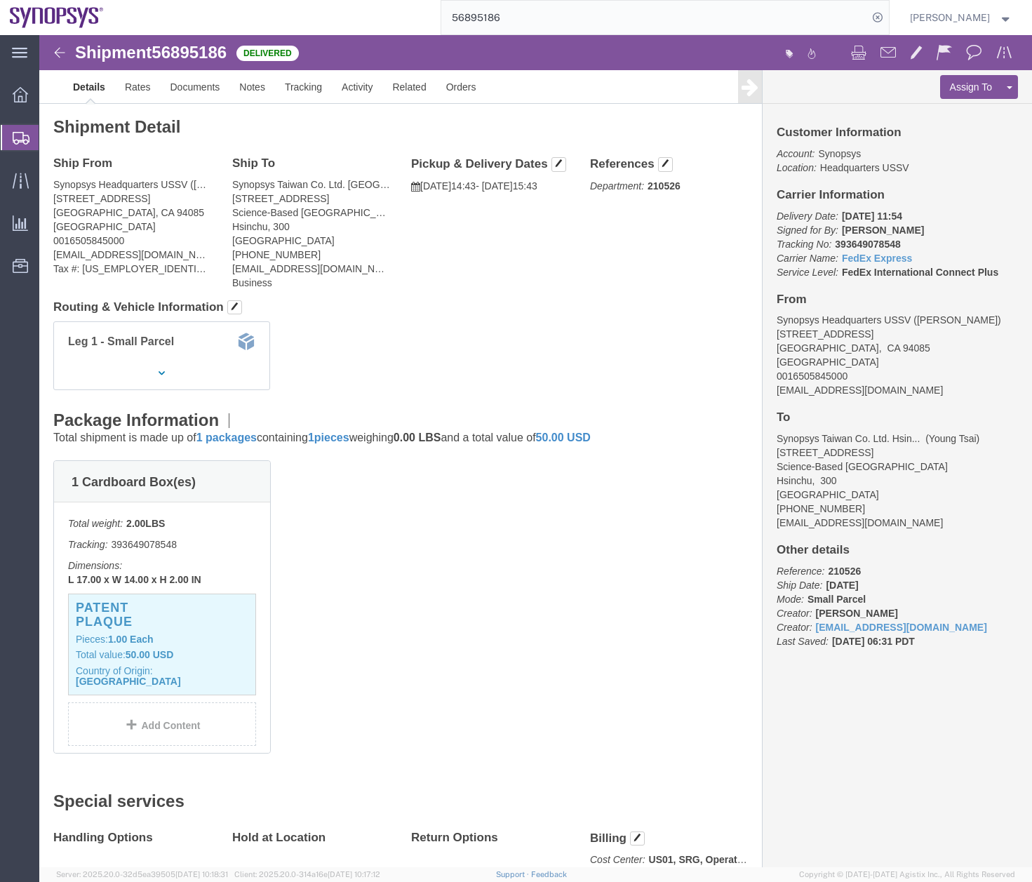
click at [14, 138] on icon at bounding box center [21, 138] width 17 height 13
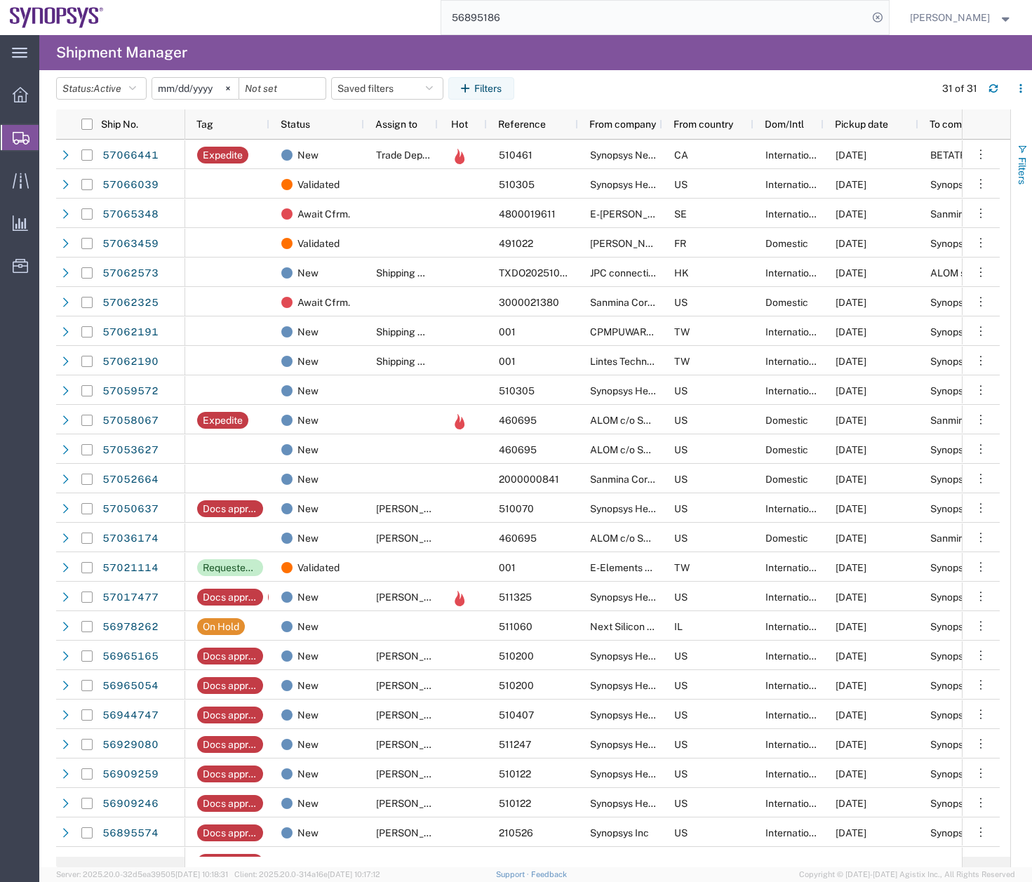
click at [1023, 146] on span "button" at bounding box center [1022, 149] width 11 height 11
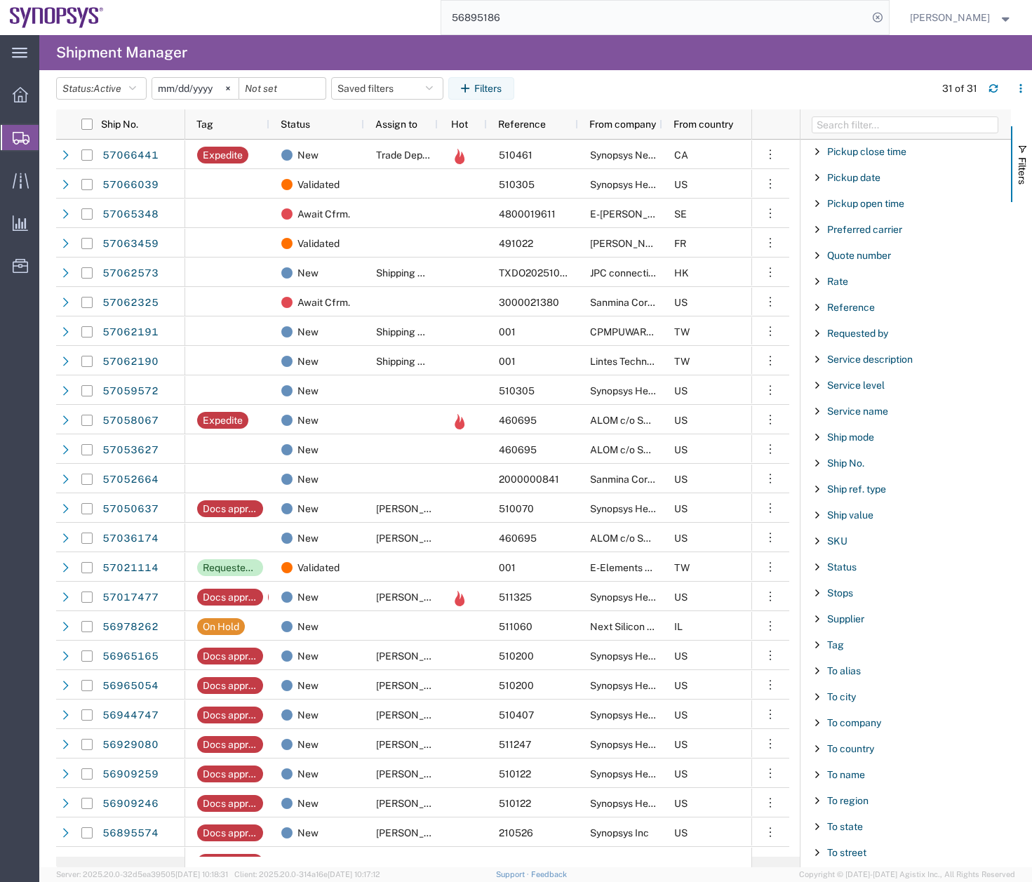
scroll to position [986, 0]
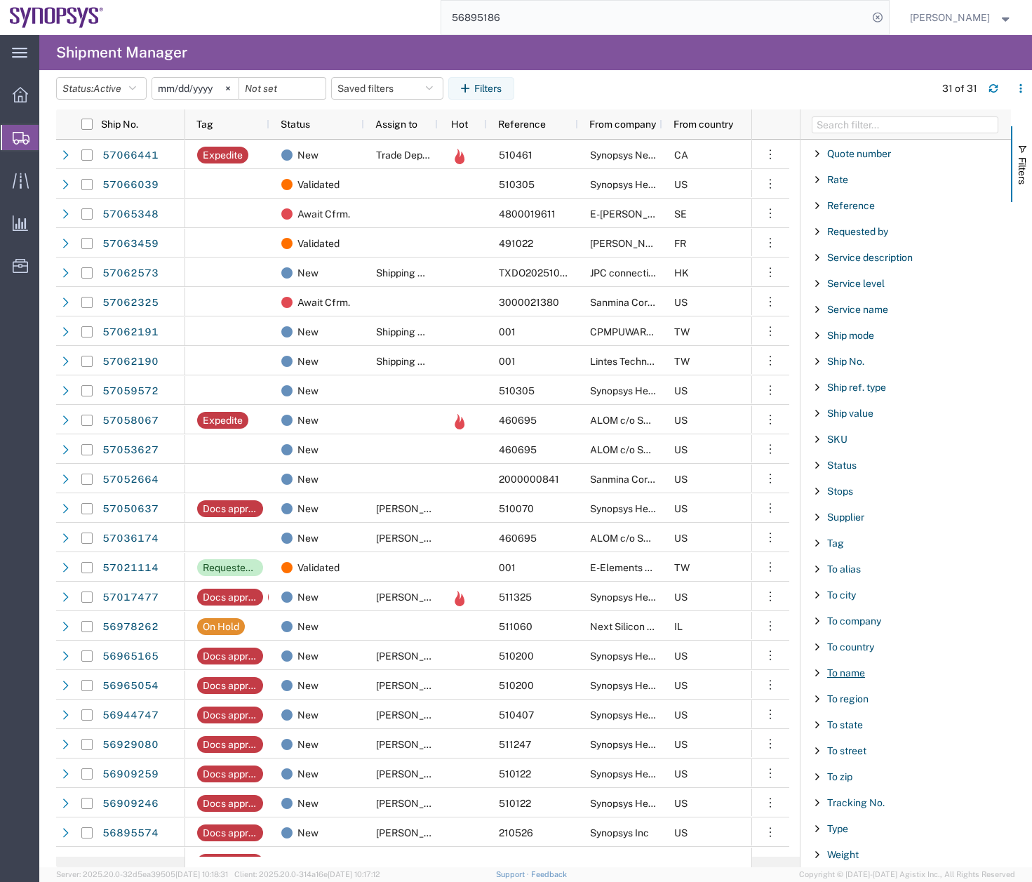
click at [829, 673] on span "To name" at bounding box center [846, 672] width 38 height 11
